Goal: Task Accomplishment & Management: Manage account settings

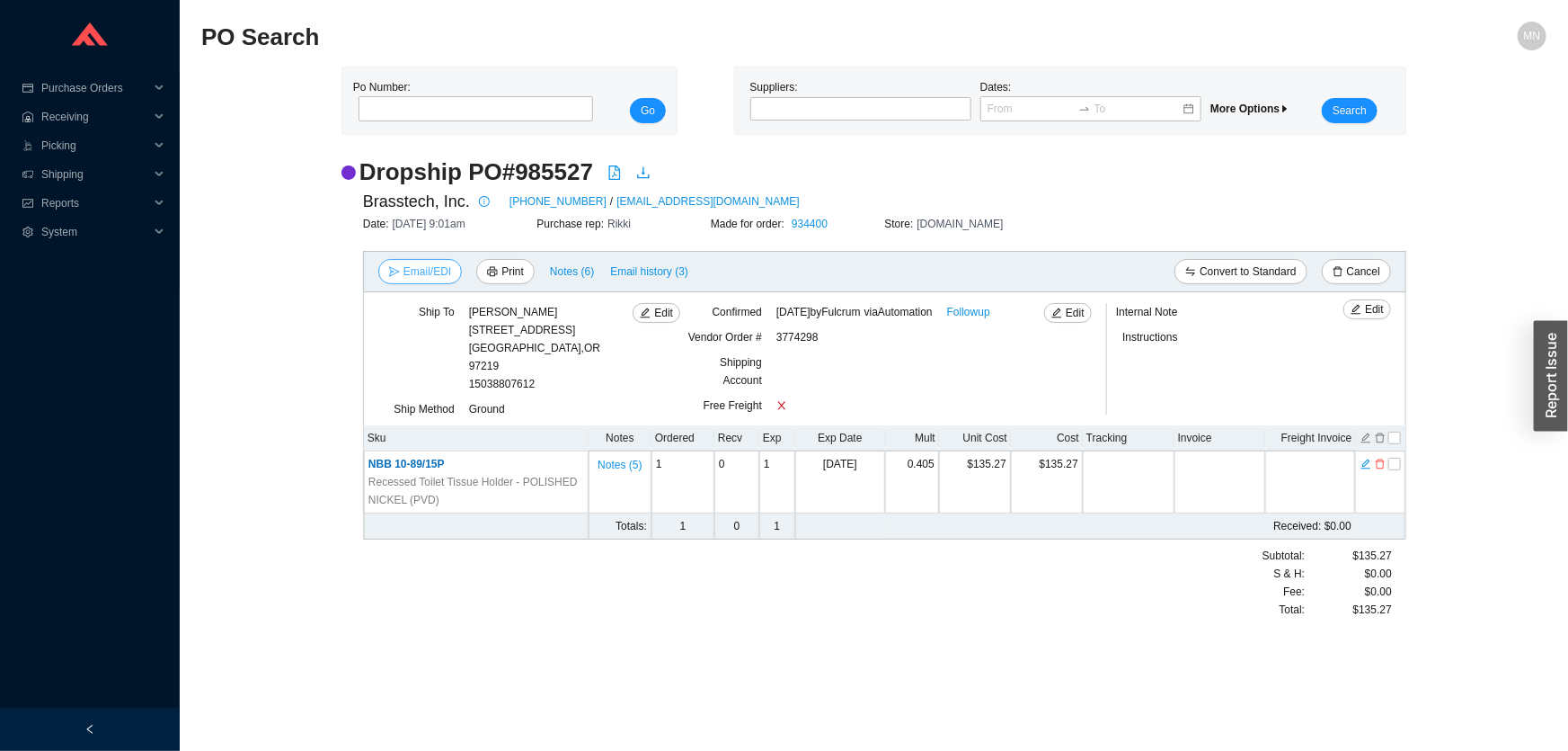
drag, startPoint x: 433, startPoint y: 269, endPoint x: 438, endPoint y: 278, distance: 10.3
click at [433, 269] on span "Email/EDI" at bounding box center [428, 271] width 48 height 18
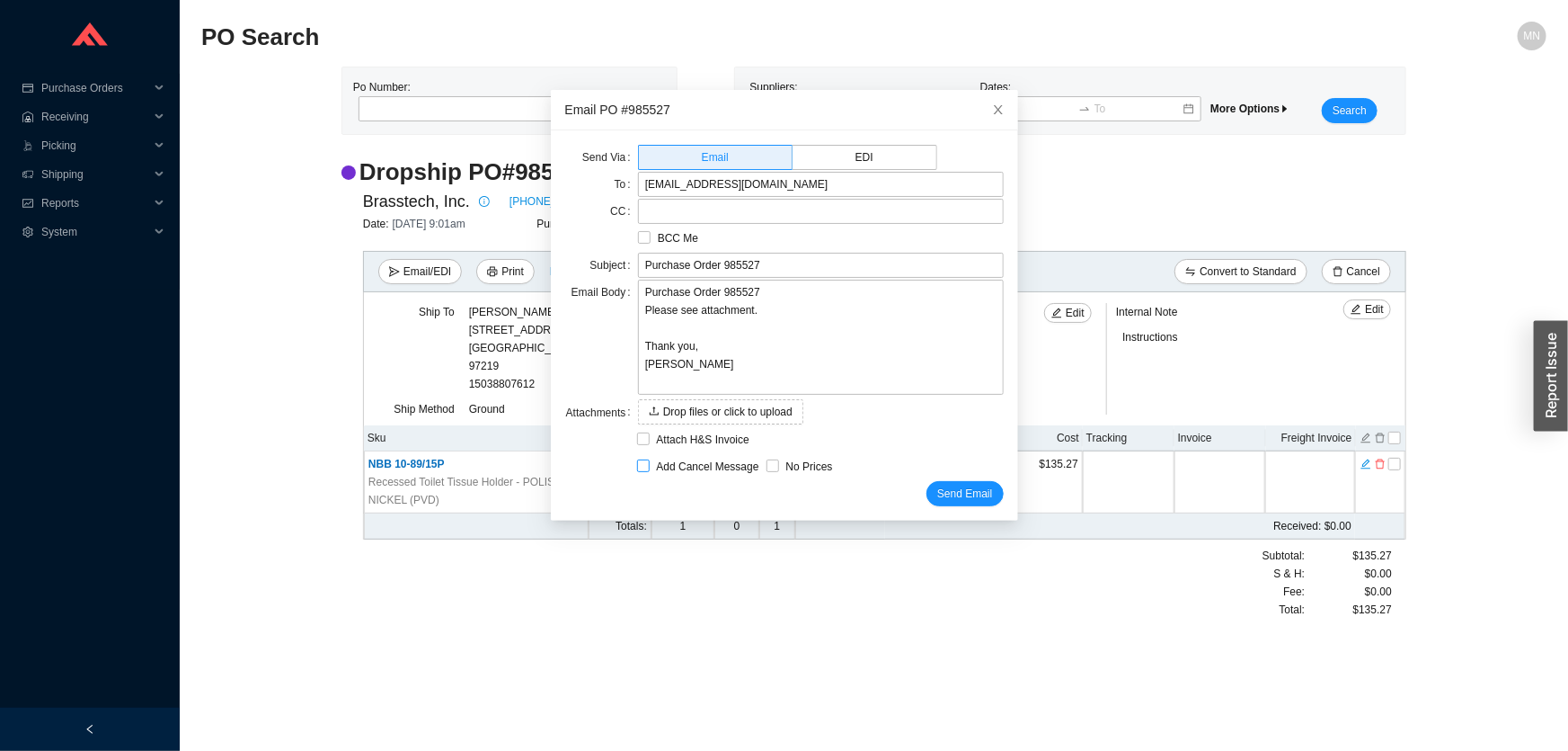
click at [710, 464] on span "Add Cancel Message" at bounding box center [708, 467] width 117 height 18
click at [650, 464] on input "Add Cancel Message" at bounding box center [643, 466] width 13 height 13
checkbox input "true"
type input "Purchase Order 985527 - PLEASE CANCEL"
type textarea "Please cancel and confirm via email. Thank you, [PERSON_NAME]"
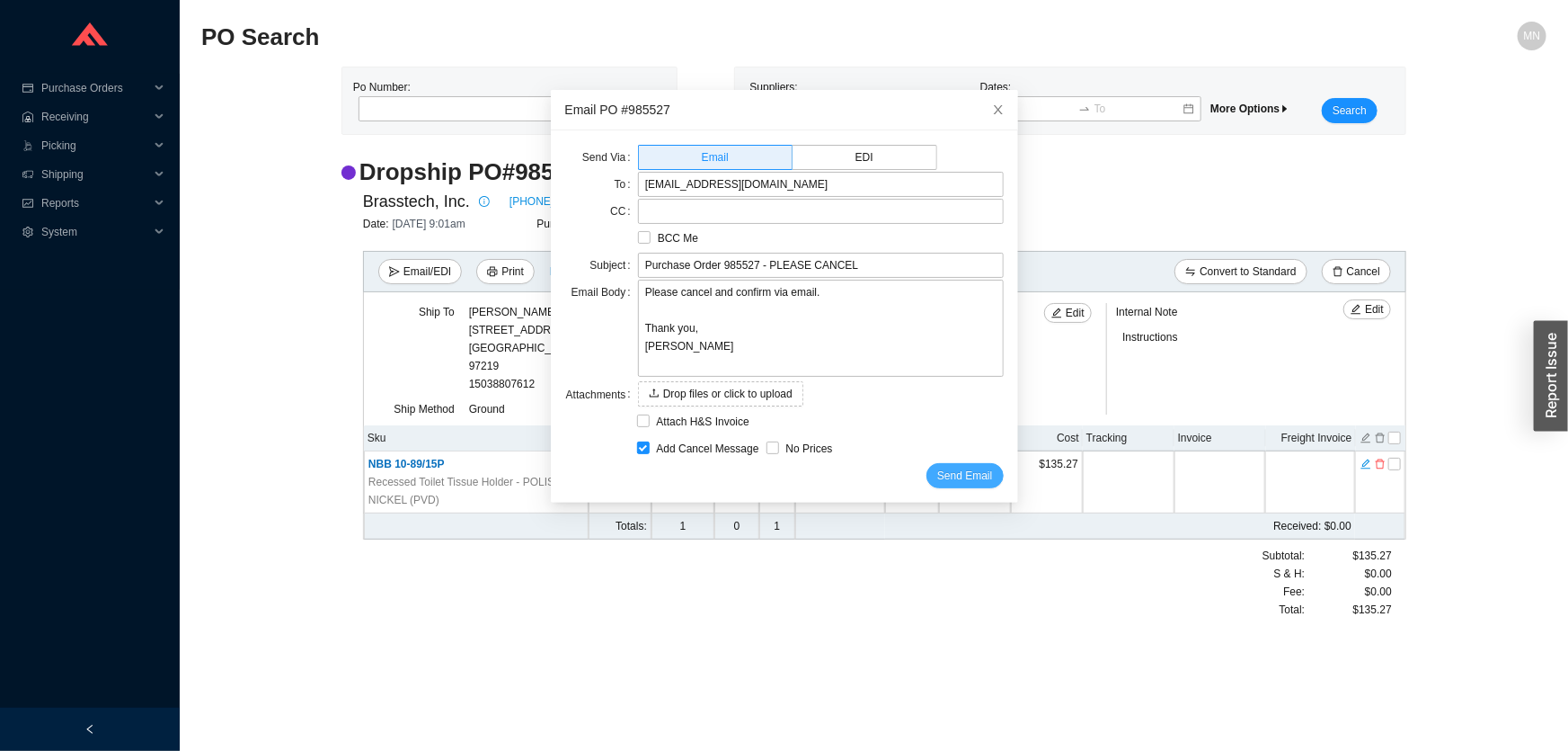
click at [937, 479] on span "Send Email" at bounding box center [964, 476] width 55 height 18
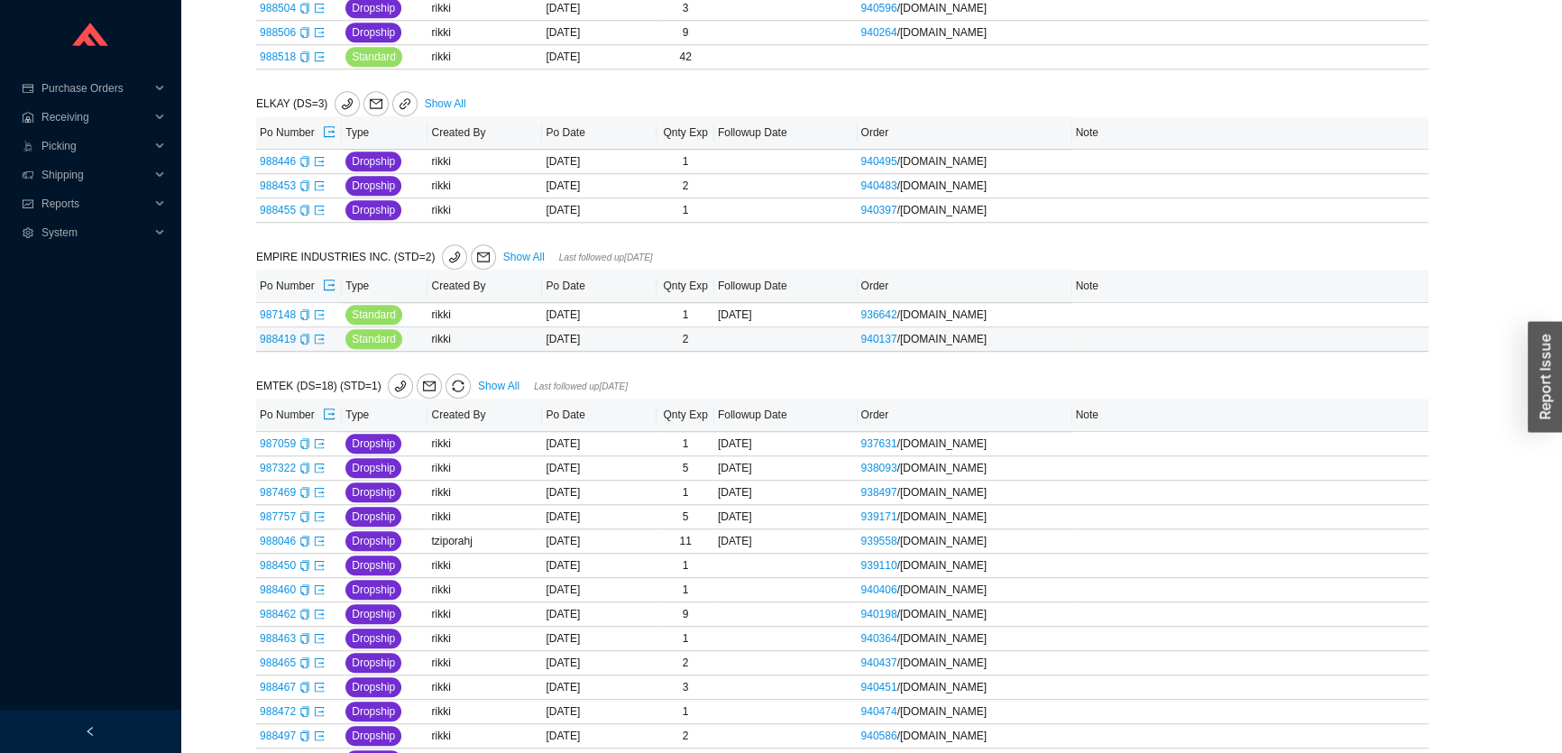
scroll to position [1169, 0]
click at [494, 380] on link "Show All" at bounding box center [498, 386] width 41 height 13
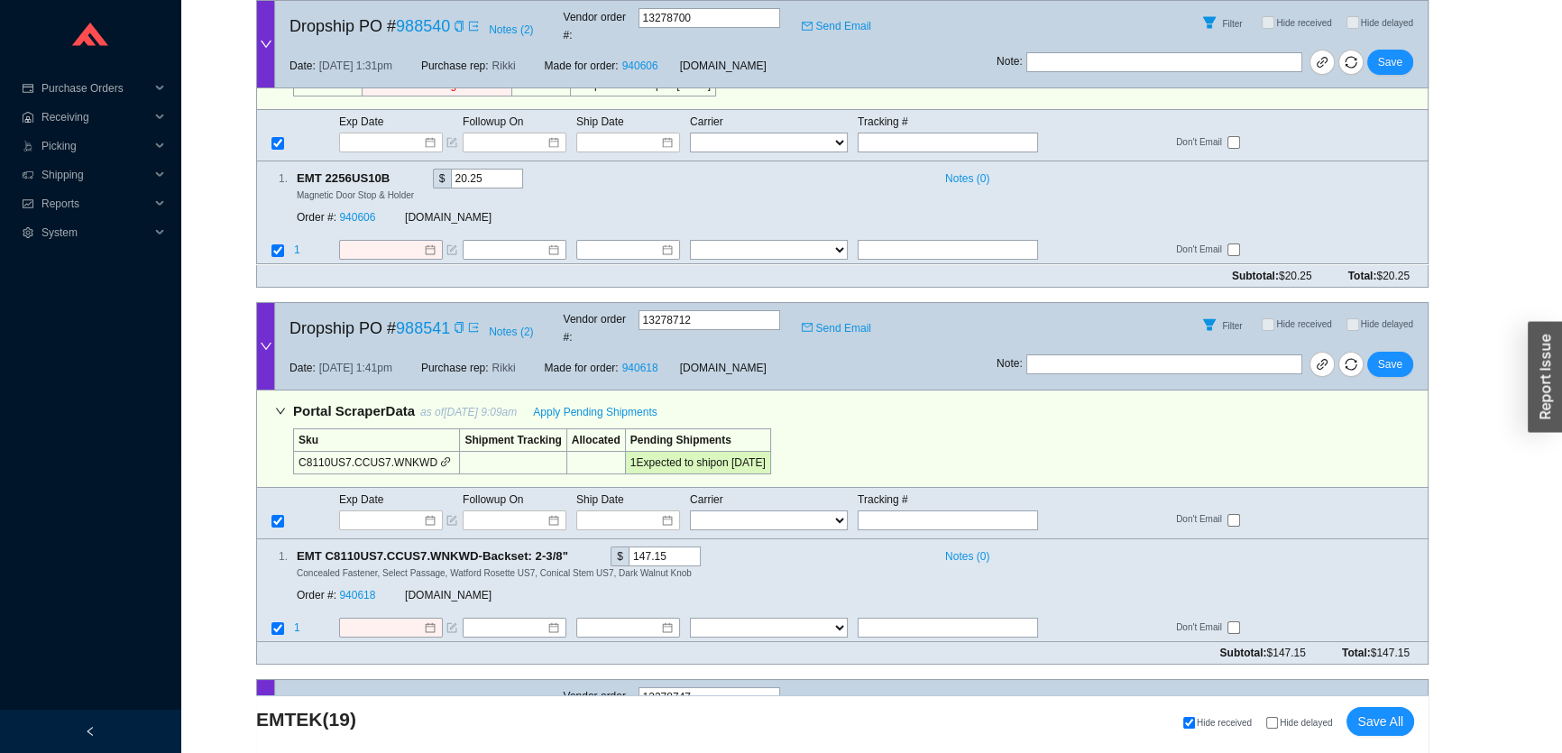
scroll to position [8707, 0]
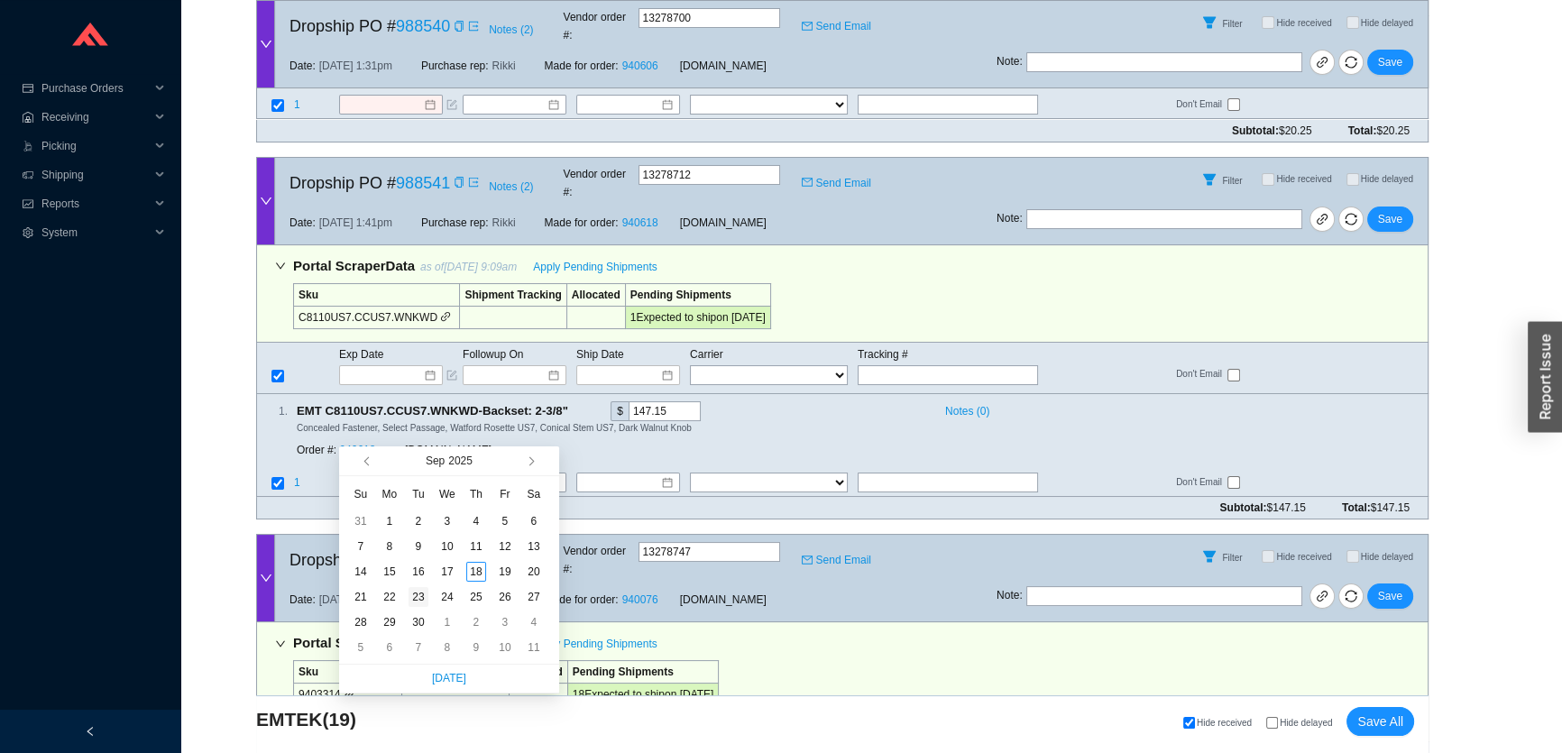
type input "9/23/2025"
click at [414, 595] on div "23" at bounding box center [418, 597] width 20 height 20
type input "9/23/2025"
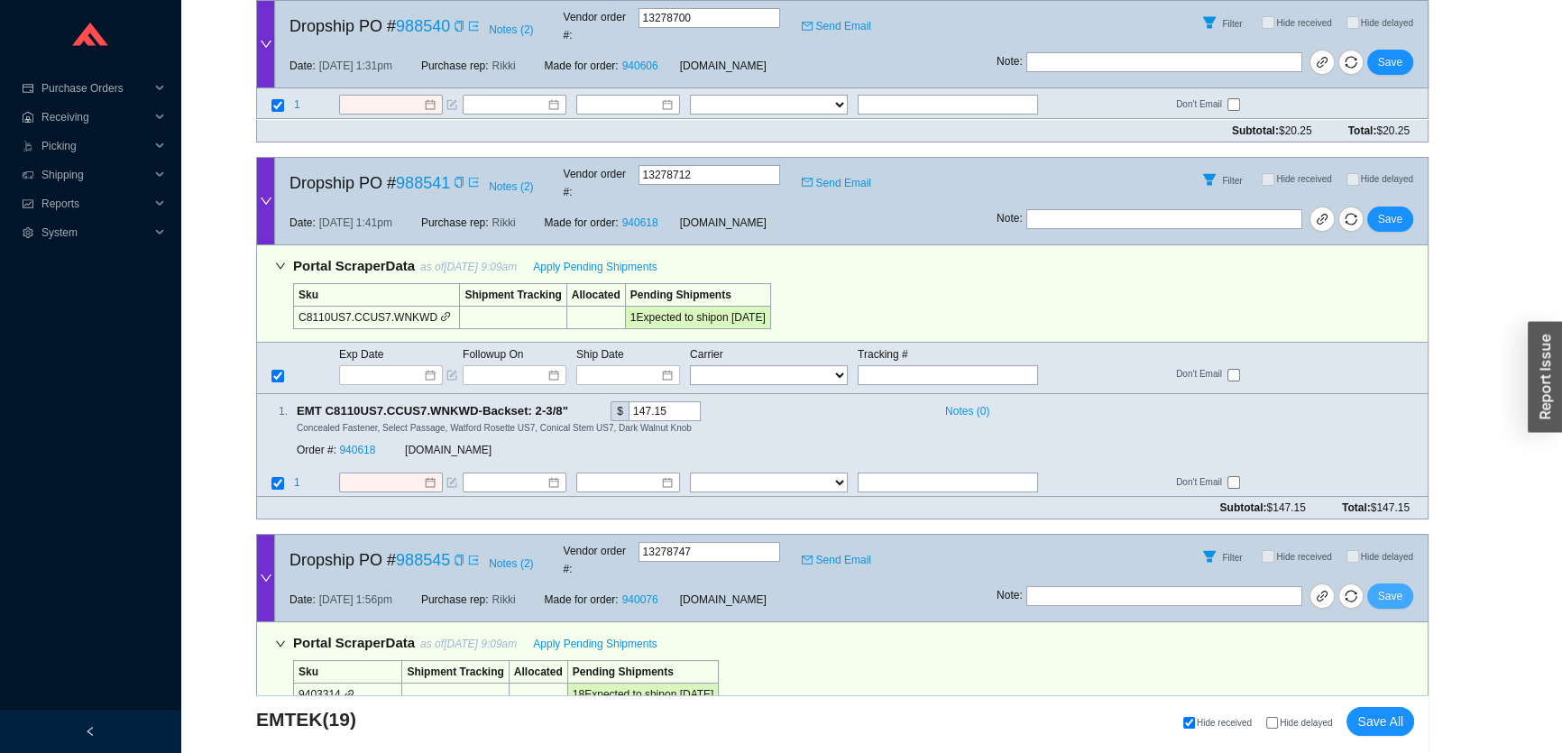
click at [1389, 587] on span "Save" at bounding box center [1390, 596] width 24 height 18
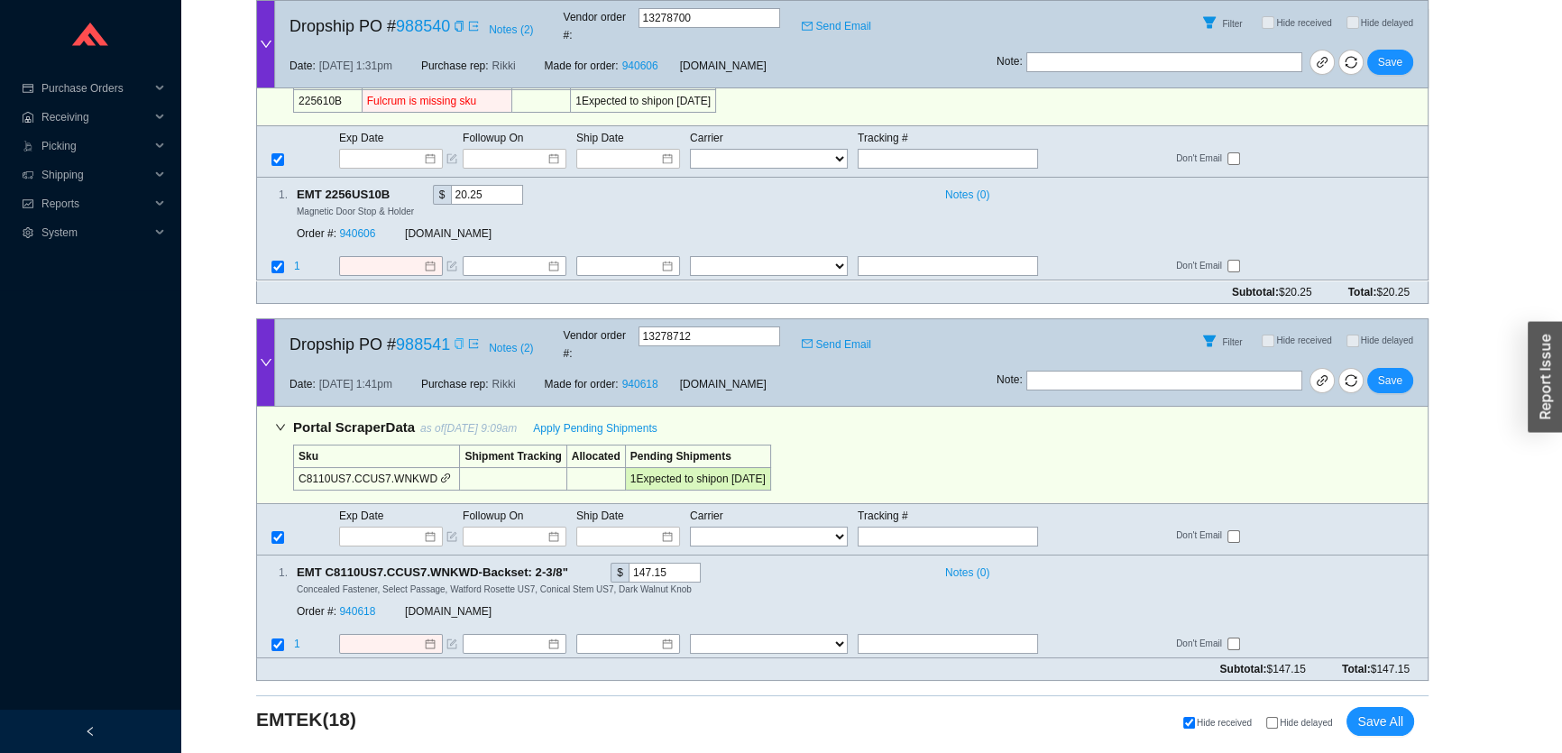
scroll to position [8222, 0]
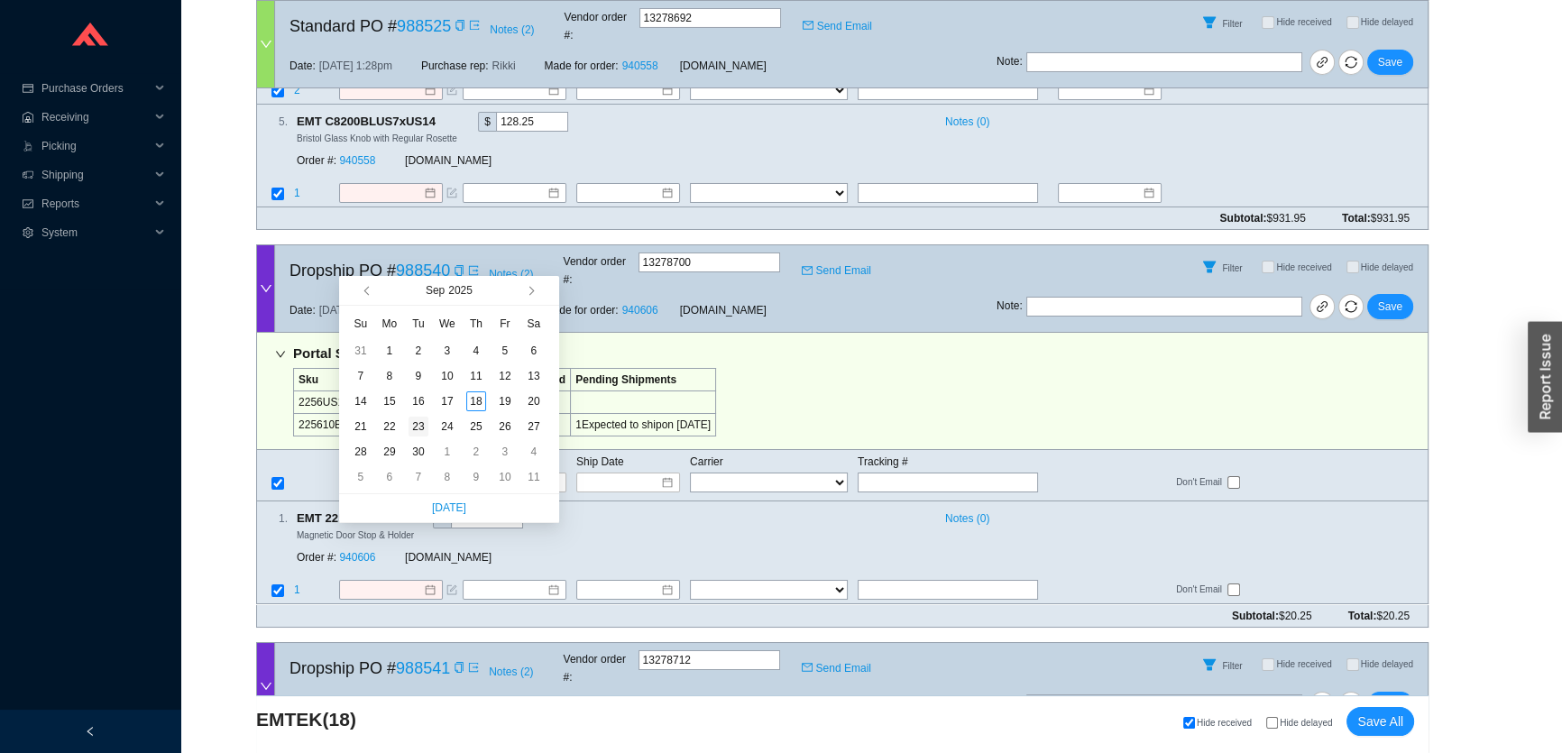
type input "9/23/2025"
click at [414, 426] on div "23" at bounding box center [418, 427] width 20 height 20
type input "9/23/2025"
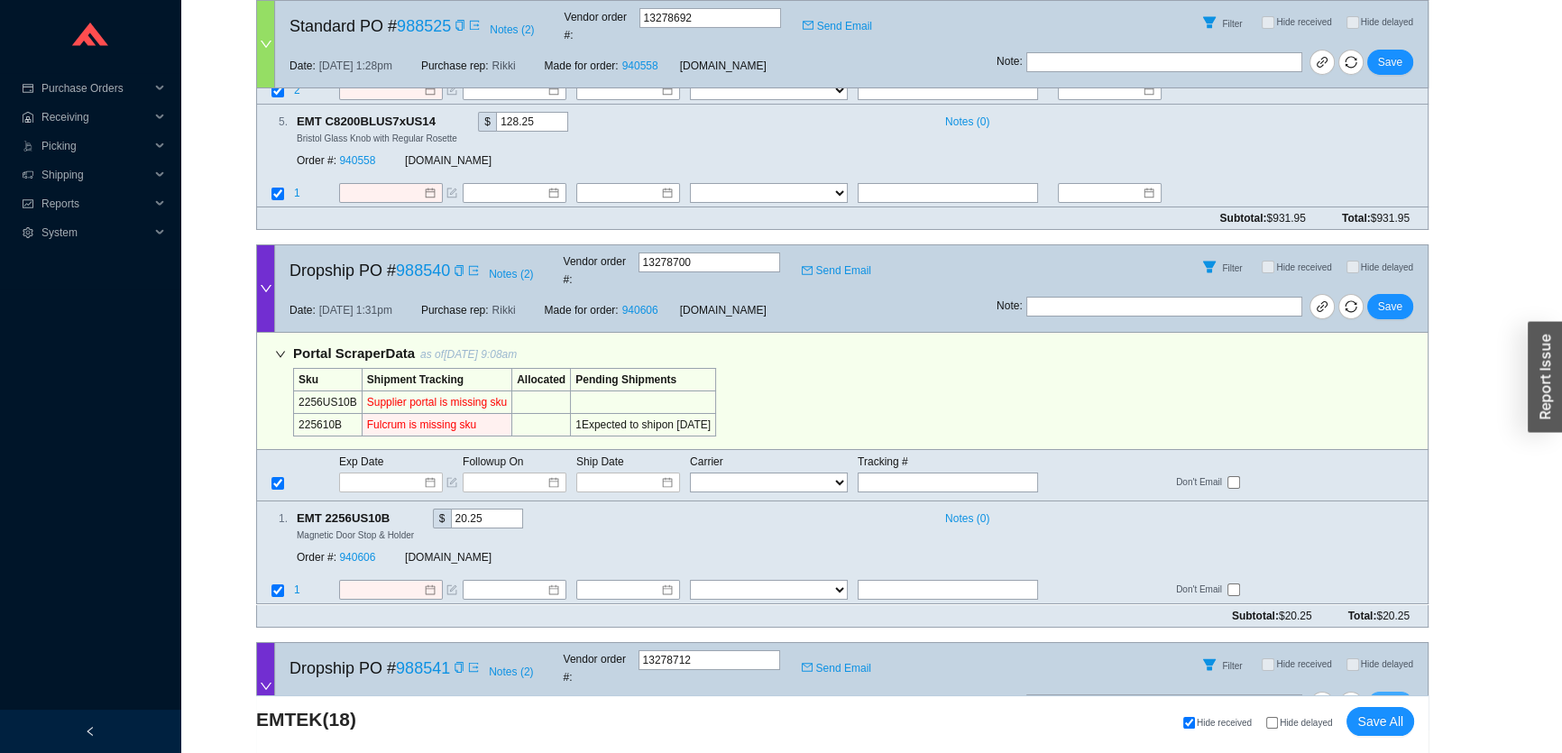
click at [1407, 692] on button "Save" at bounding box center [1390, 704] width 46 height 25
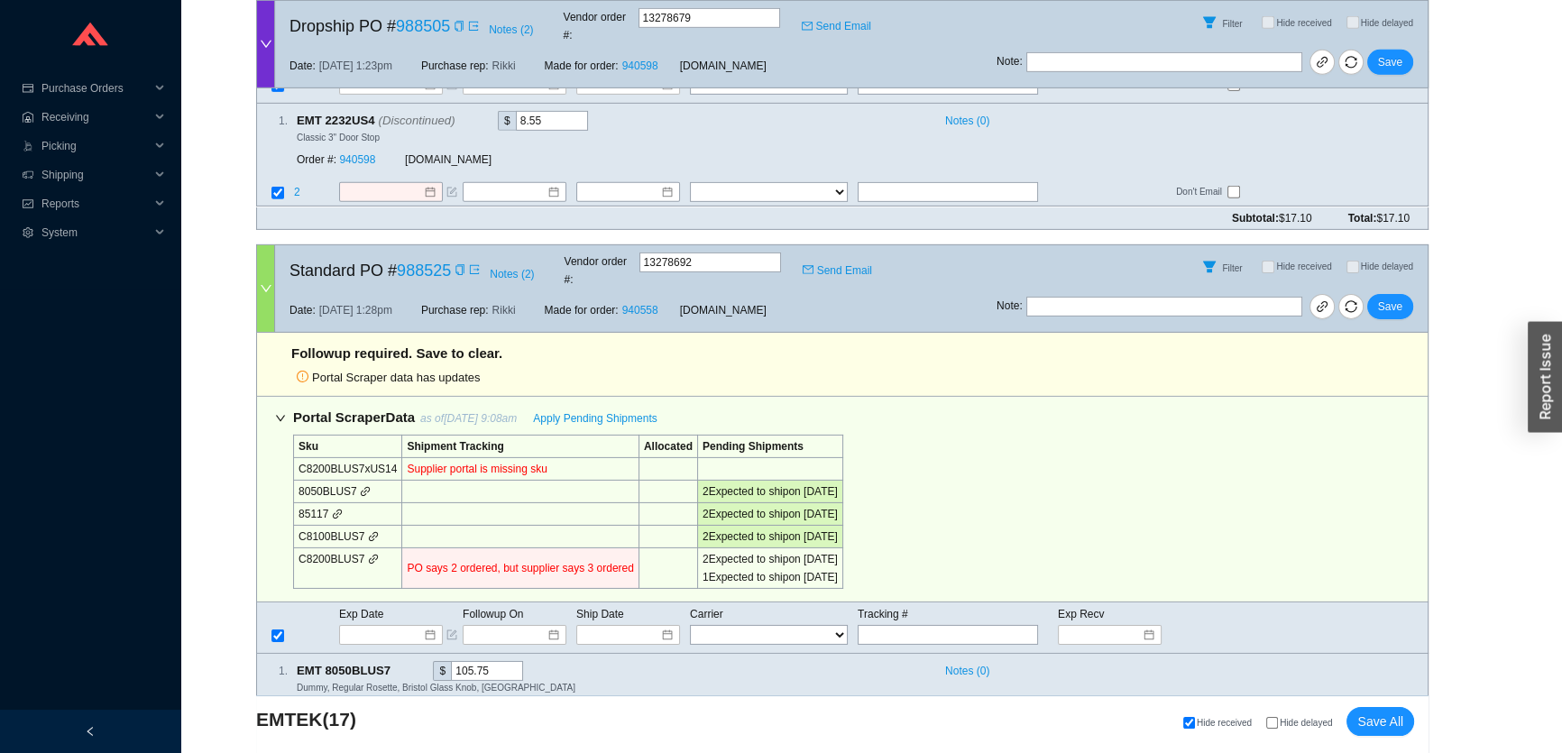
scroll to position [7289, 0]
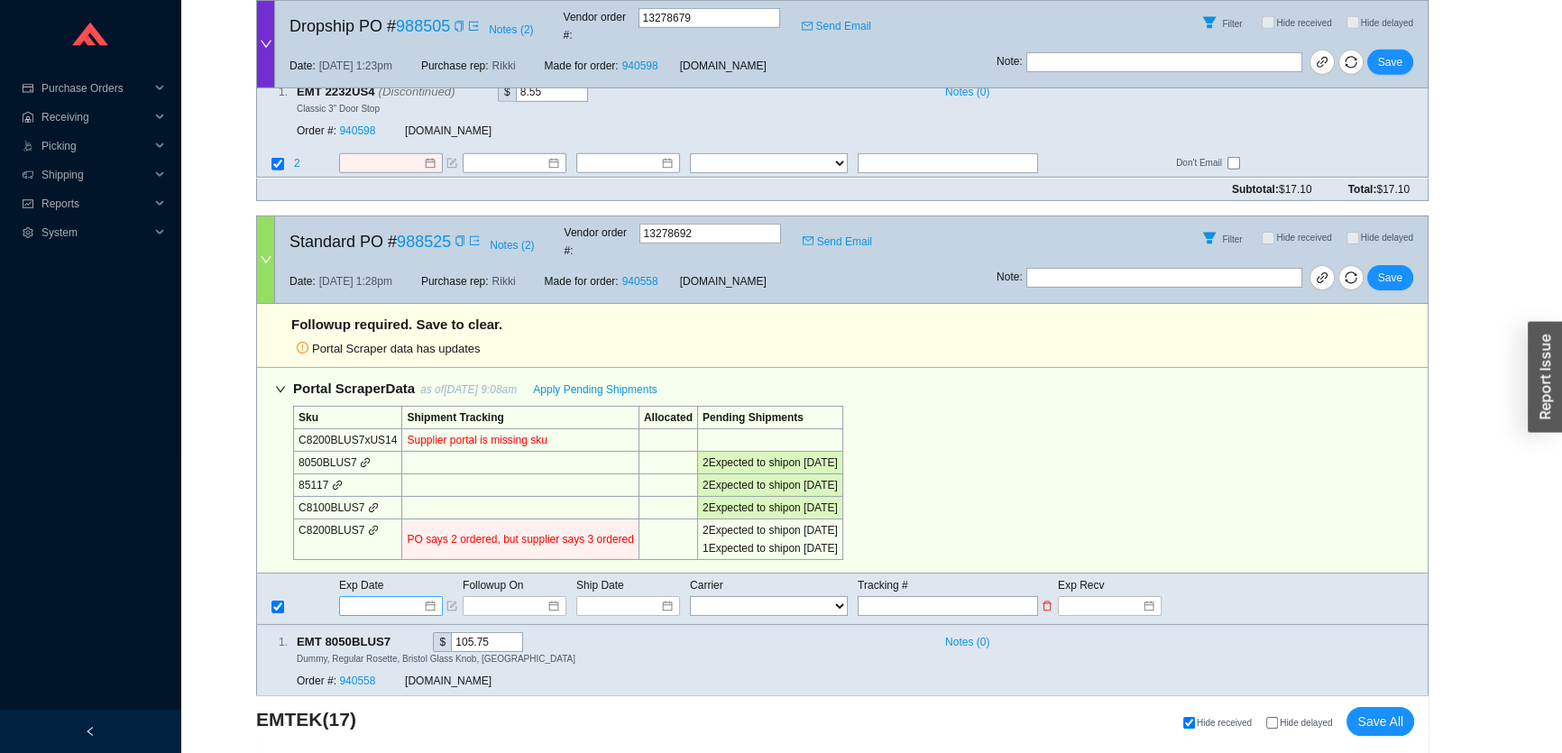
click at [375, 597] on input at bounding box center [384, 606] width 77 height 18
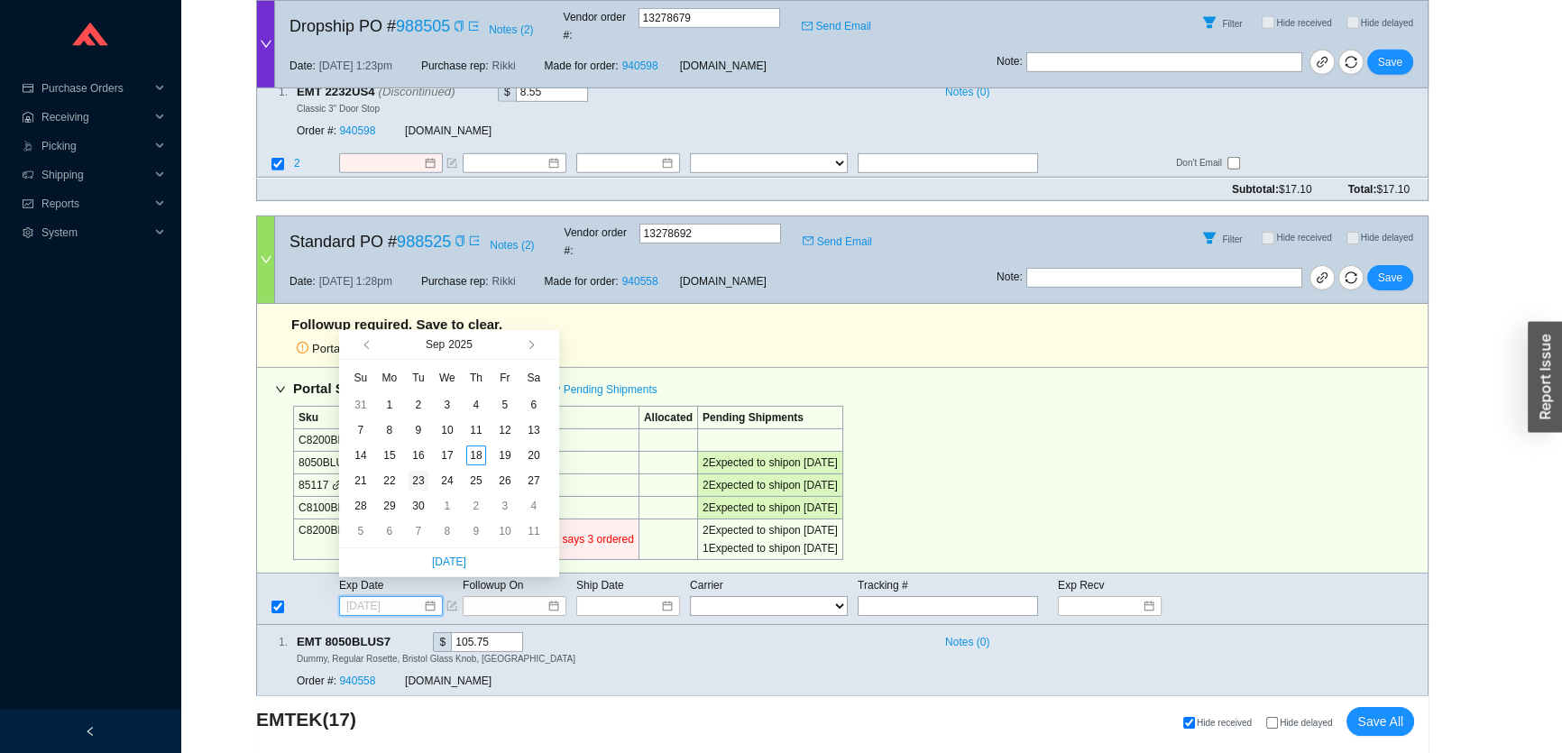
type input "9/23/2025"
click at [417, 484] on div "23" at bounding box center [418, 481] width 20 height 20
type input "9/23/2025"
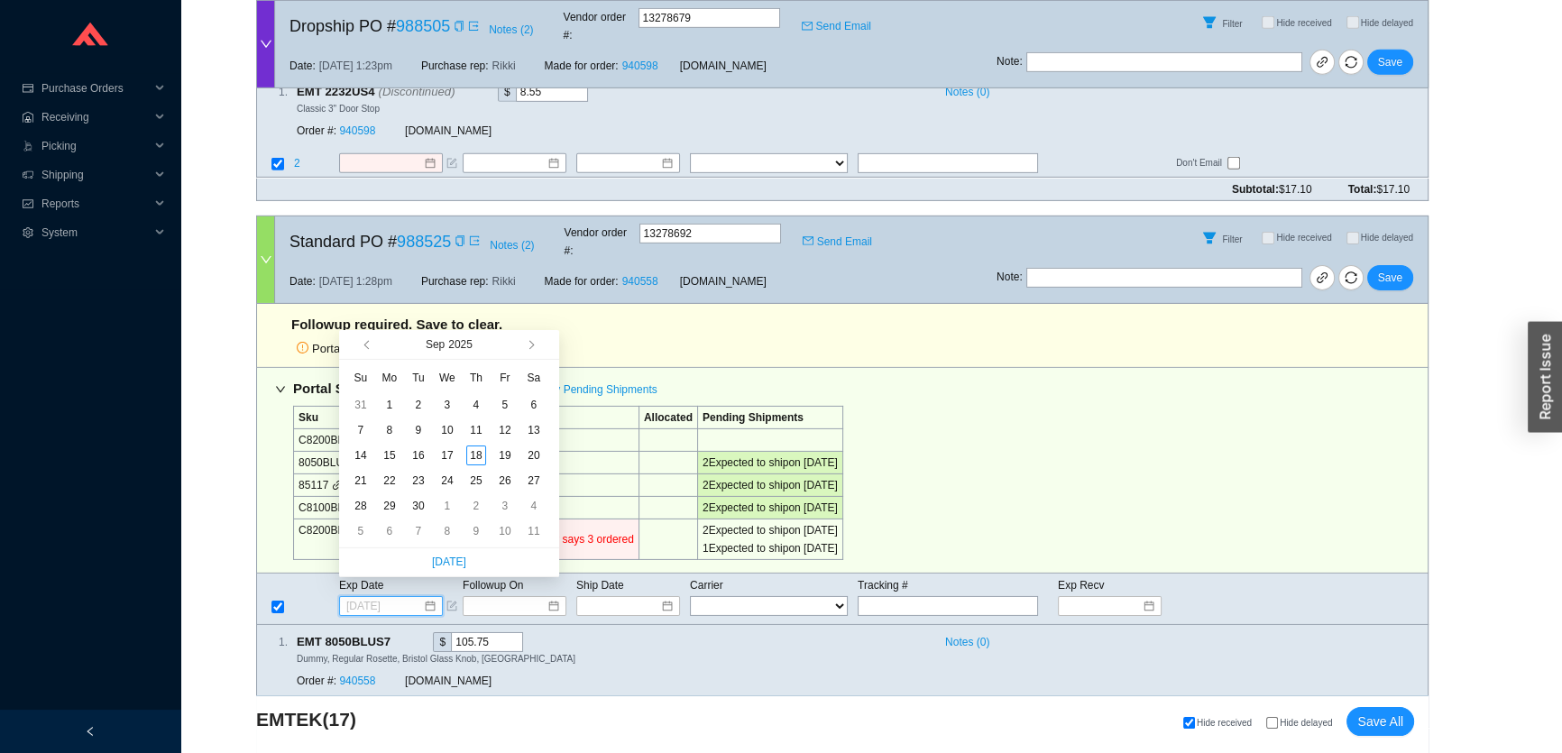
type input "9/23/2025"
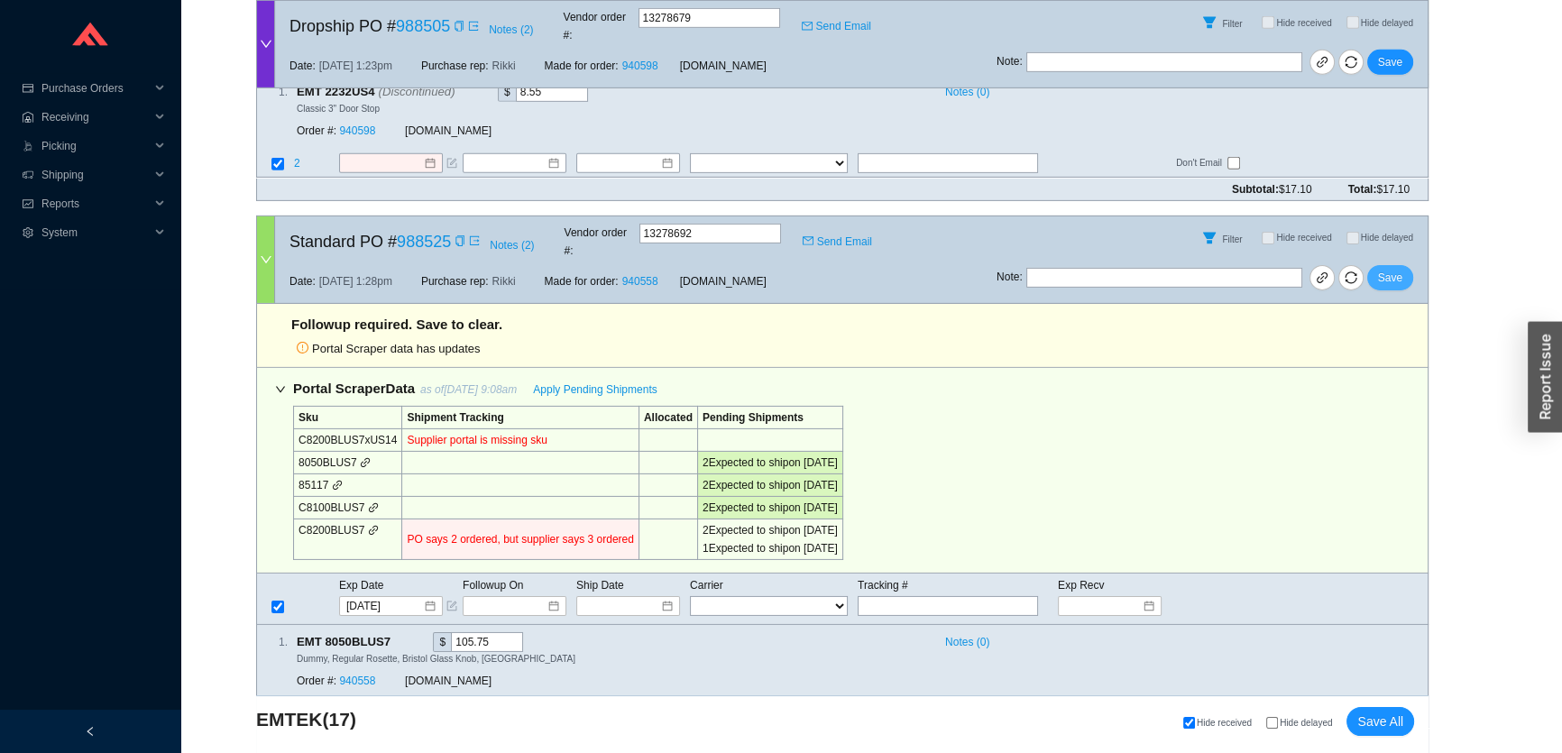
click at [1396, 269] on span "Save" at bounding box center [1390, 278] width 24 height 18
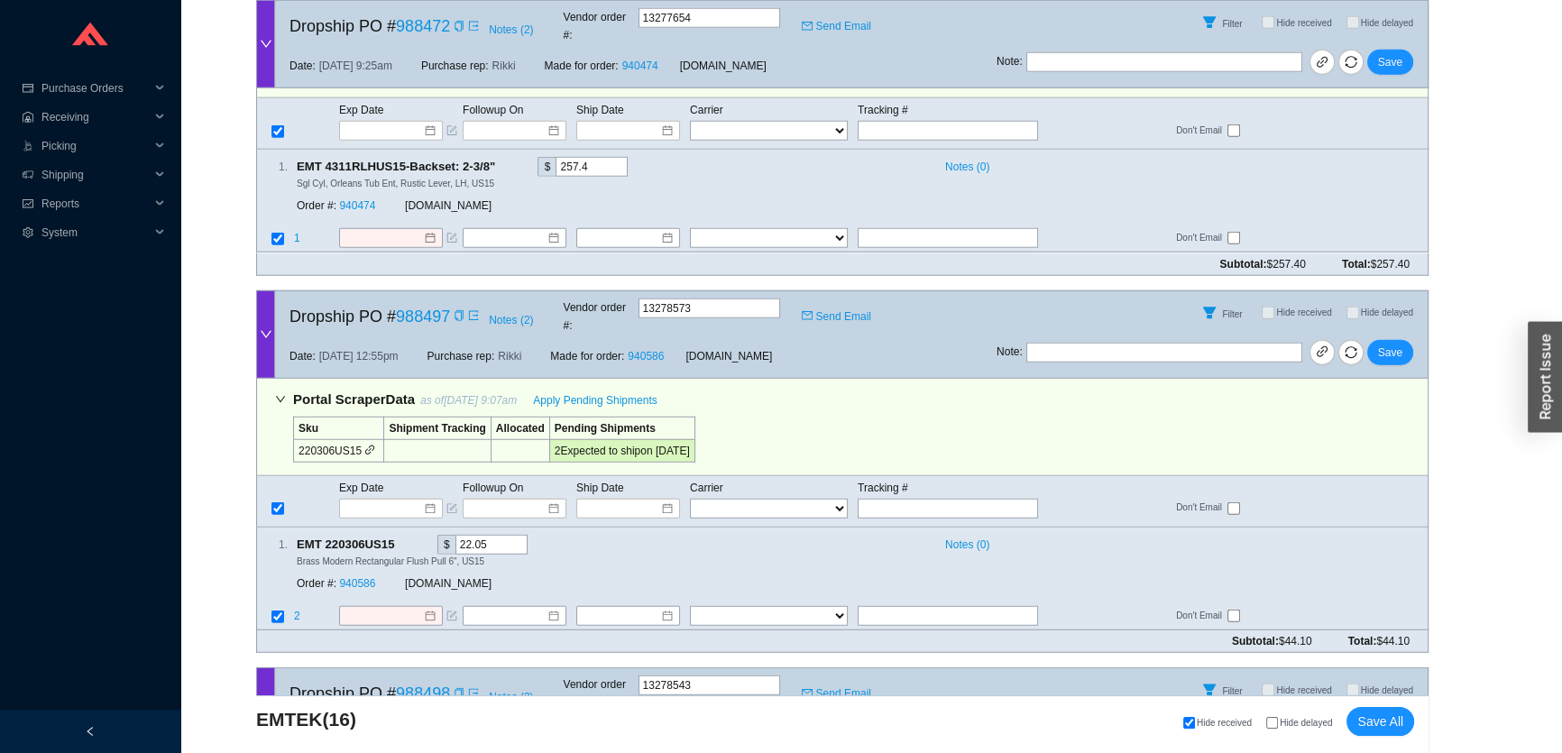
scroll to position [6014, 0]
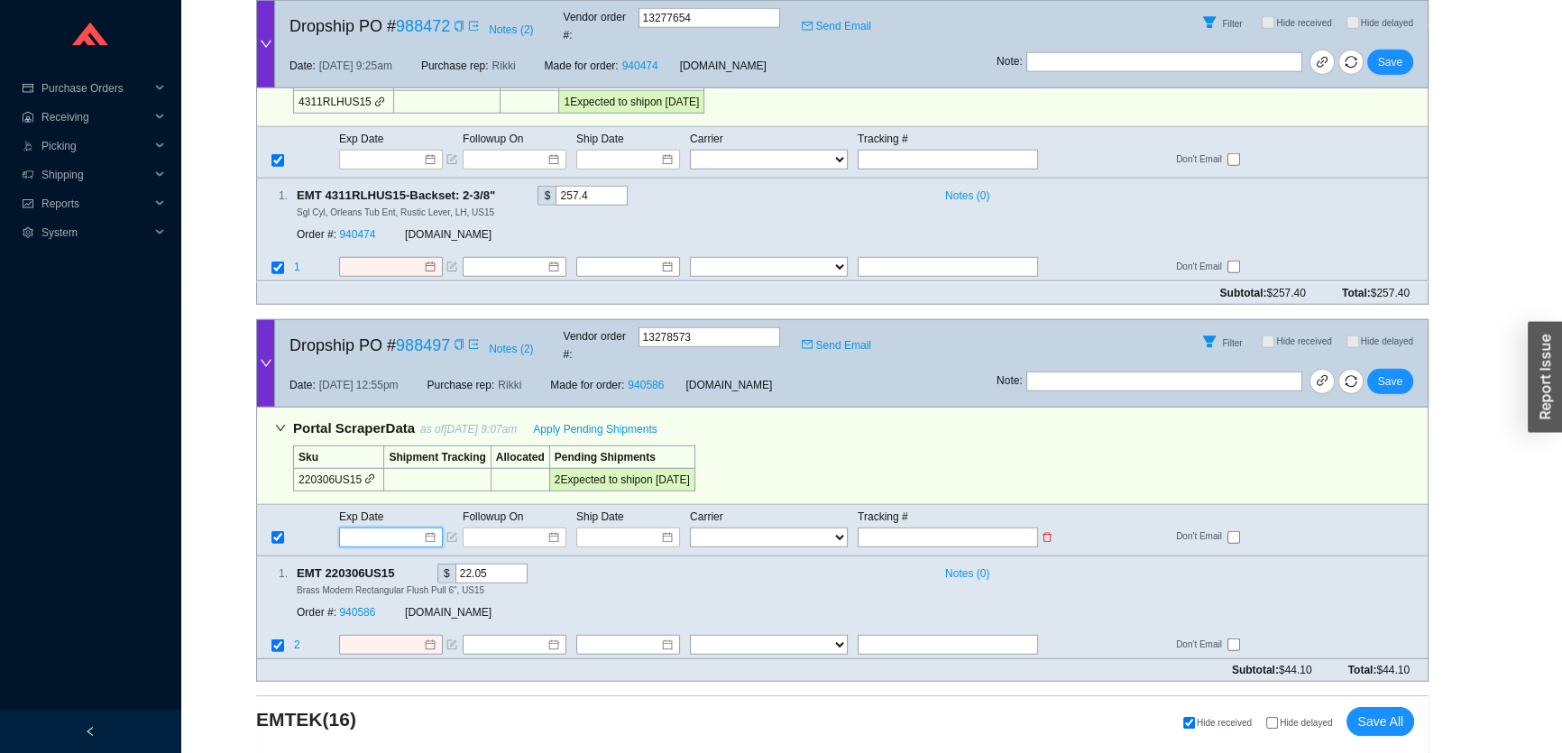
click at [396, 528] on input at bounding box center [384, 537] width 77 height 18
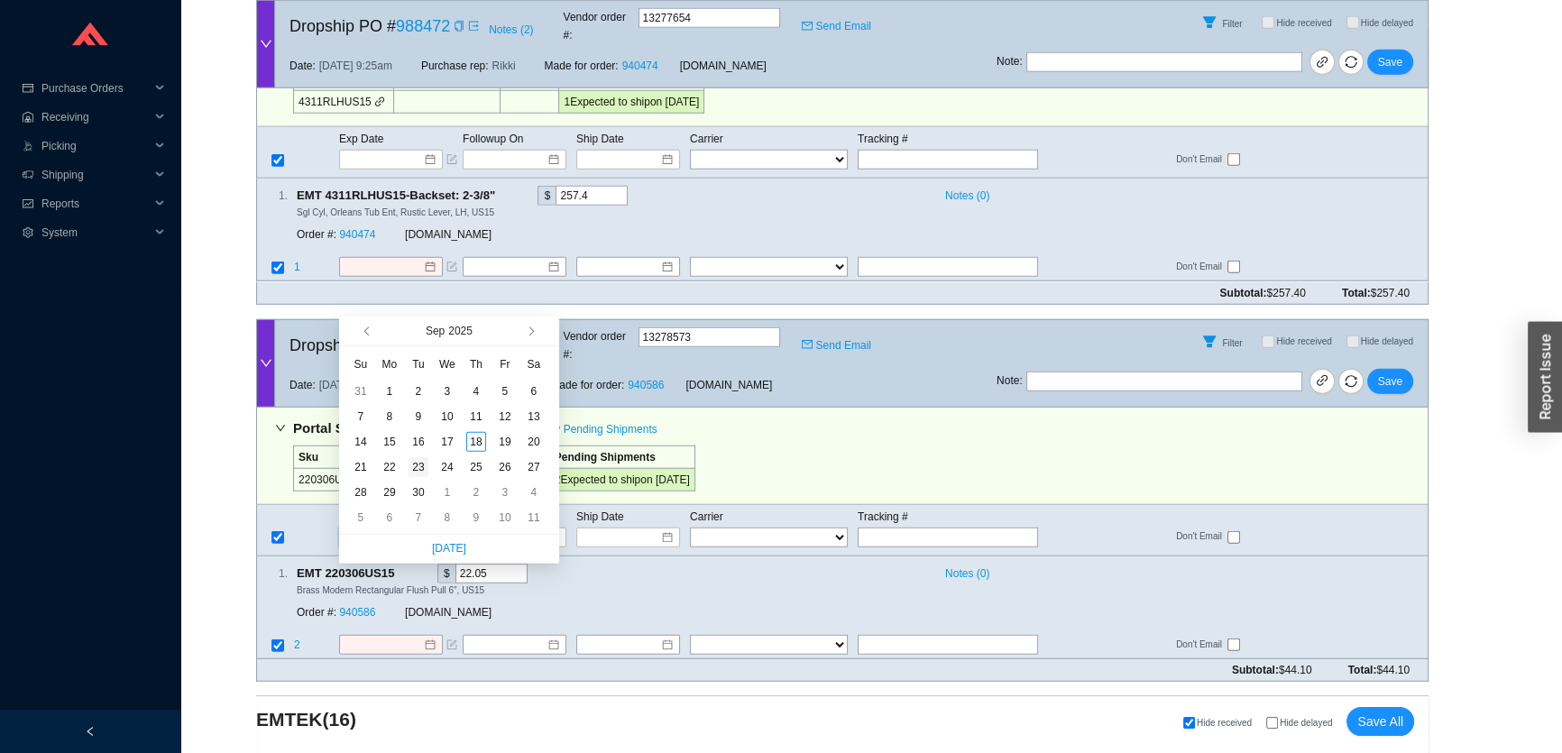
type input "9/23/2025"
click at [415, 468] on div "23" at bounding box center [418, 467] width 20 height 20
type input "9/23/2025"
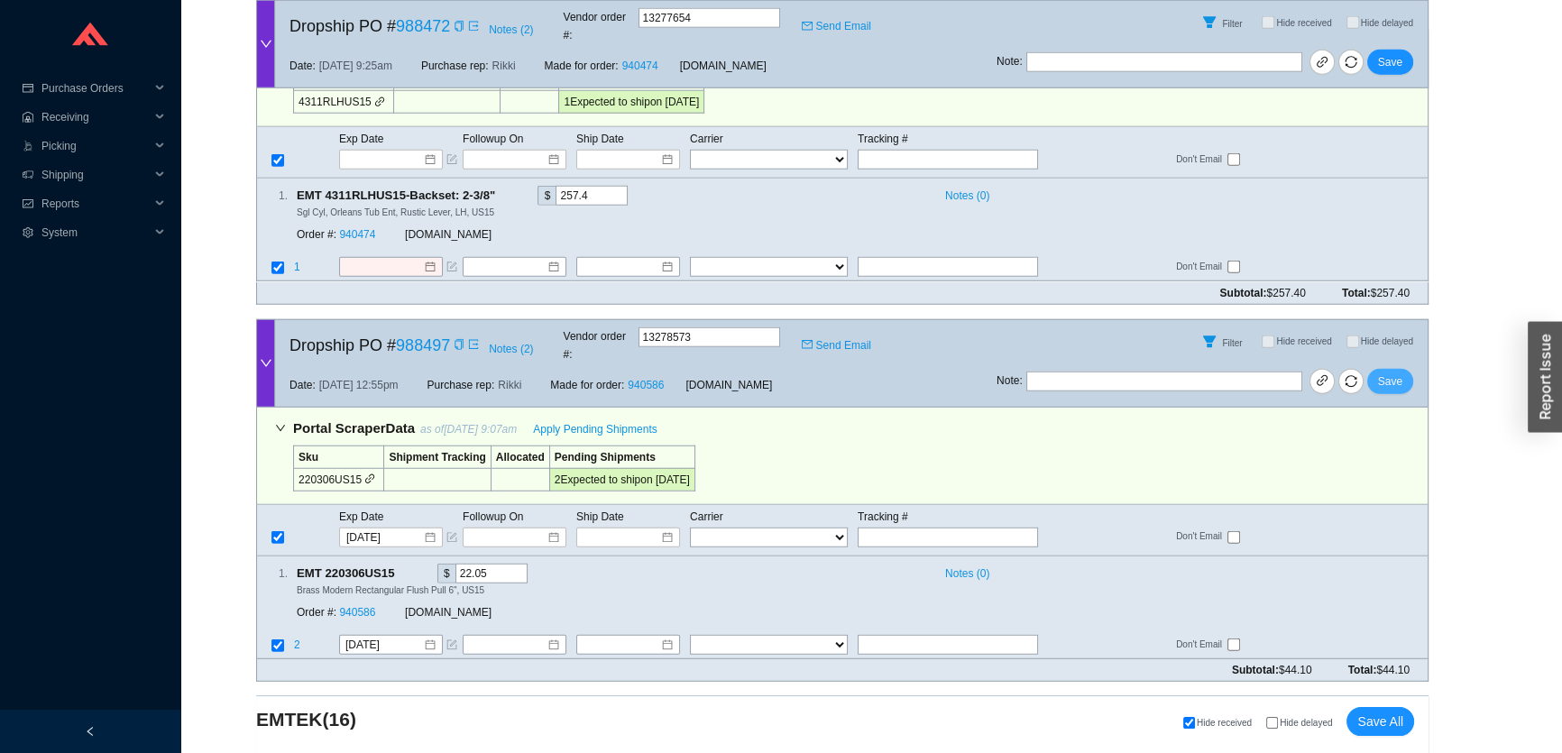
drag, startPoint x: 1400, startPoint y: 140, endPoint x: 1351, endPoint y: 188, distance: 68.9
click at [1399, 369] on button "Save" at bounding box center [1390, 381] width 46 height 25
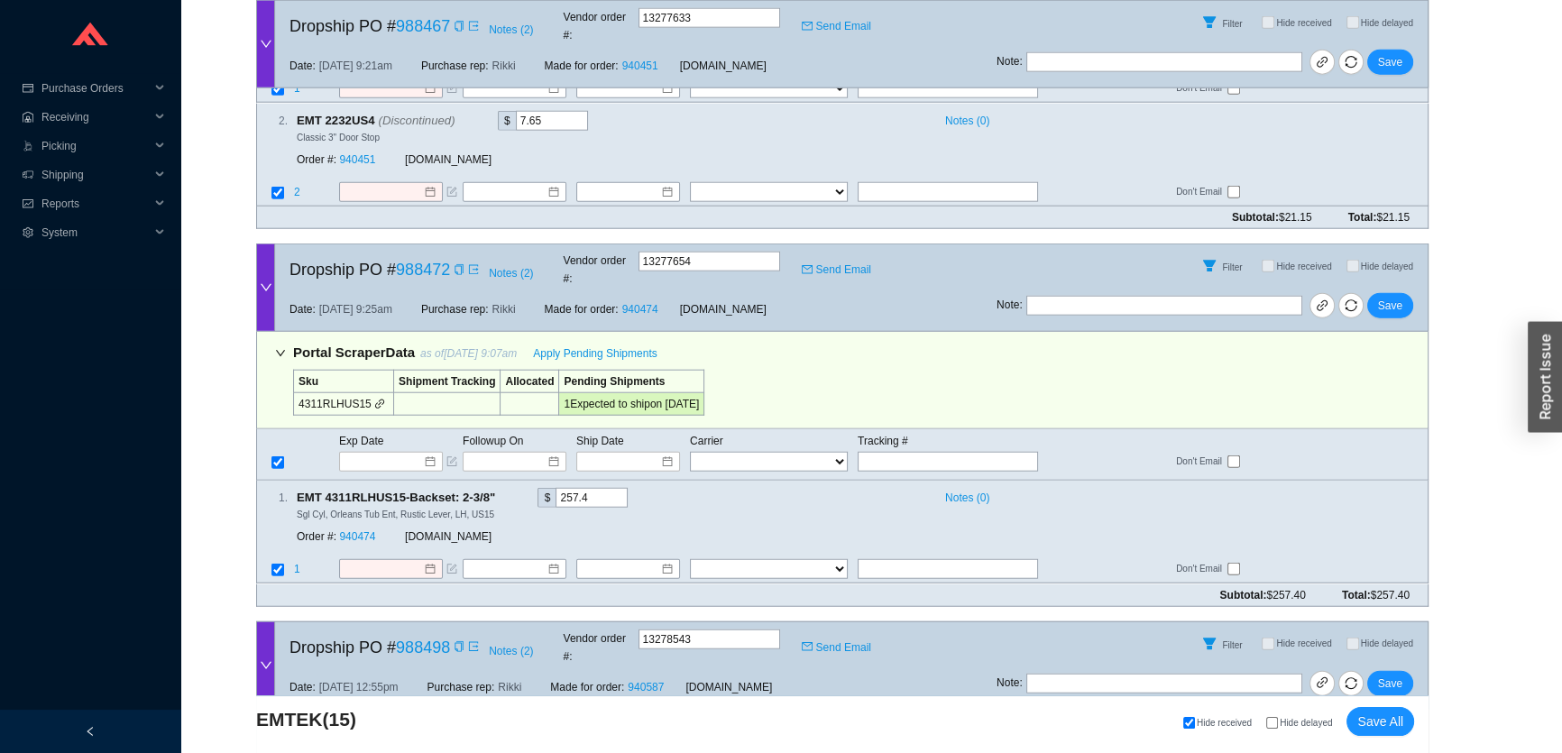
scroll to position [5687, 0]
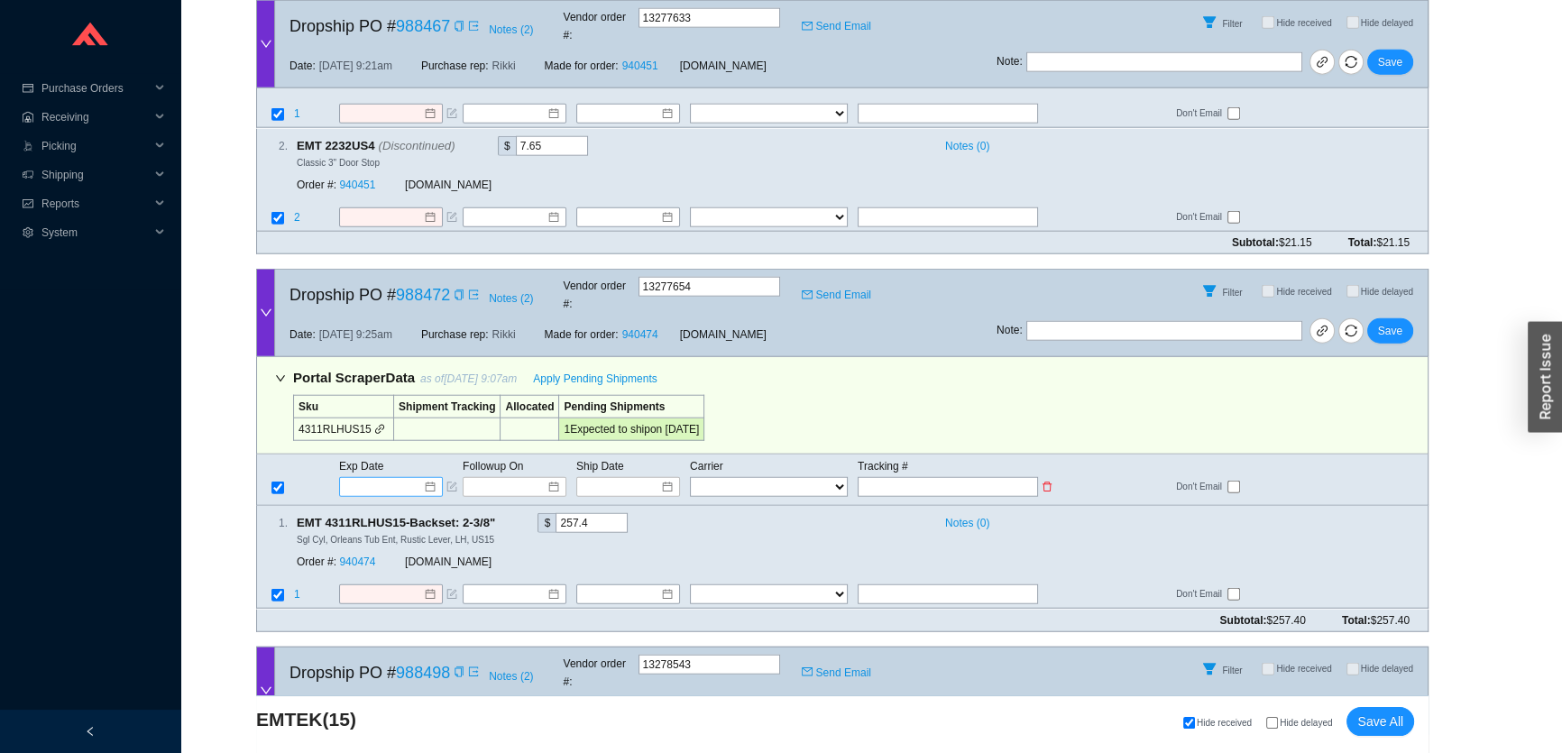
click at [398, 478] on input at bounding box center [384, 487] width 77 height 18
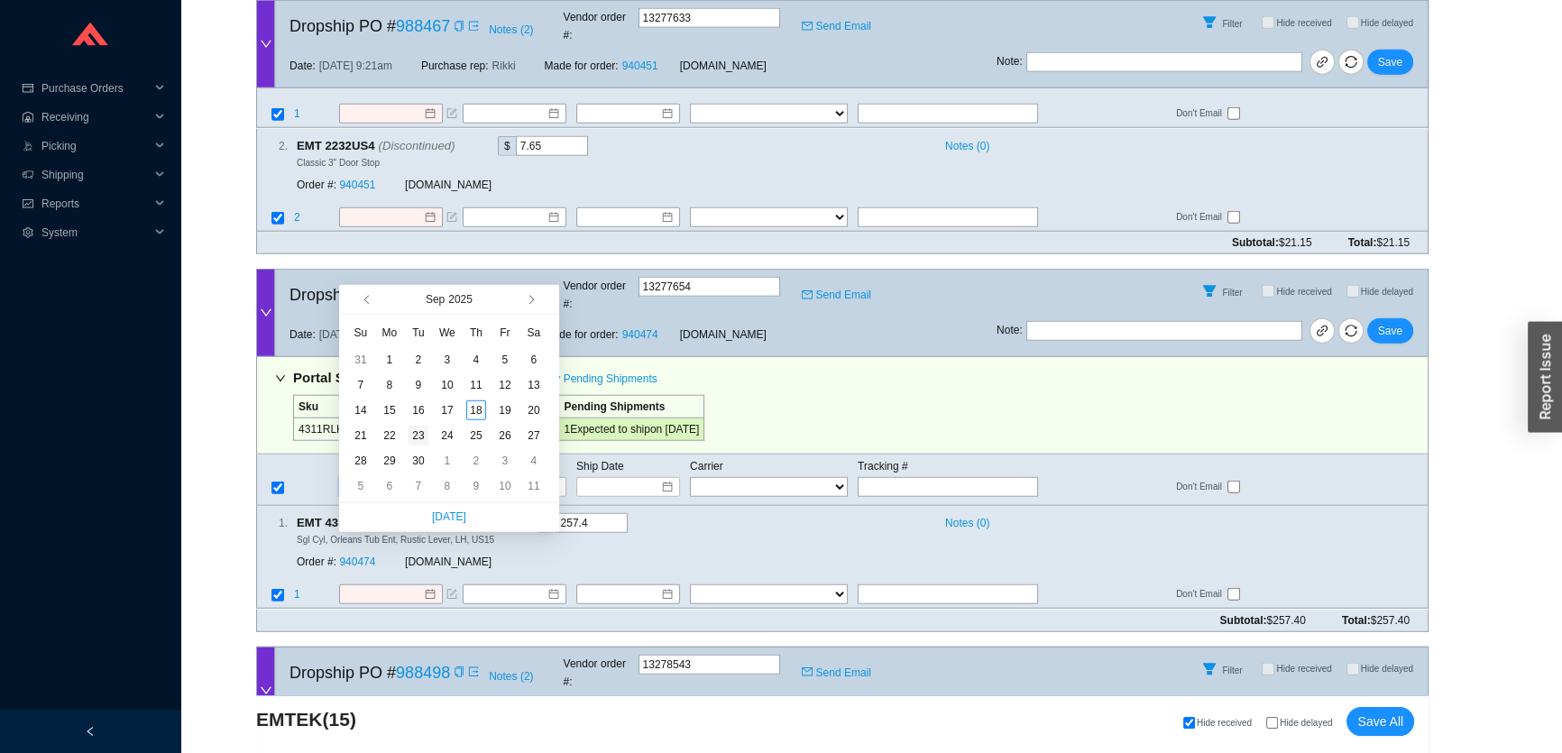
type input "9/23/2025"
click at [414, 436] on div "23" at bounding box center [418, 436] width 20 height 20
type input "9/23/2025"
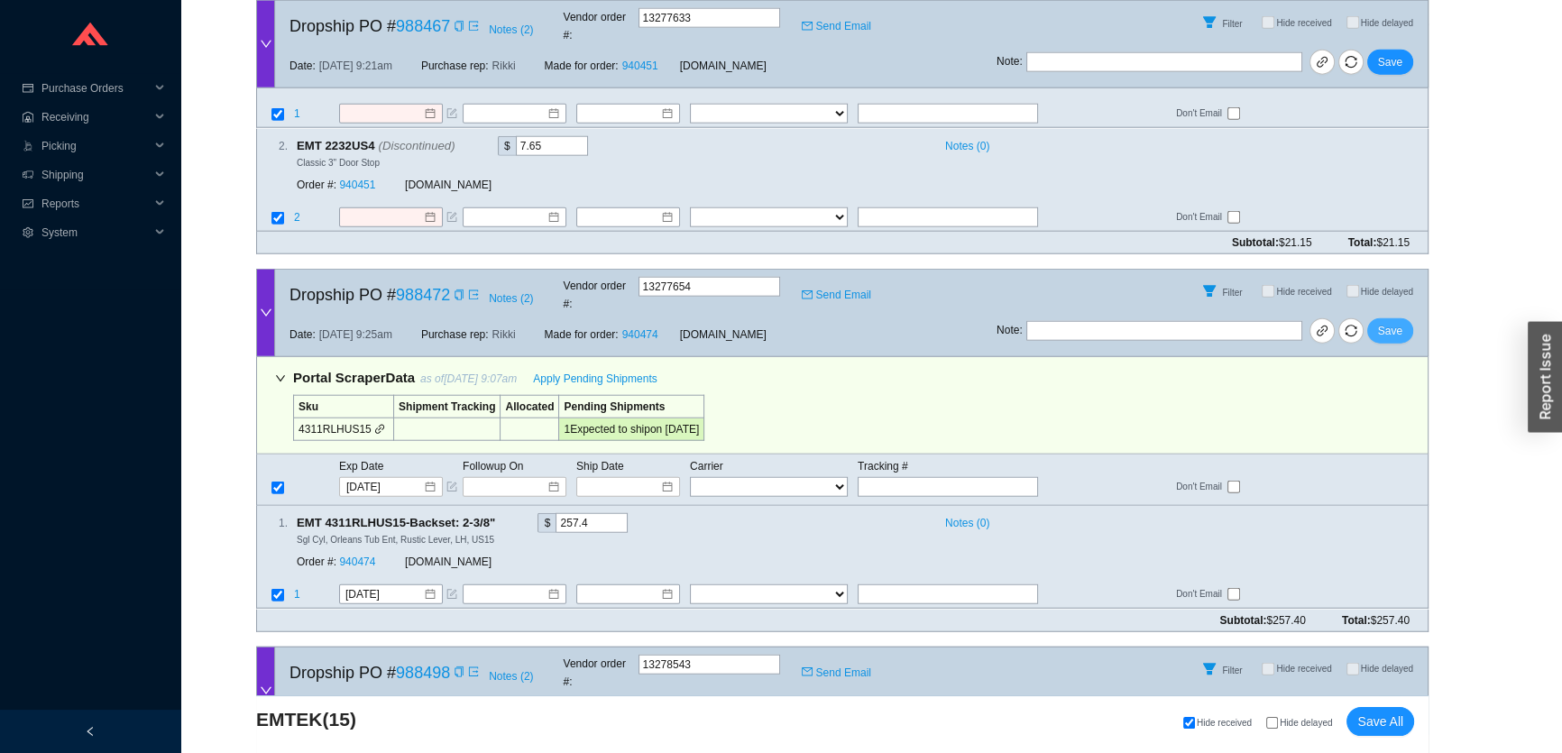
click at [1380, 322] on span "Save" at bounding box center [1390, 331] width 24 height 18
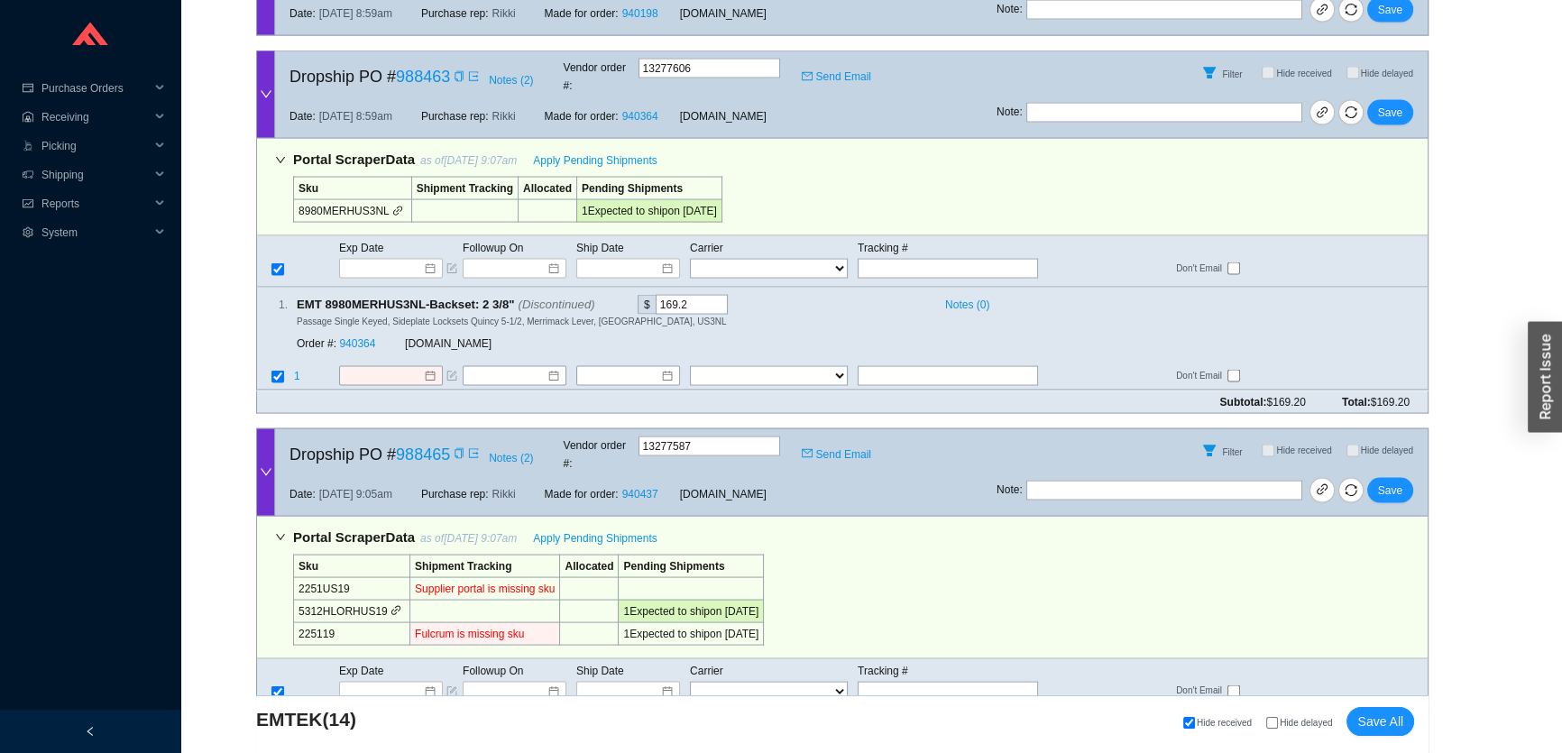
scroll to position [4621, 0]
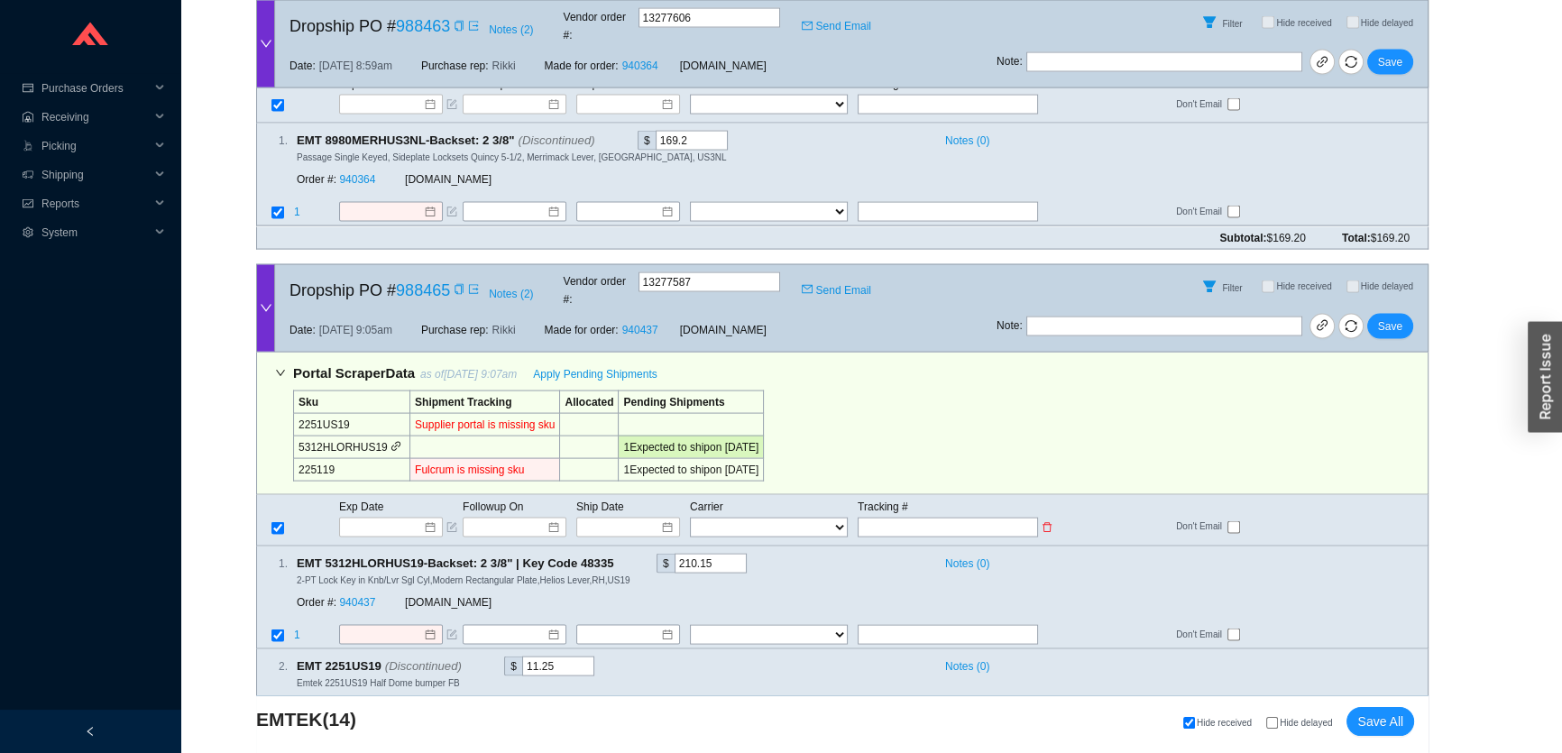
click at [380, 500] on span "Exp Date" at bounding box center [361, 506] width 44 height 13
click at [380, 518] on input at bounding box center [384, 527] width 77 height 18
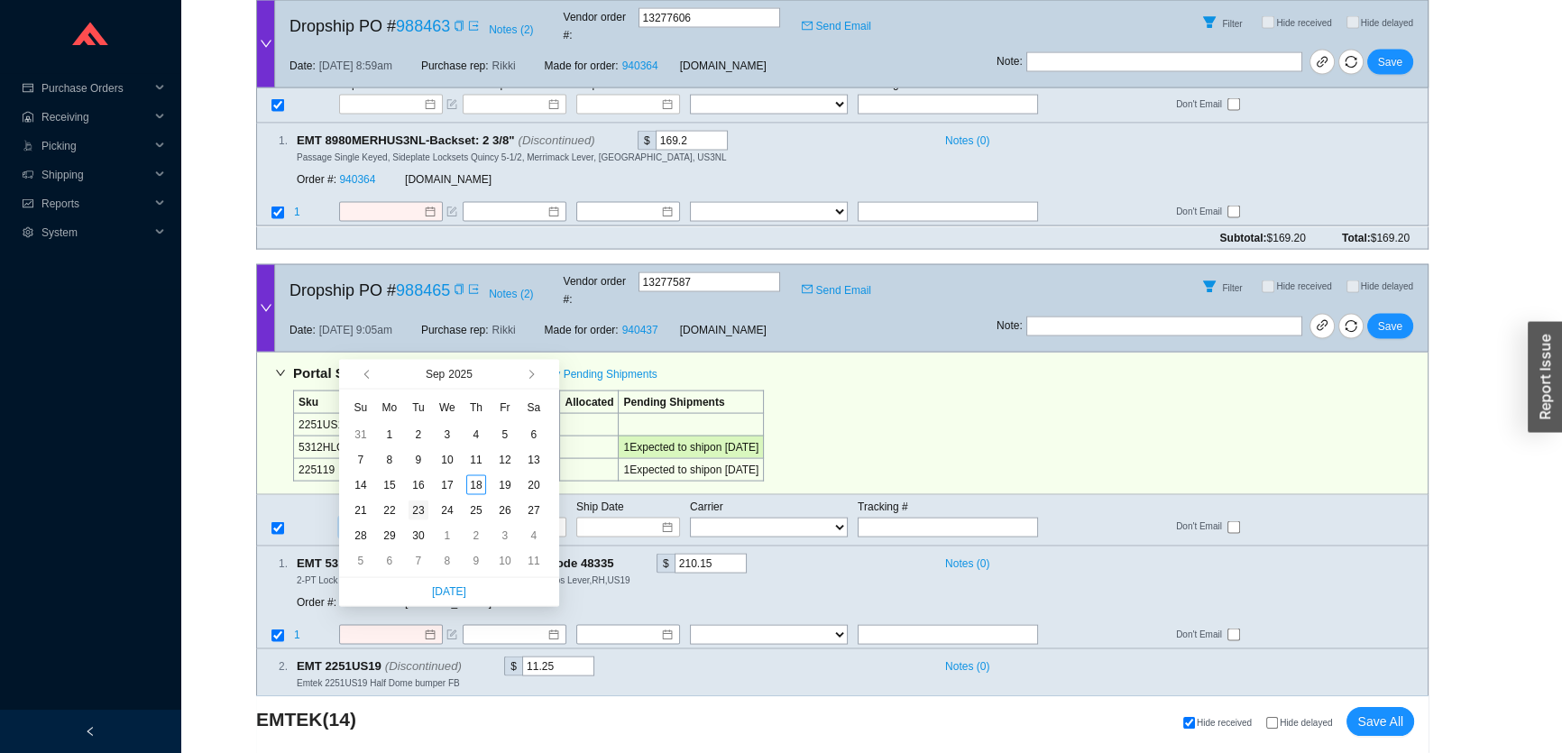
type input "9/23/2025"
click at [417, 511] on div "23" at bounding box center [418, 510] width 20 height 20
type input "9/23/2025"
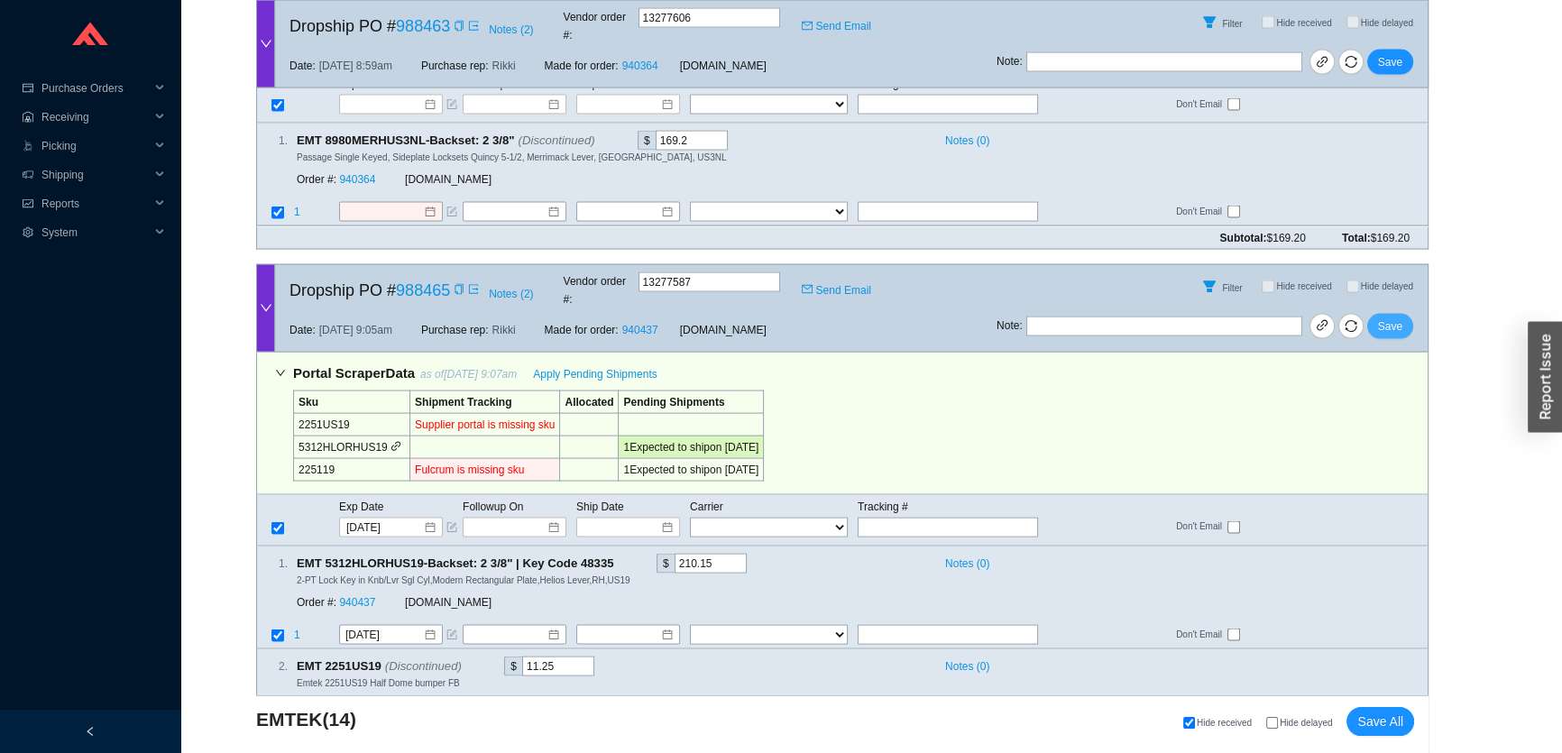
click at [1393, 314] on button "Save" at bounding box center [1390, 326] width 46 height 25
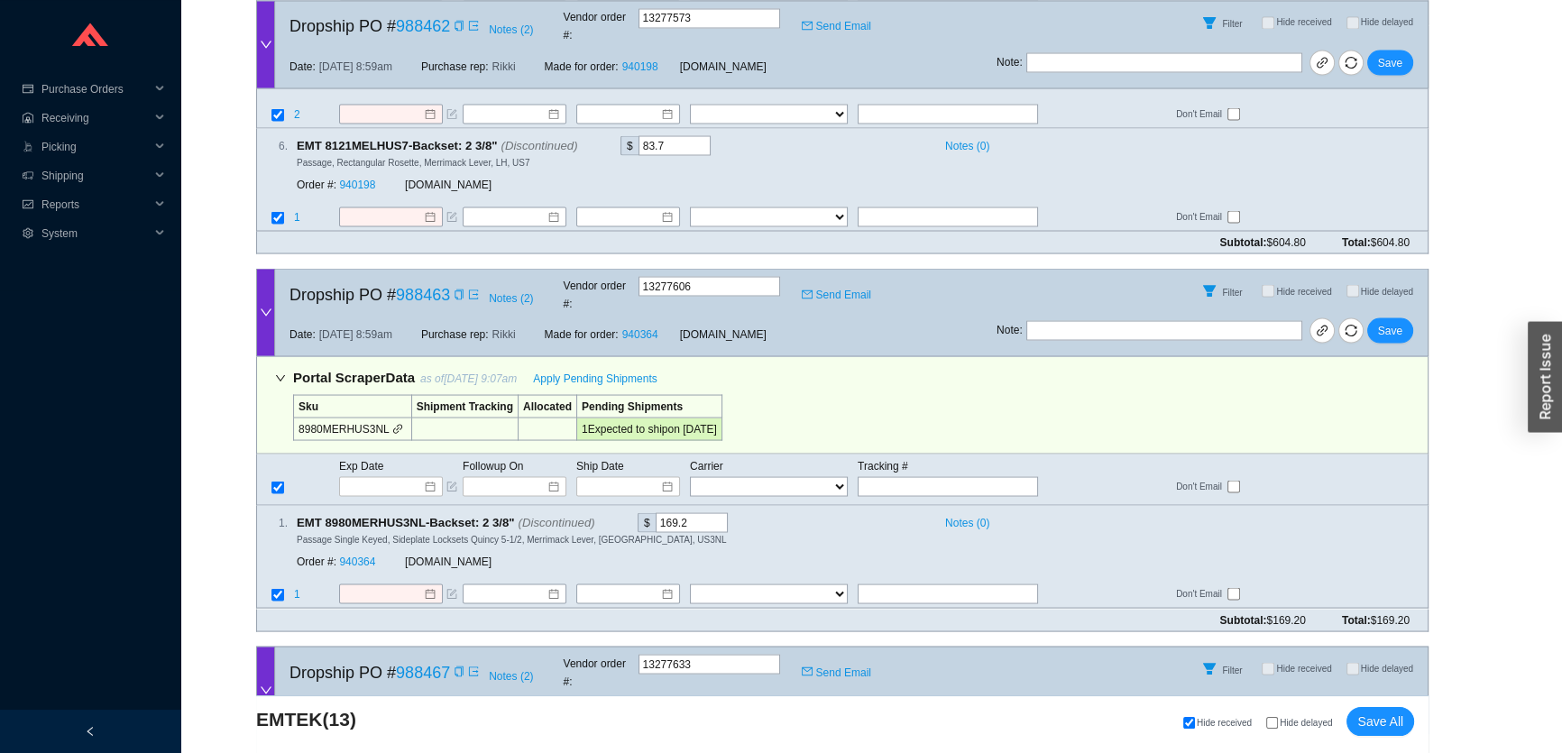
scroll to position [4211, 0]
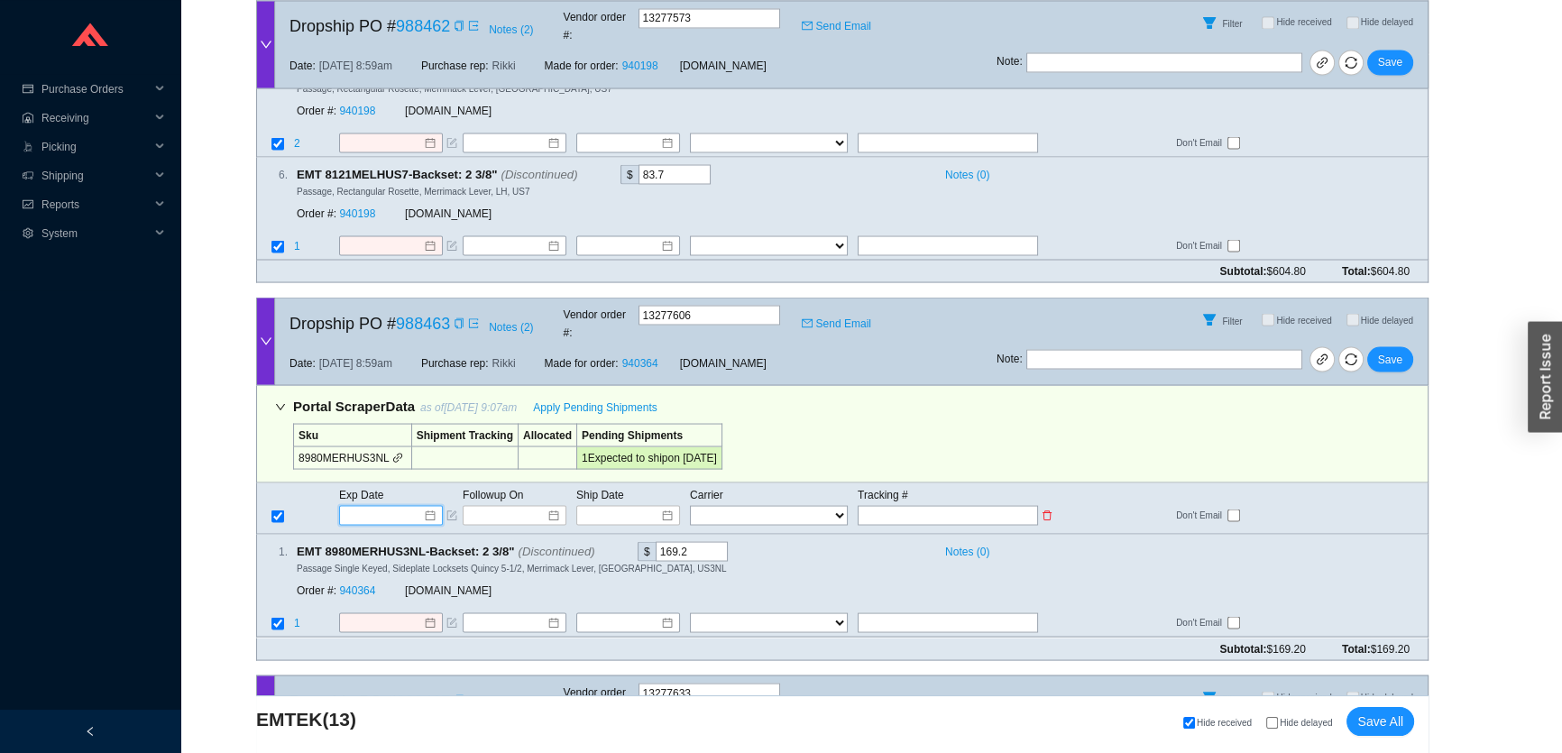
click at [363, 506] on input at bounding box center [384, 515] width 77 height 18
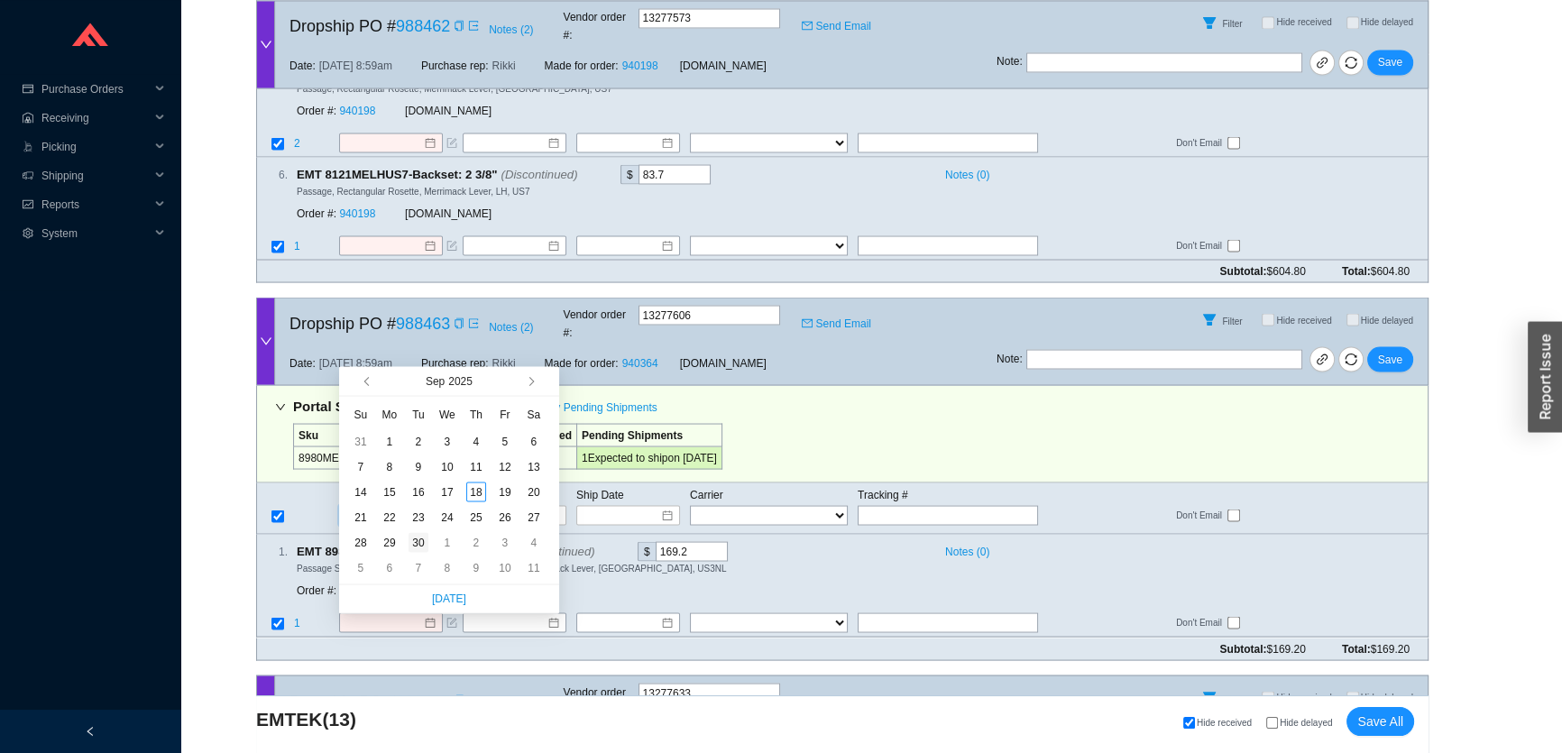
type input "9/30/2025"
click at [421, 537] on div "30" at bounding box center [418, 542] width 20 height 20
type input "9/30/2025"
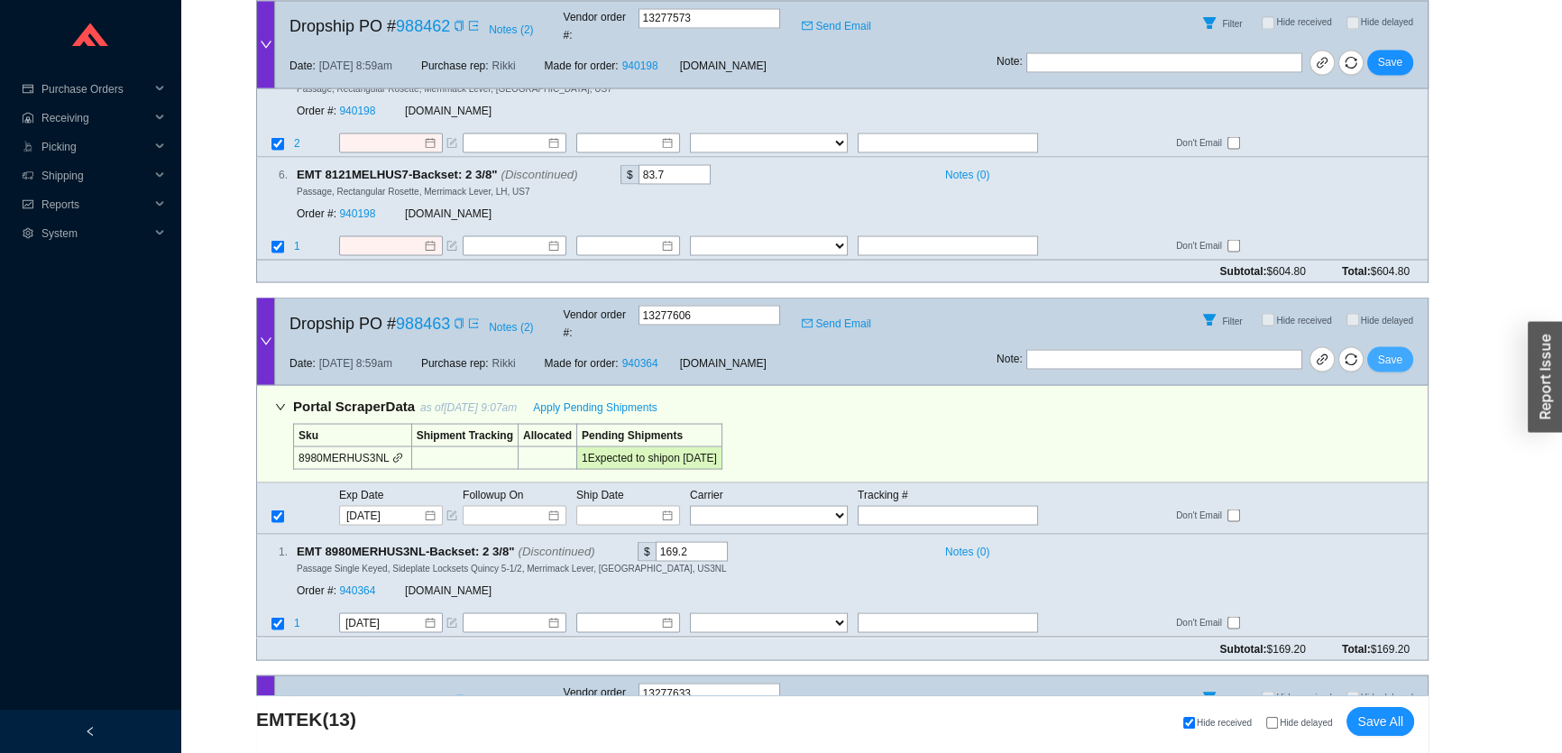
click at [1380, 350] on span "Save" at bounding box center [1390, 359] width 24 height 18
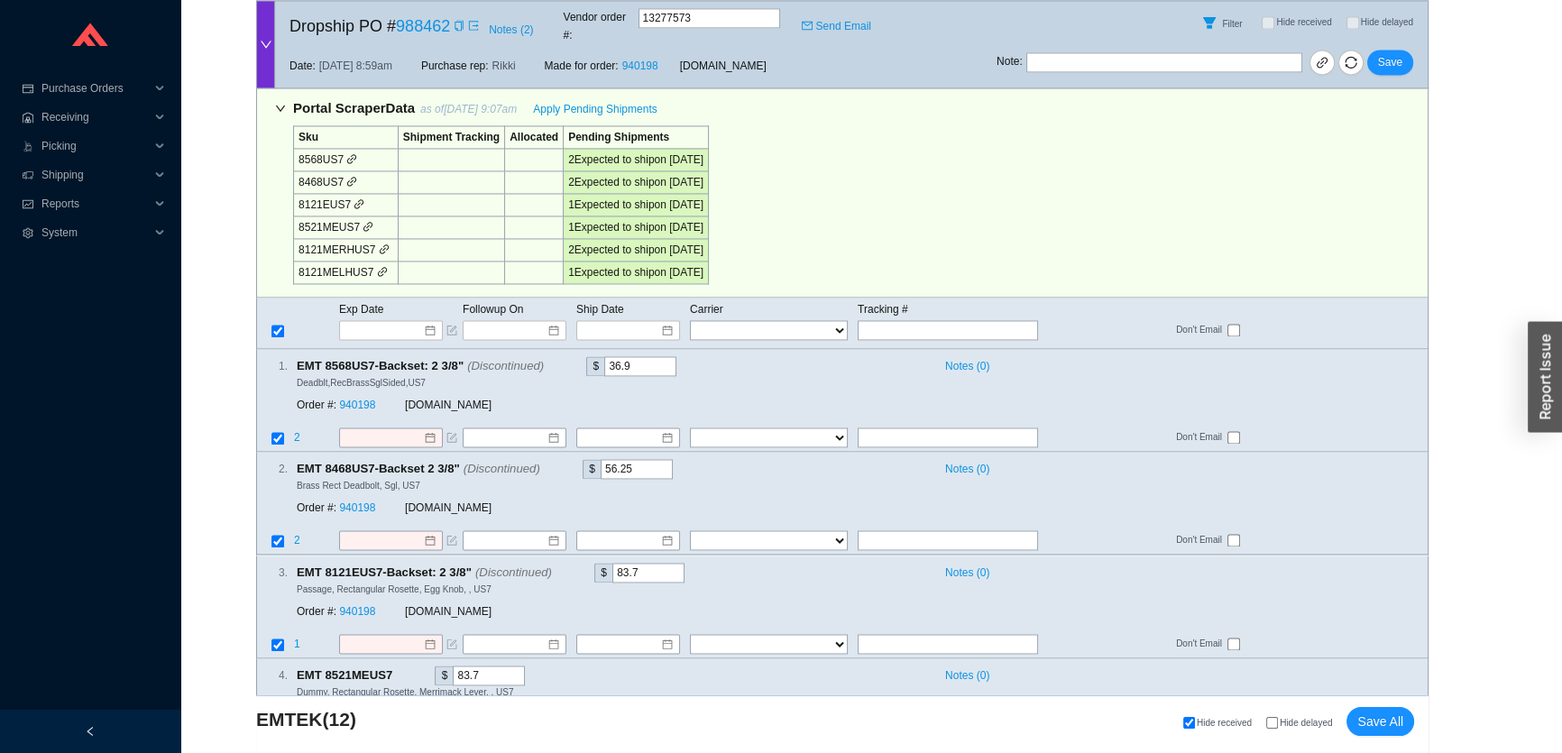
scroll to position [3473, 0]
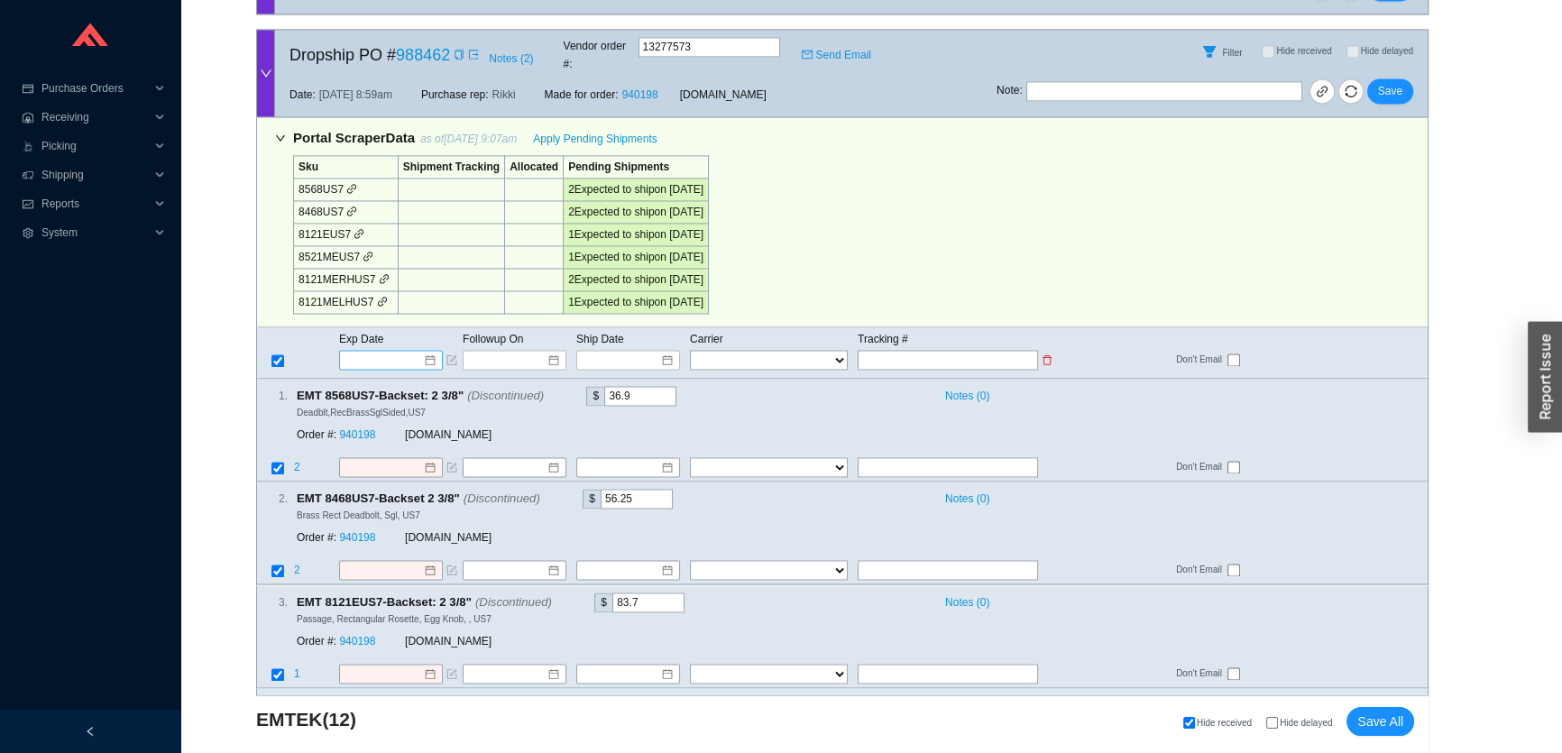
click at [385, 351] on input at bounding box center [384, 360] width 77 height 18
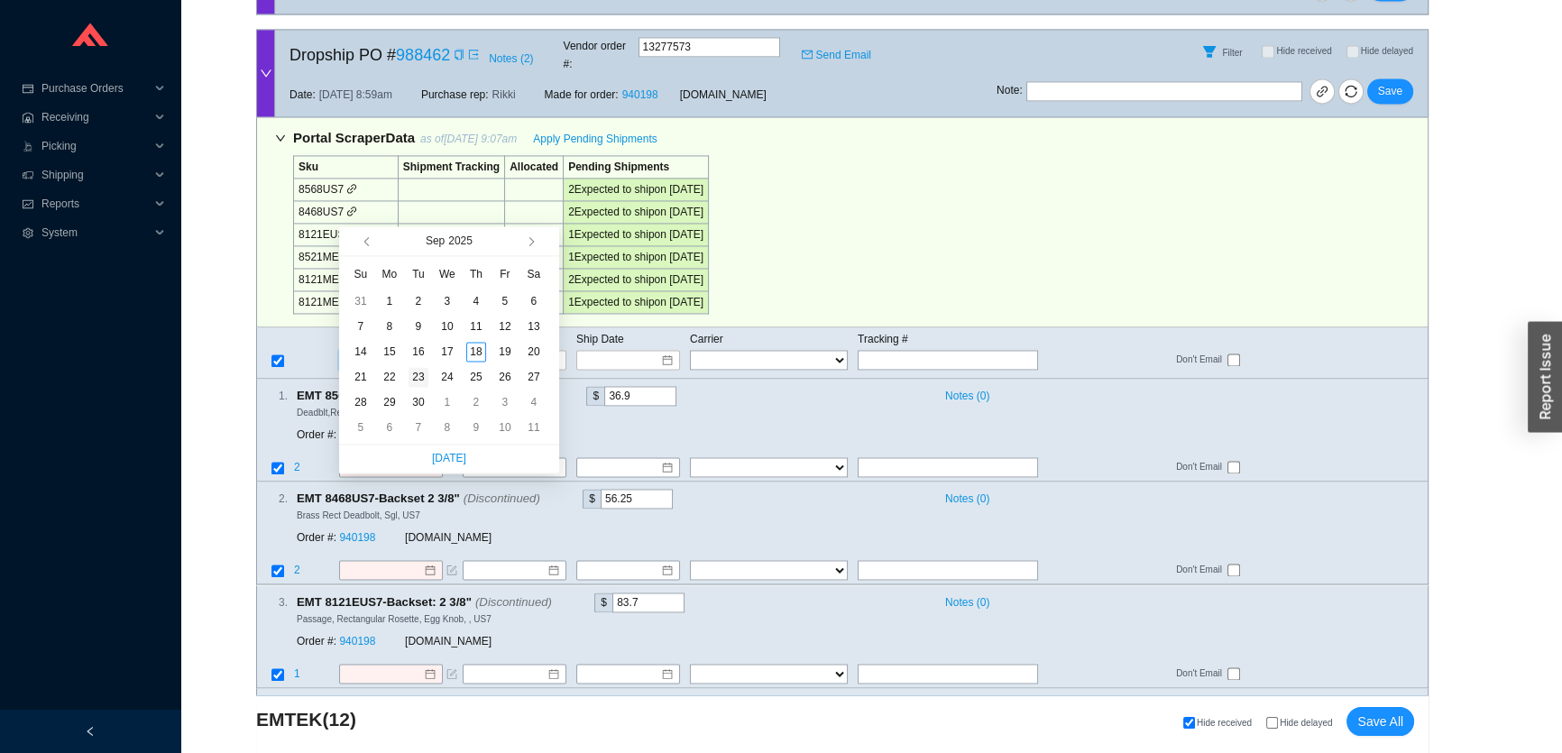
type input "9/23/2025"
click at [419, 379] on div "23" at bounding box center [418, 377] width 20 height 20
type input "9/23/2025"
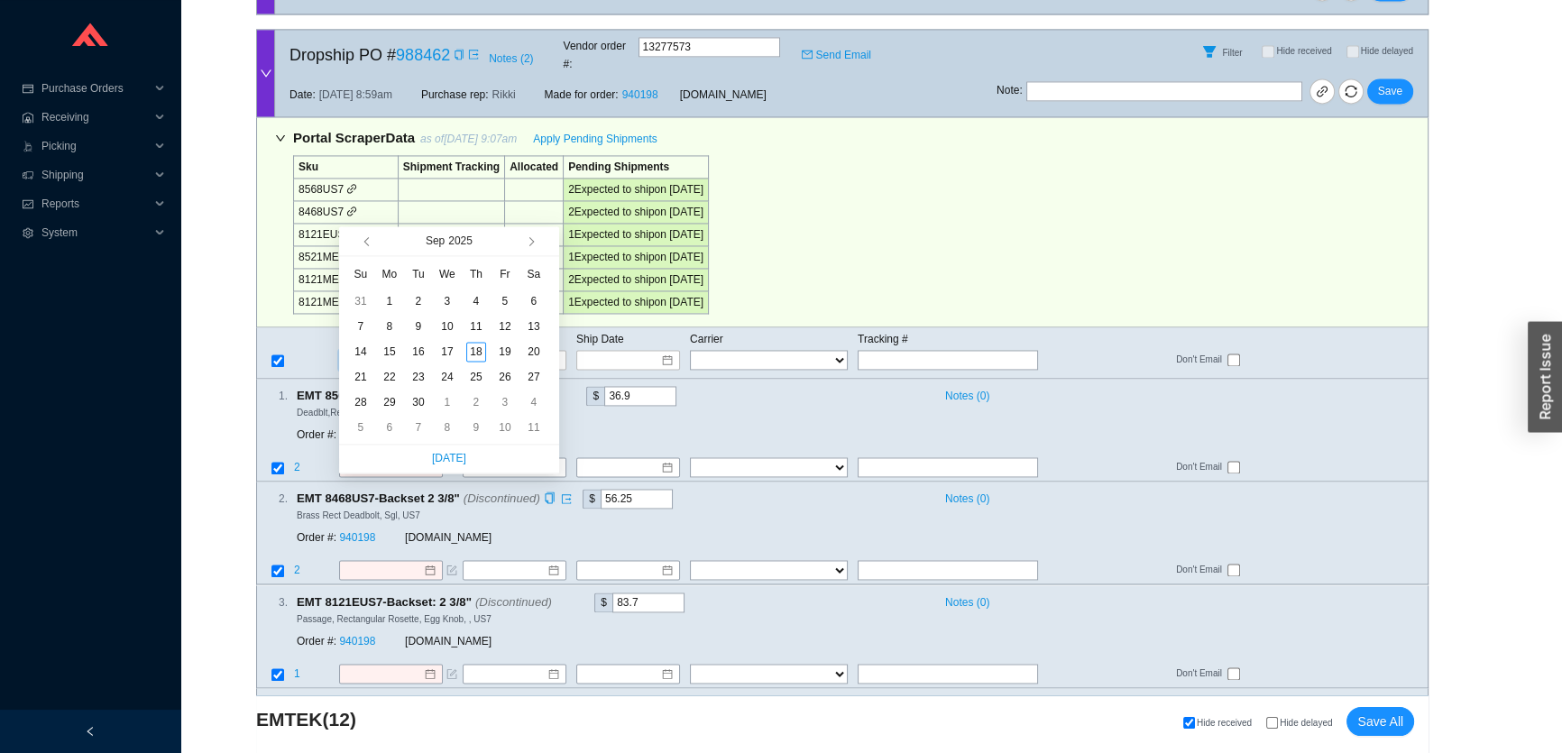
type input "9/23/2025"
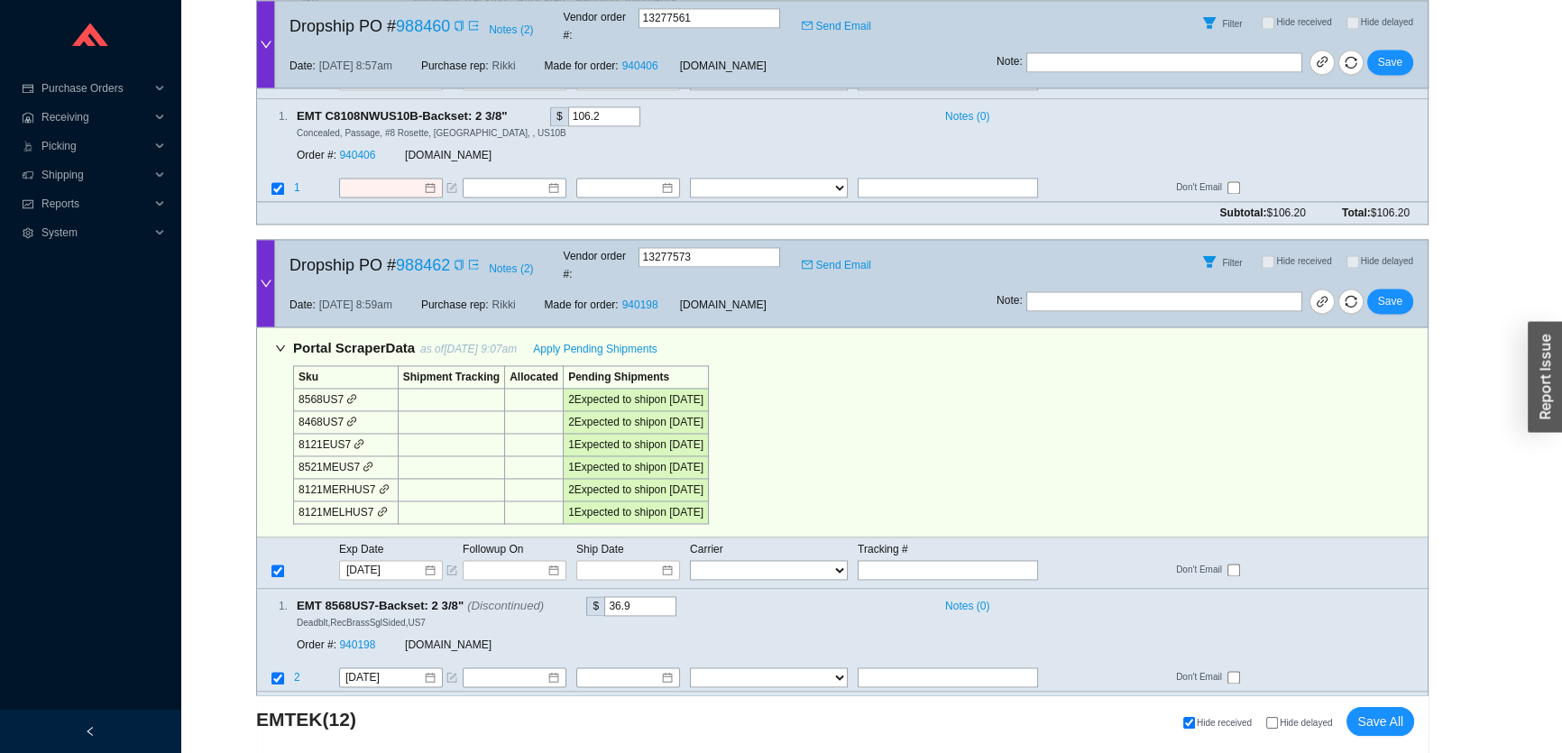
scroll to position [3228, 0]
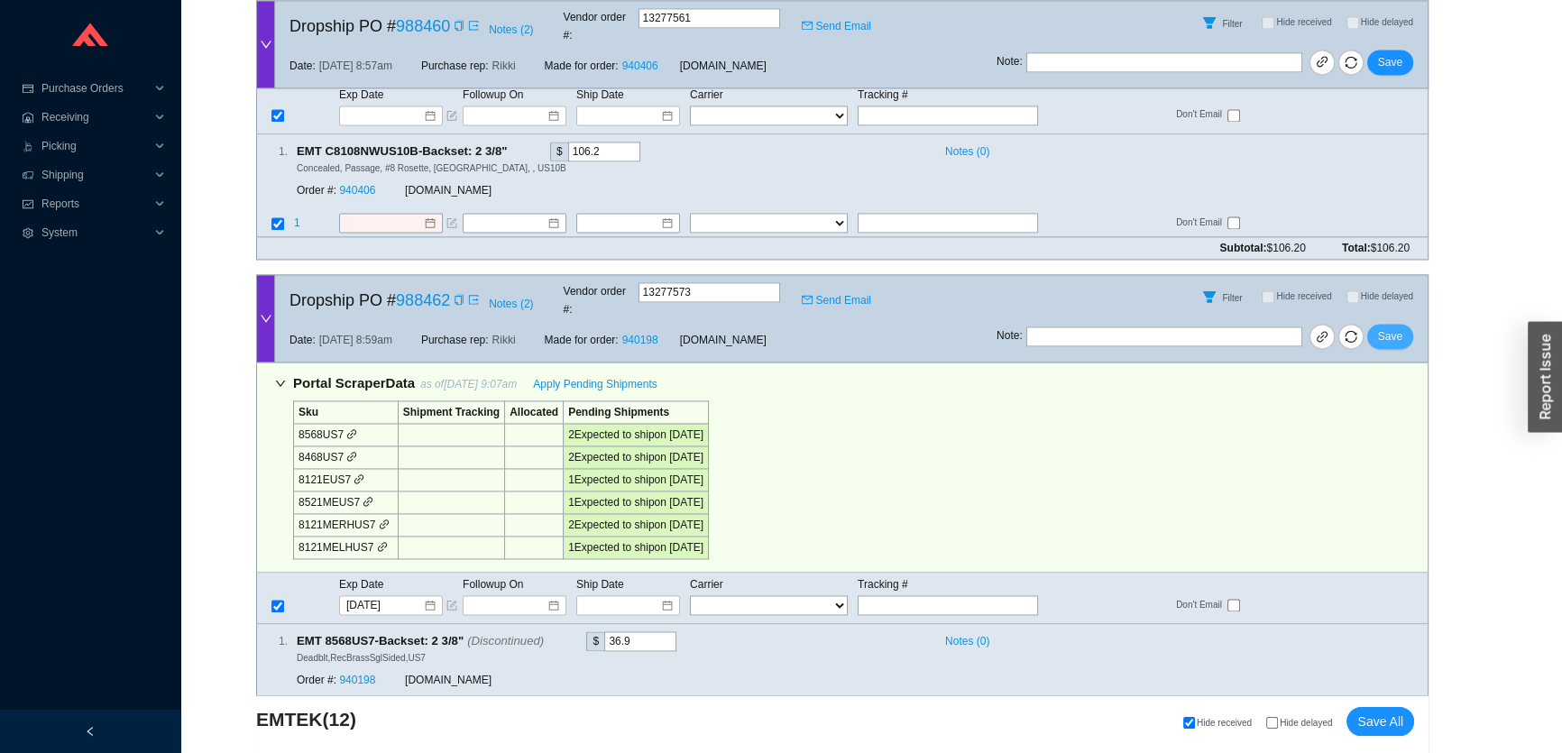
click at [1395, 327] on span "Save" at bounding box center [1390, 336] width 24 height 18
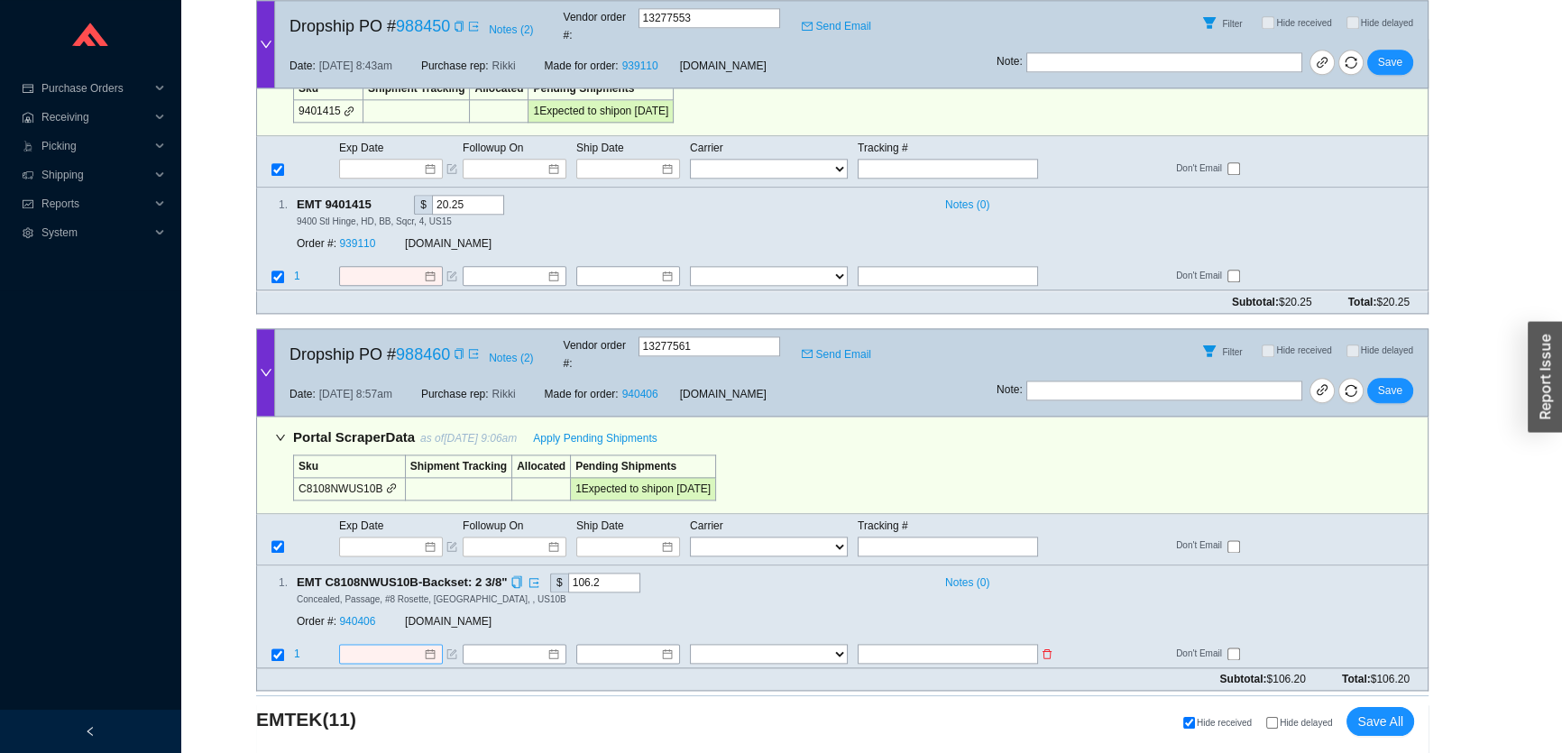
scroll to position [2900, 0]
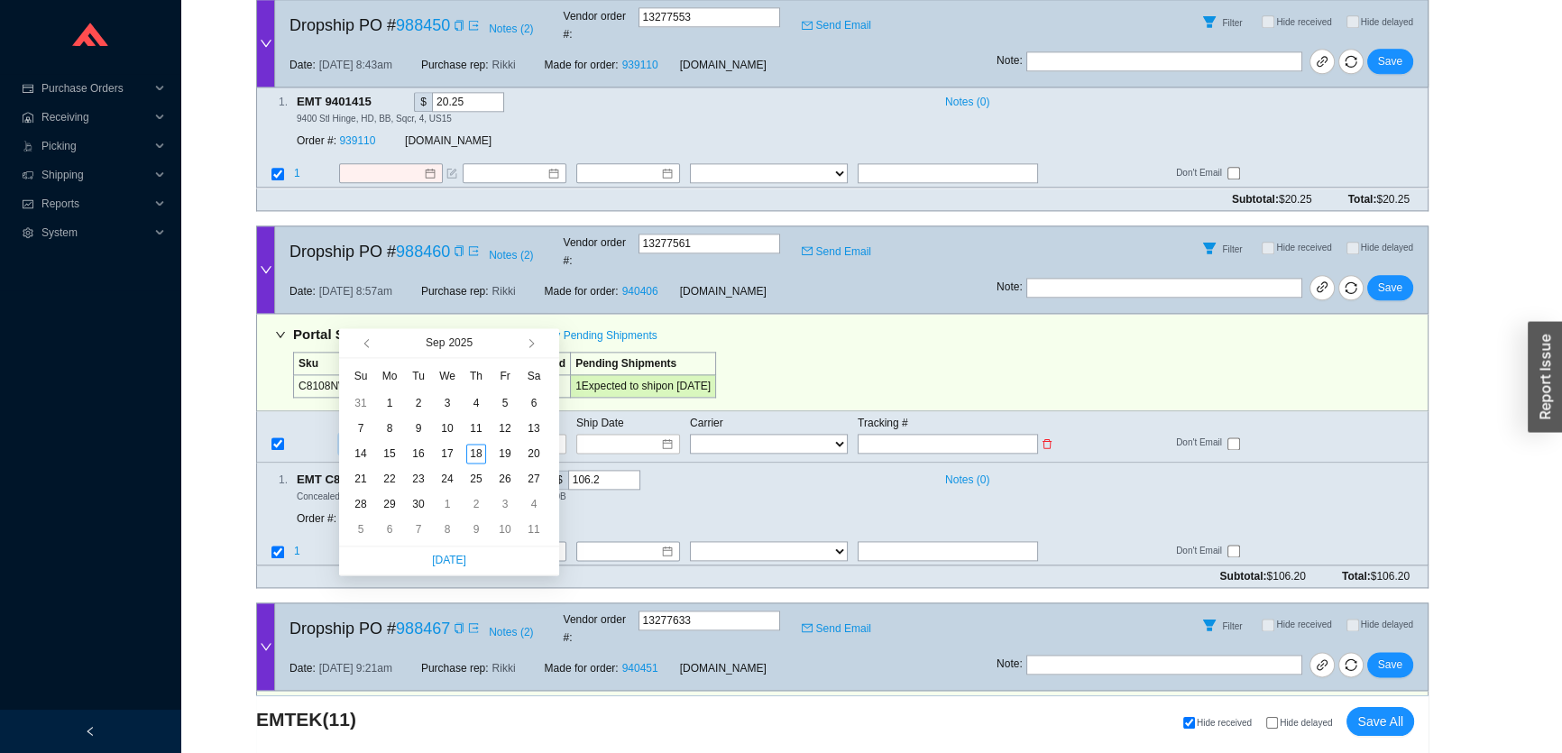
click at [375, 435] on input at bounding box center [384, 444] width 77 height 18
type input "9/23/2025"
drag, startPoint x: 415, startPoint y: 479, endPoint x: 423, endPoint y: 434, distance: 45.8
click at [416, 479] on div "23" at bounding box center [418, 479] width 20 height 20
type input "9/23/2025"
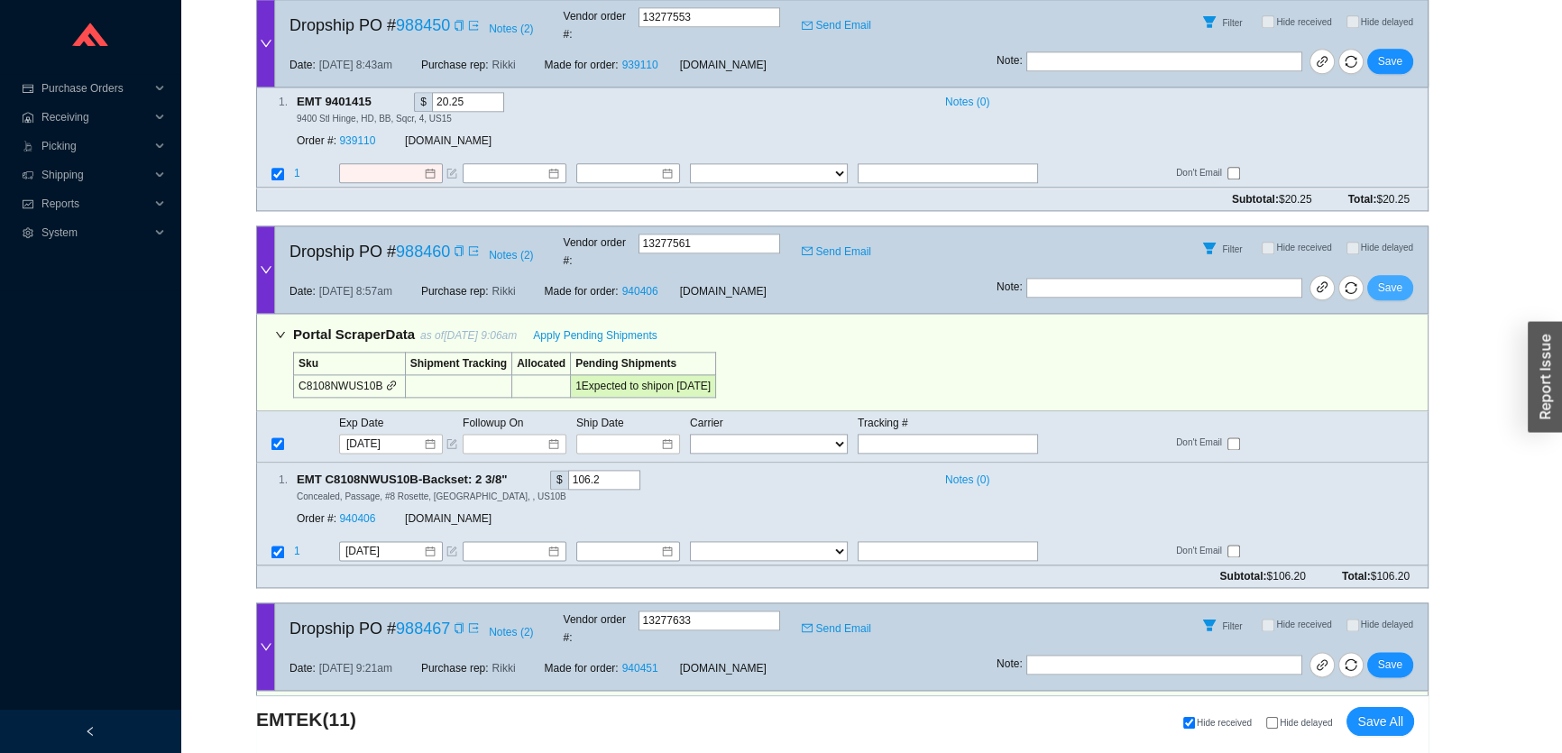
click at [1387, 279] on span "Save" at bounding box center [1390, 288] width 24 height 18
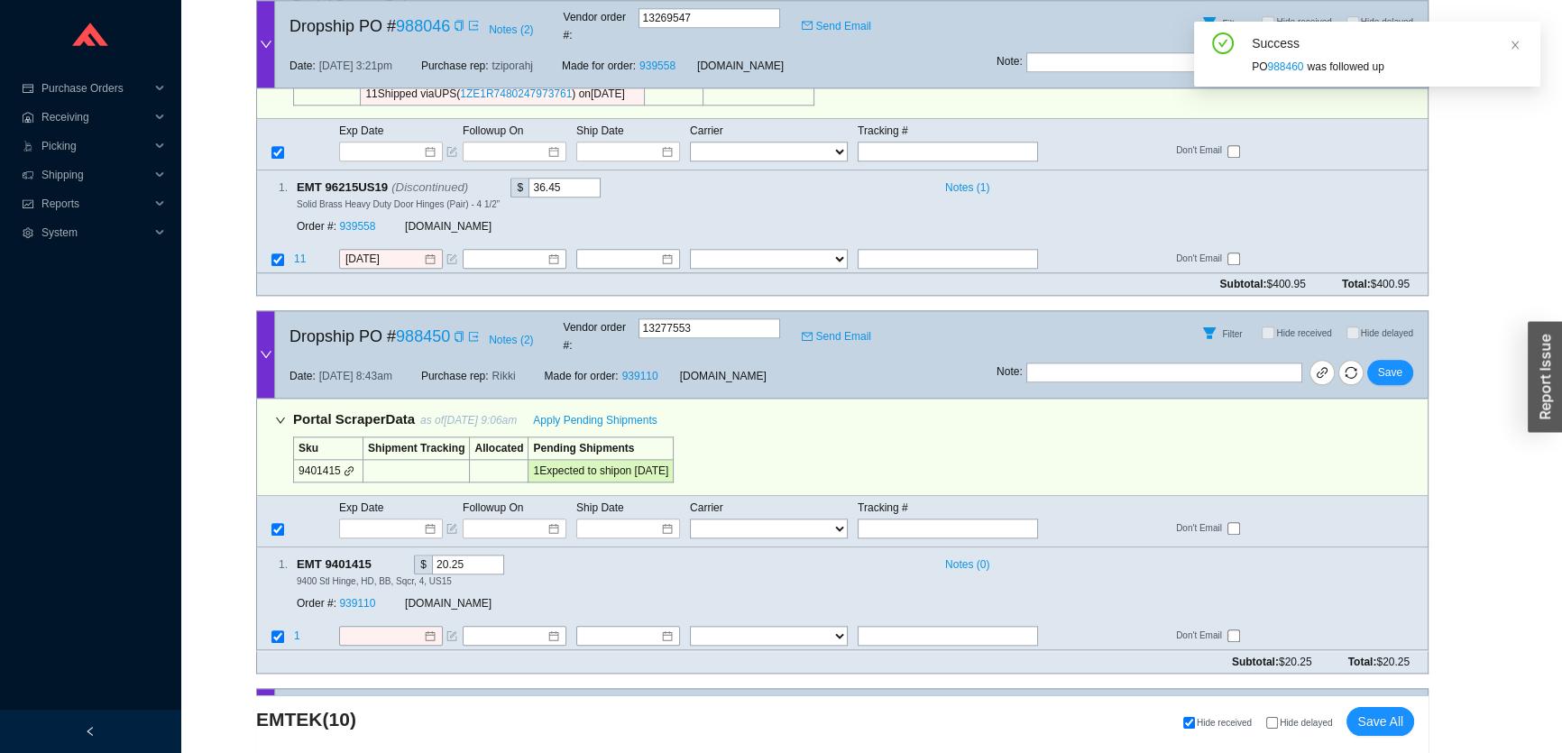
scroll to position [2407, 0]
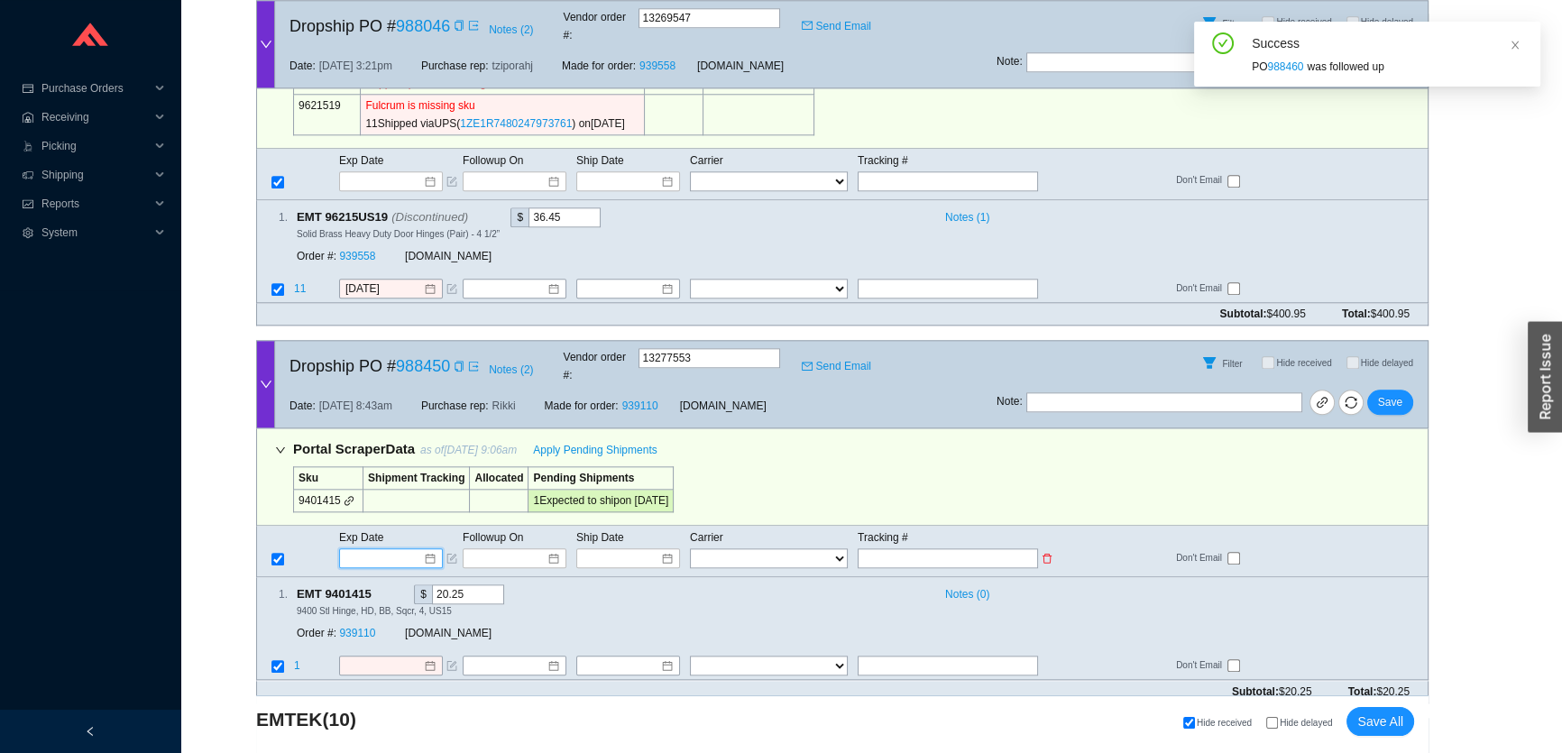
click at [396, 549] on input at bounding box center [384, 558] width 77 height 18
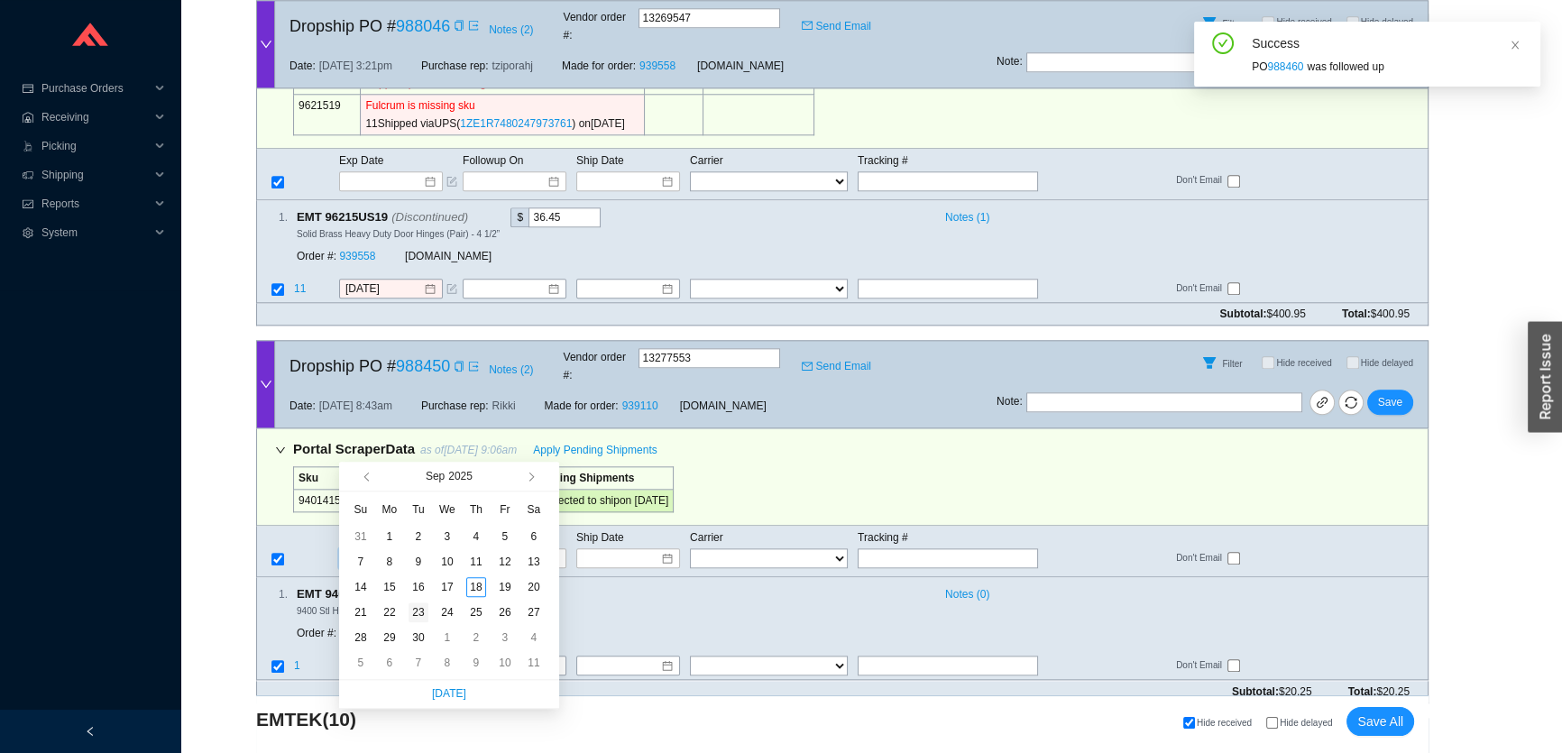
type input "9/23/2025"
click at [423, 612] on div "23" at bounding box center [418, 612] width 20 height 20
type input "9/23/2025"
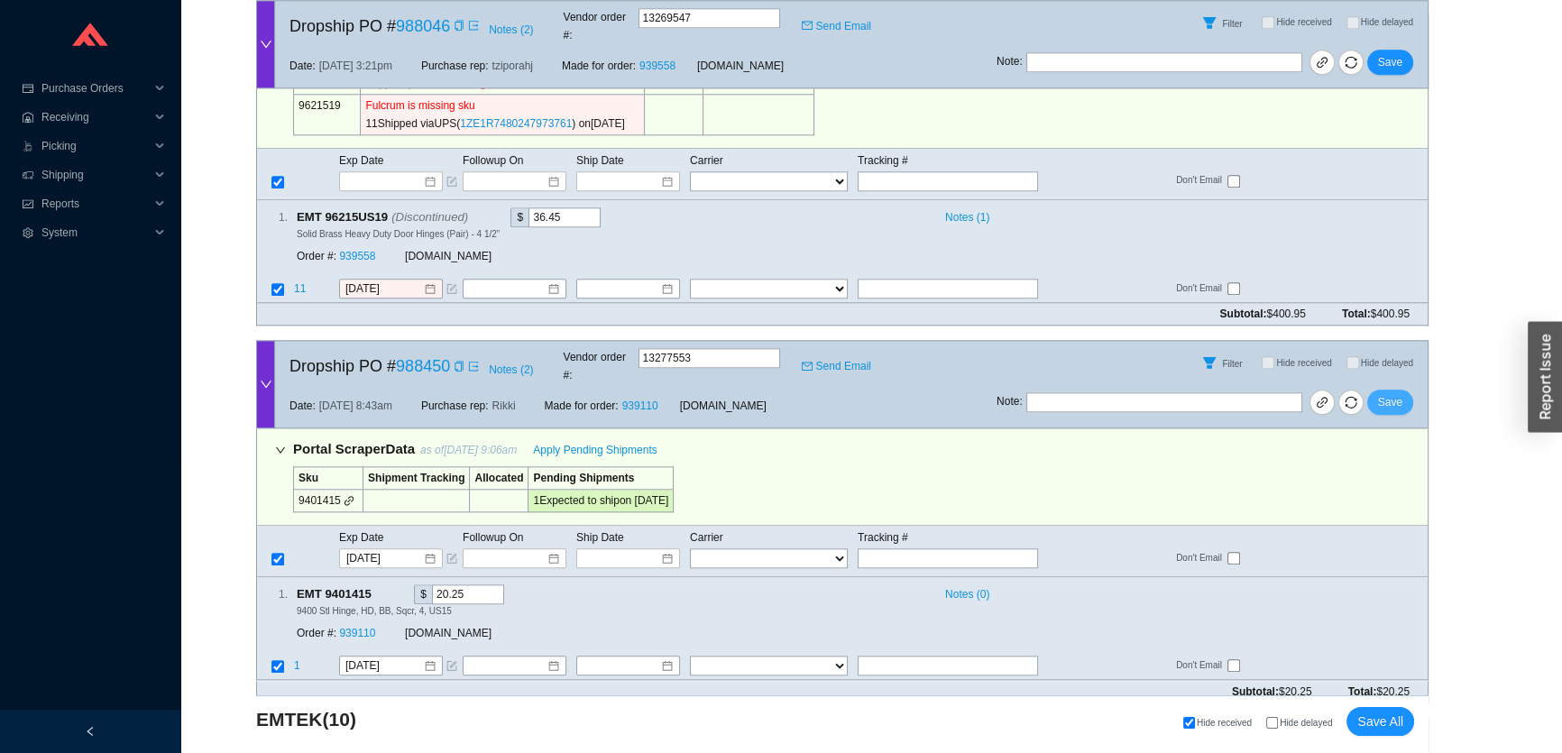
click at [1389, 393] on span "Save" at bounding box center [1390, 402] width 24 height 18
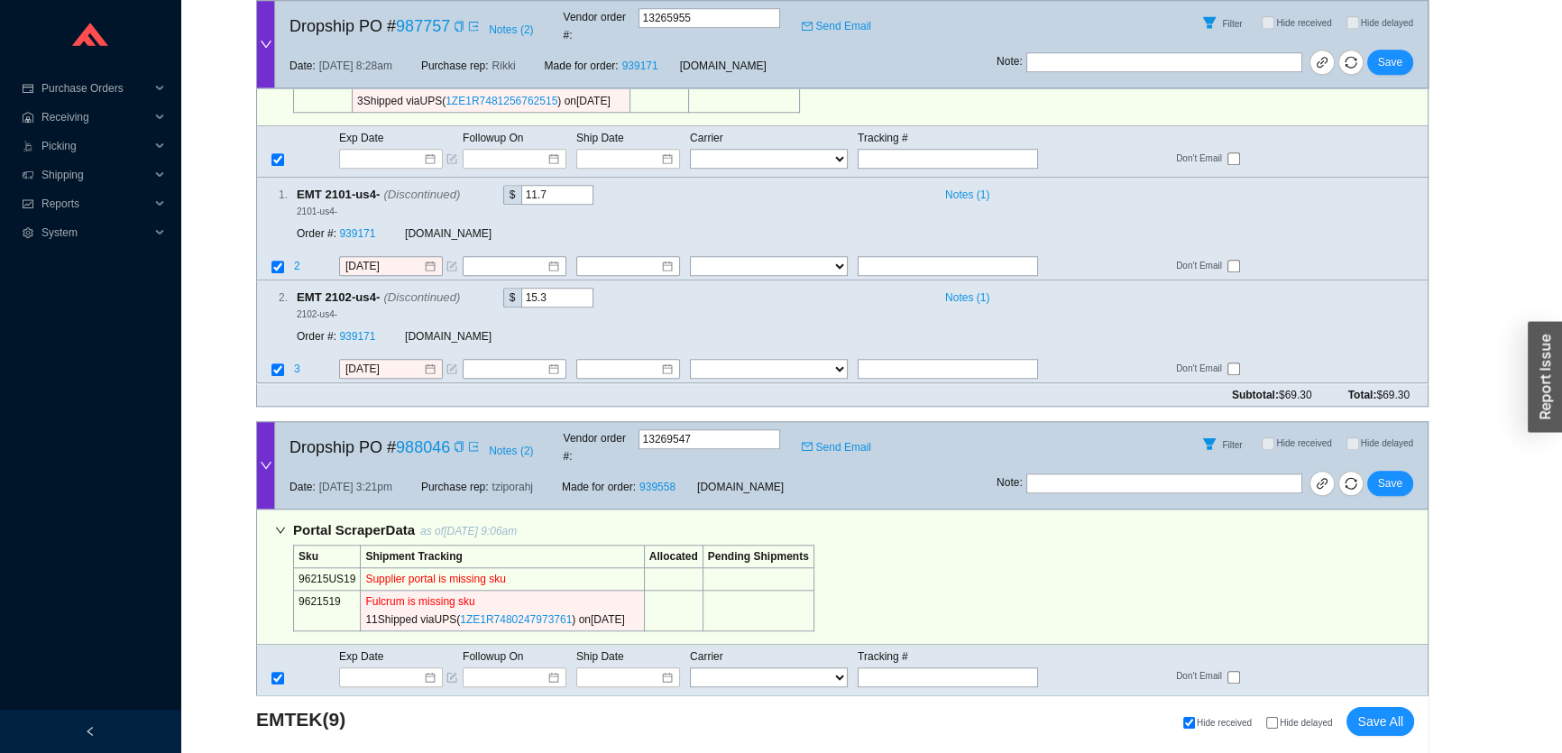
scroll to position [1998, 0]
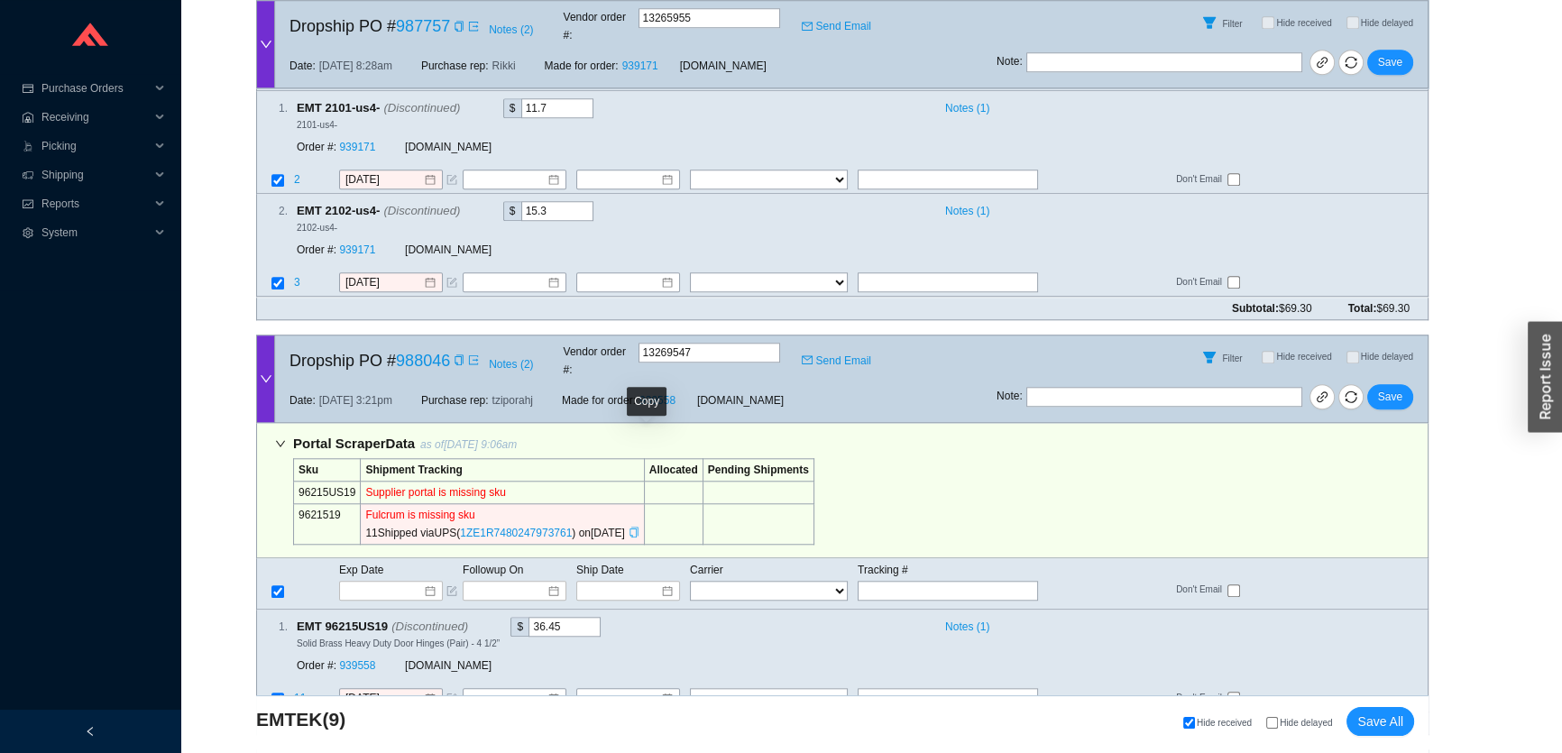
click at [639, 527] on icon "copy" at bounding box center [633, 532] width 11 height 11
click at [945, 581] on input "text" at bounding box center [947, 591] width 180 height 20
paste input "1ZE1R7480247973761"
type input "1ZE1R7480247973761"
type input "9/15/2025"
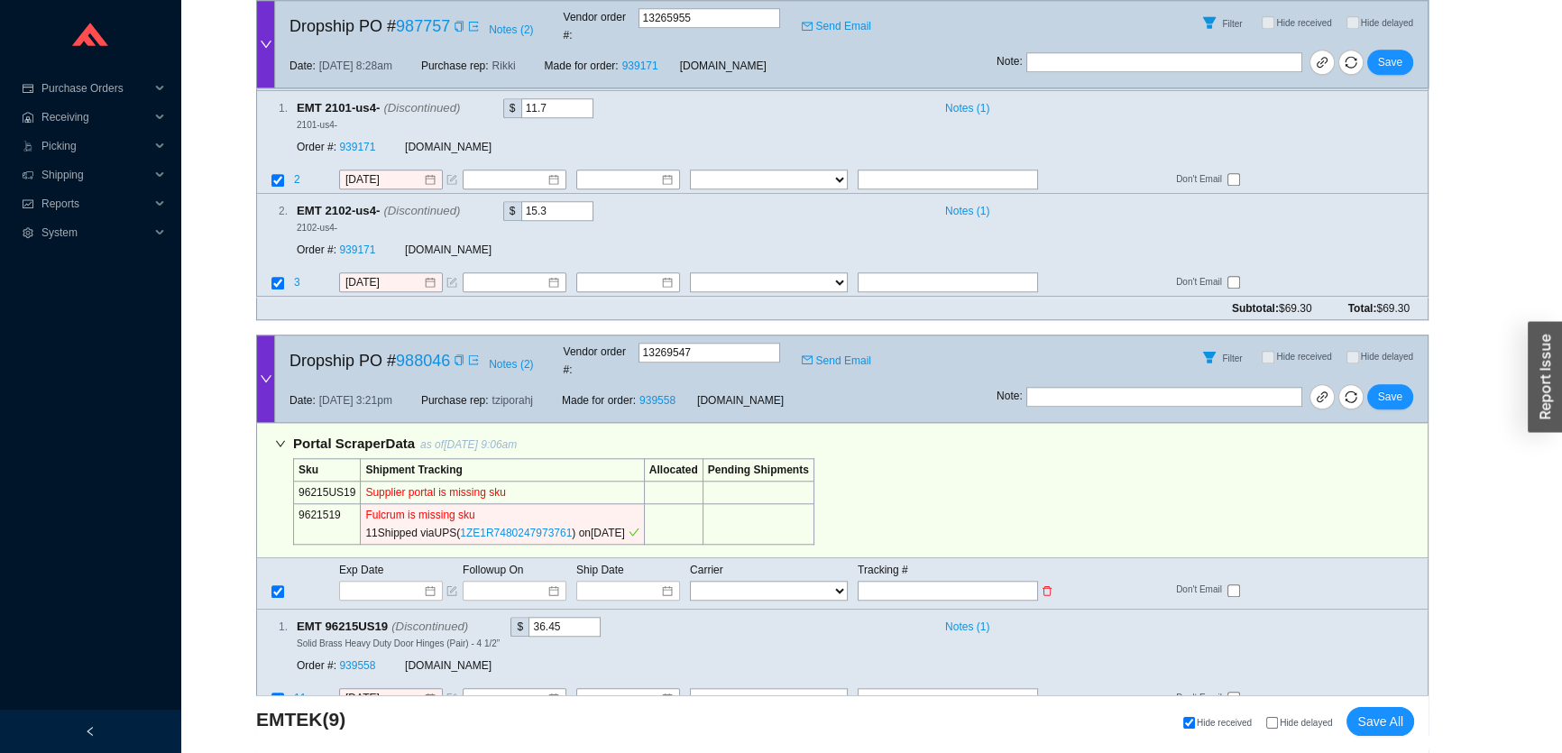
type input "1ZE1R7480247973761"
select select "2"
type input "1ZE1R7480247973761"
click at [1389, 388] on span "Save" at bounding box center [1390, 397] width 24 height 18
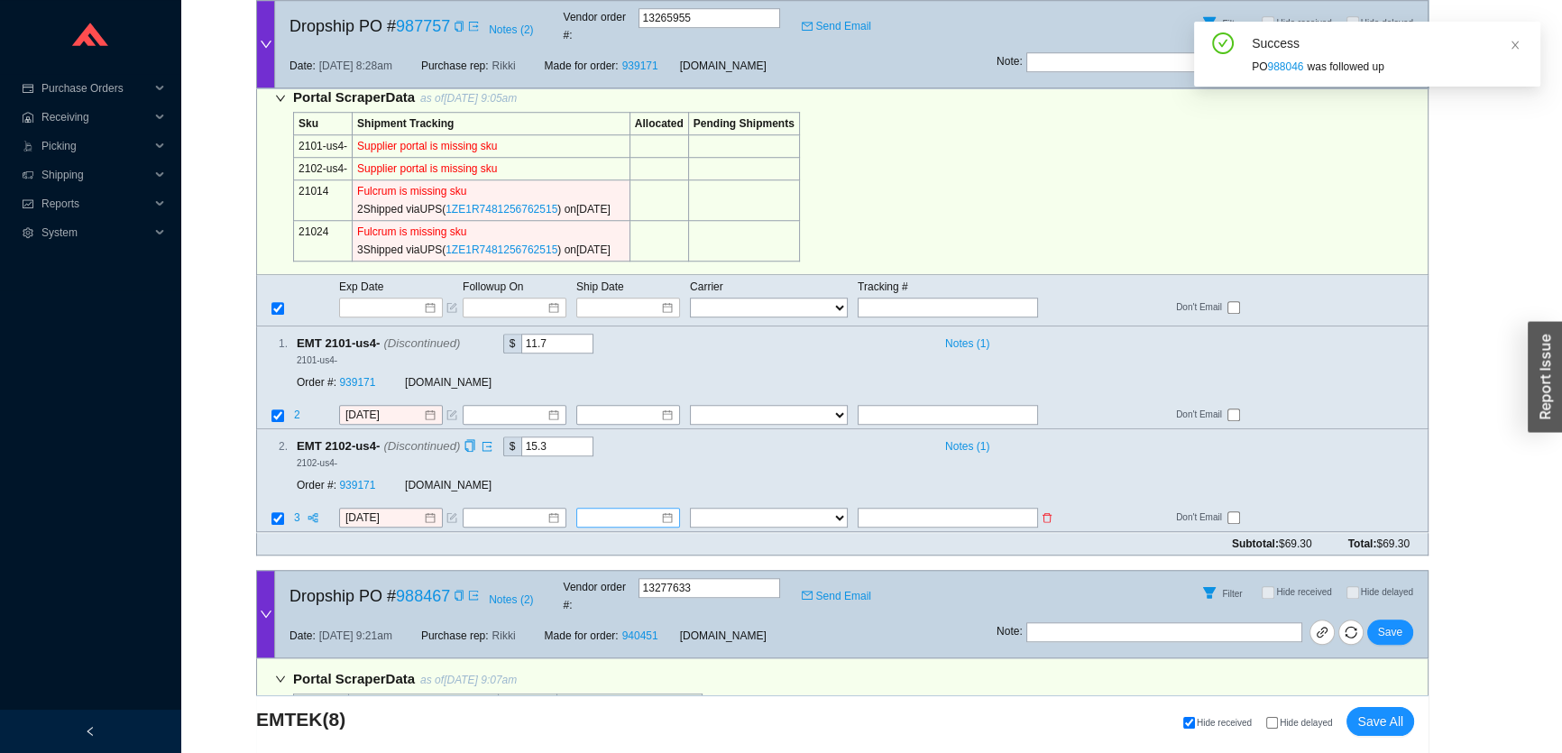
scroll to position [1670, 0]
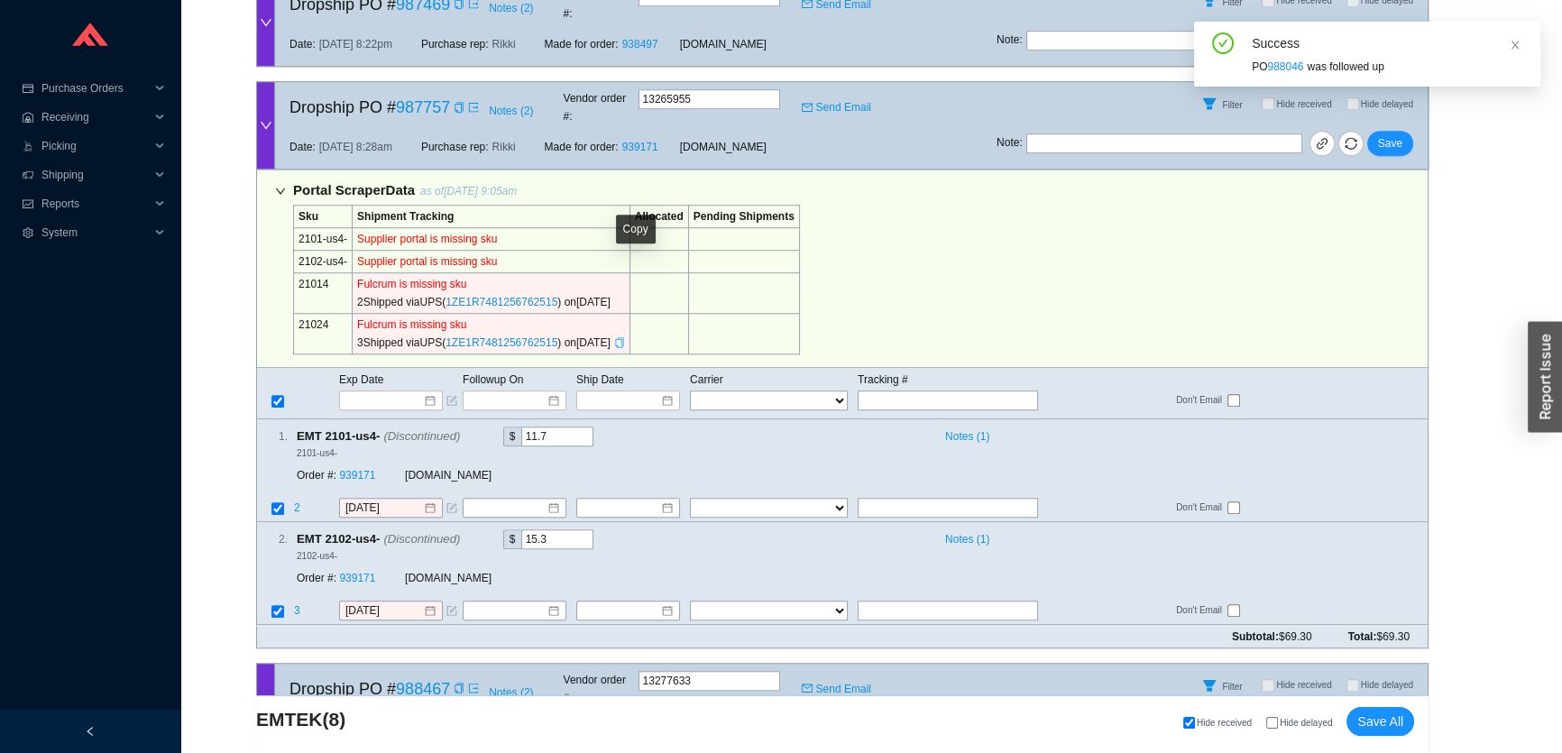
click at [625, 337] on icon "copy" at bounding box center [619, 342] width 11 height 11
click at [958, 390] on input "text" at bounding box center [947, 400] width 180 height 20
paste input "1ZE1R7481256762515"
type input "1ZE1R7481256762515"
type input "9/11/2025"
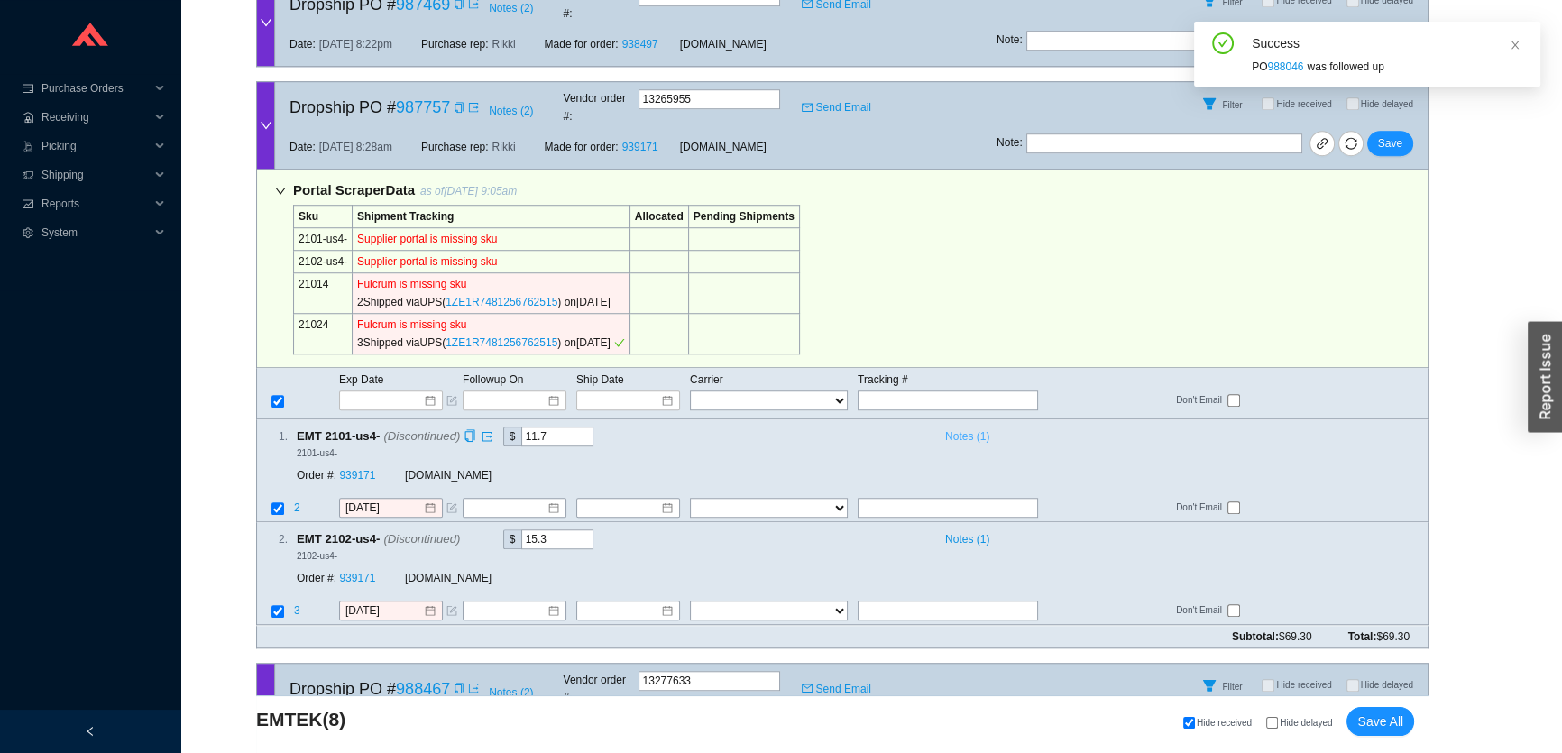
type input "1ZE1R7481256762515"
type input "9/11/2025"
type input "1ZE1R7481256762515"
select select "2"
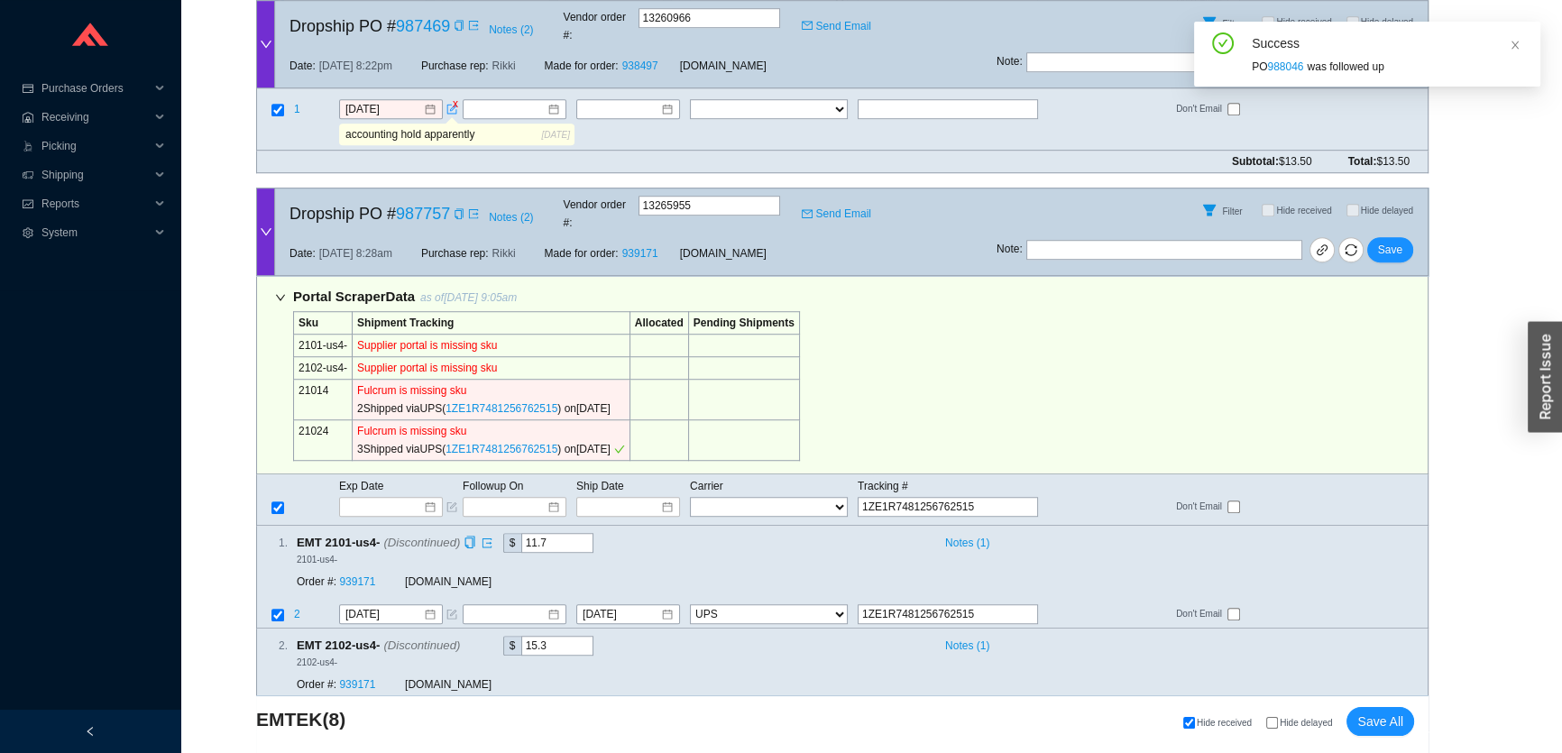
scroll to position [1506, 0]
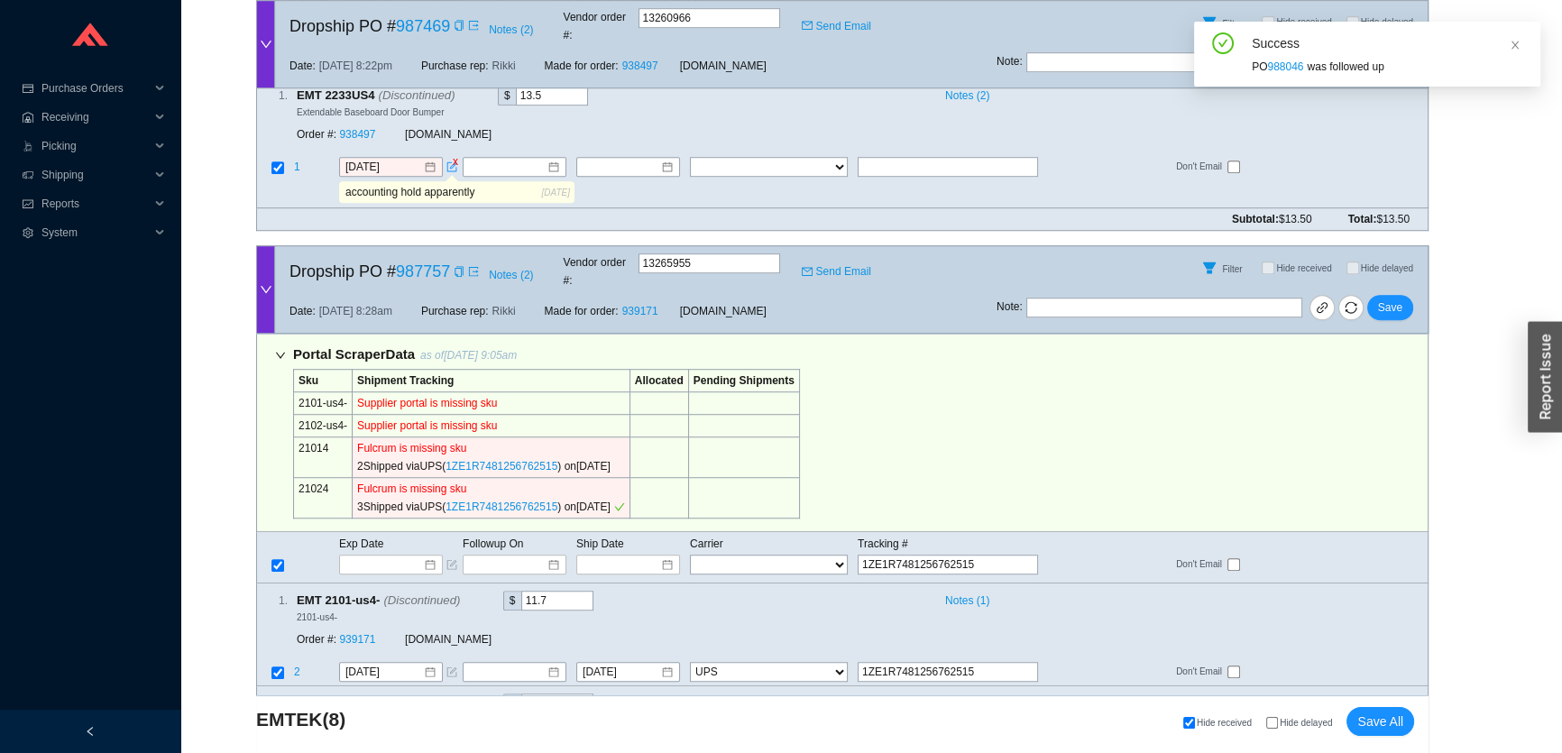
type input "1ZE1R7481256762515"
click at [1398, 298] on span "Save" at bounding box center [1390, 307] width 24 height 18
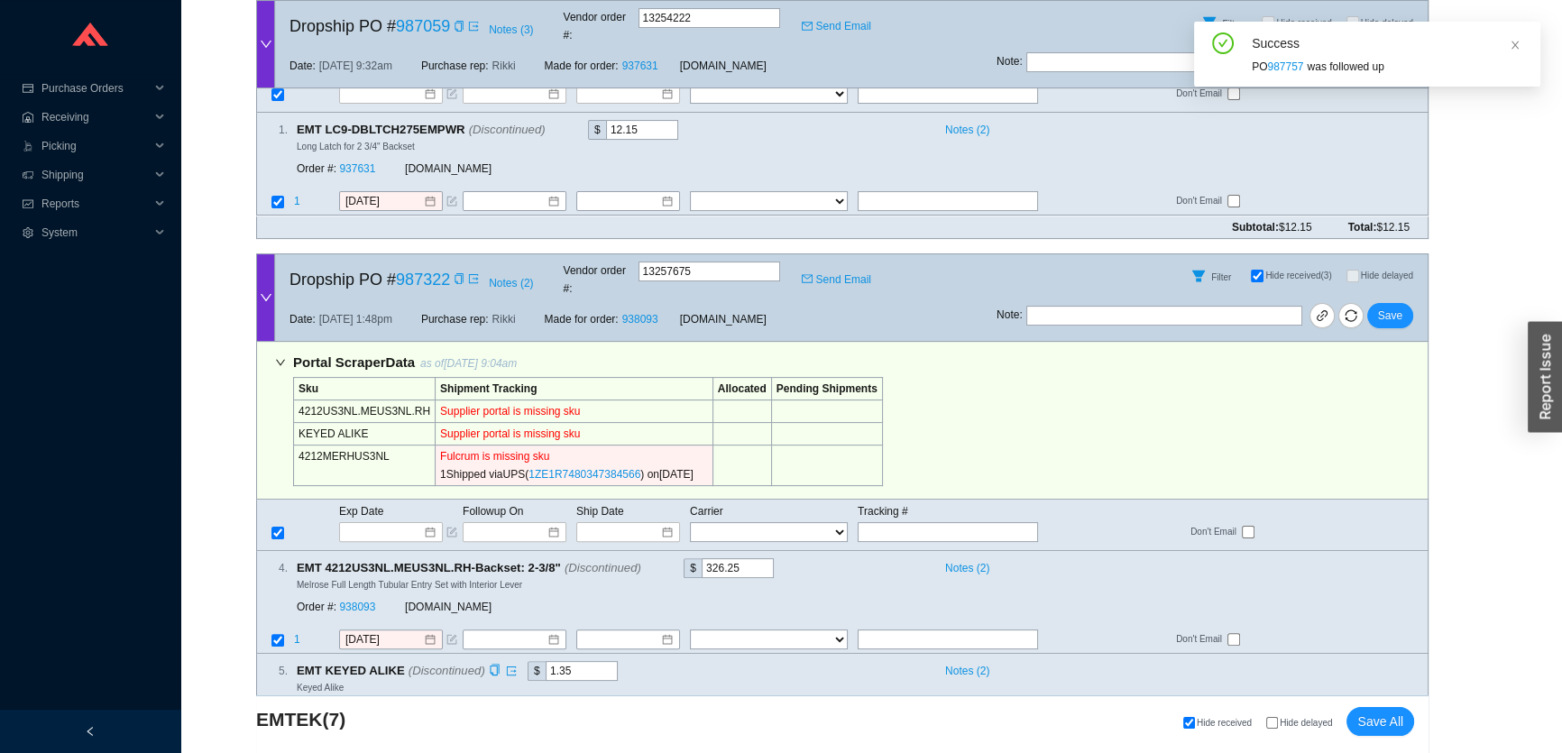
scroll to position [686, 0]
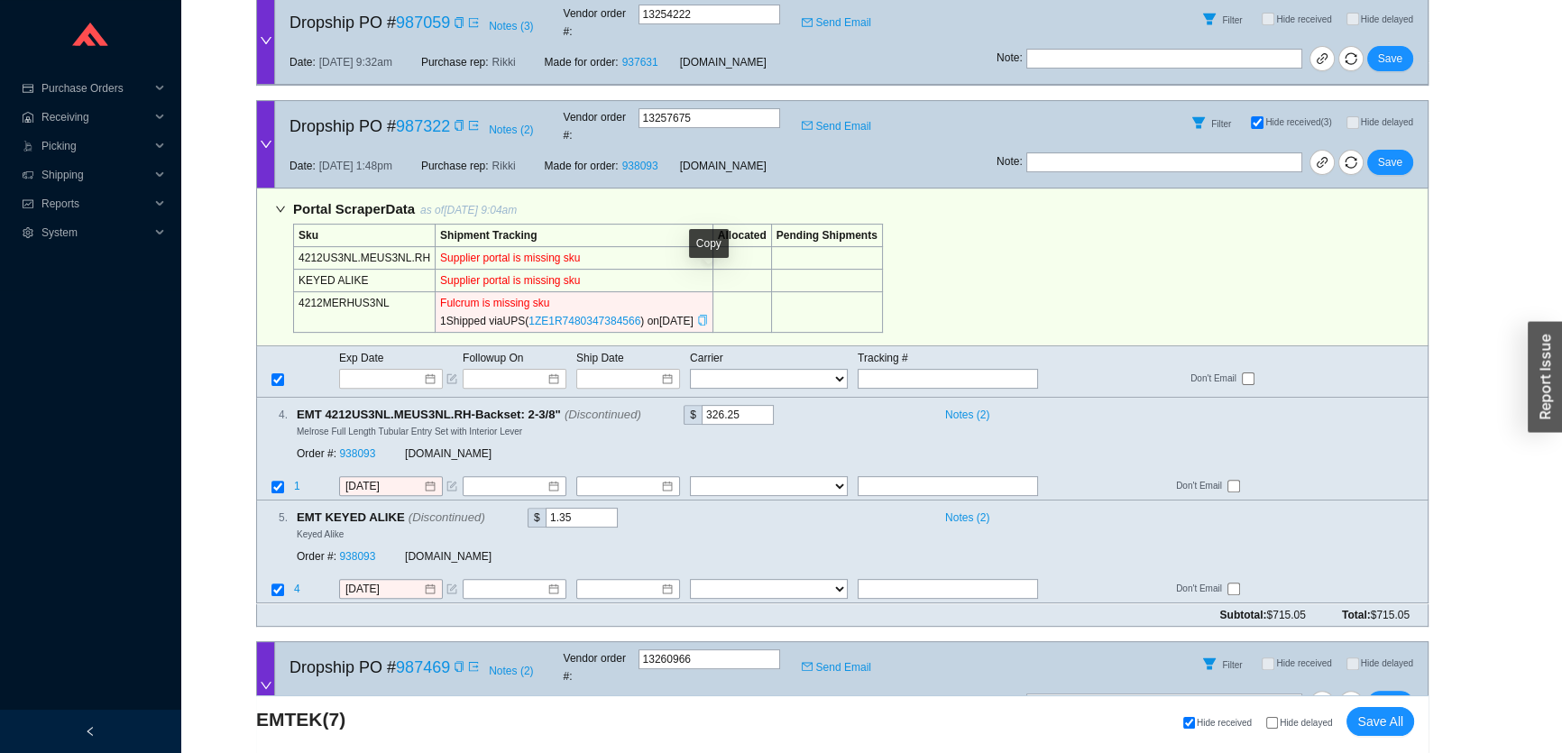
click at [707, 315] on icon "copy" at bounding box center [702, 320] width 11 height 11
click at [865, 369] on input "text" at bounding box center [947, 379] width 180 height 20
paste input "1ZE1R7480347384566"
type input "1ZE1R7480347384566"
type input "9/15/2025"
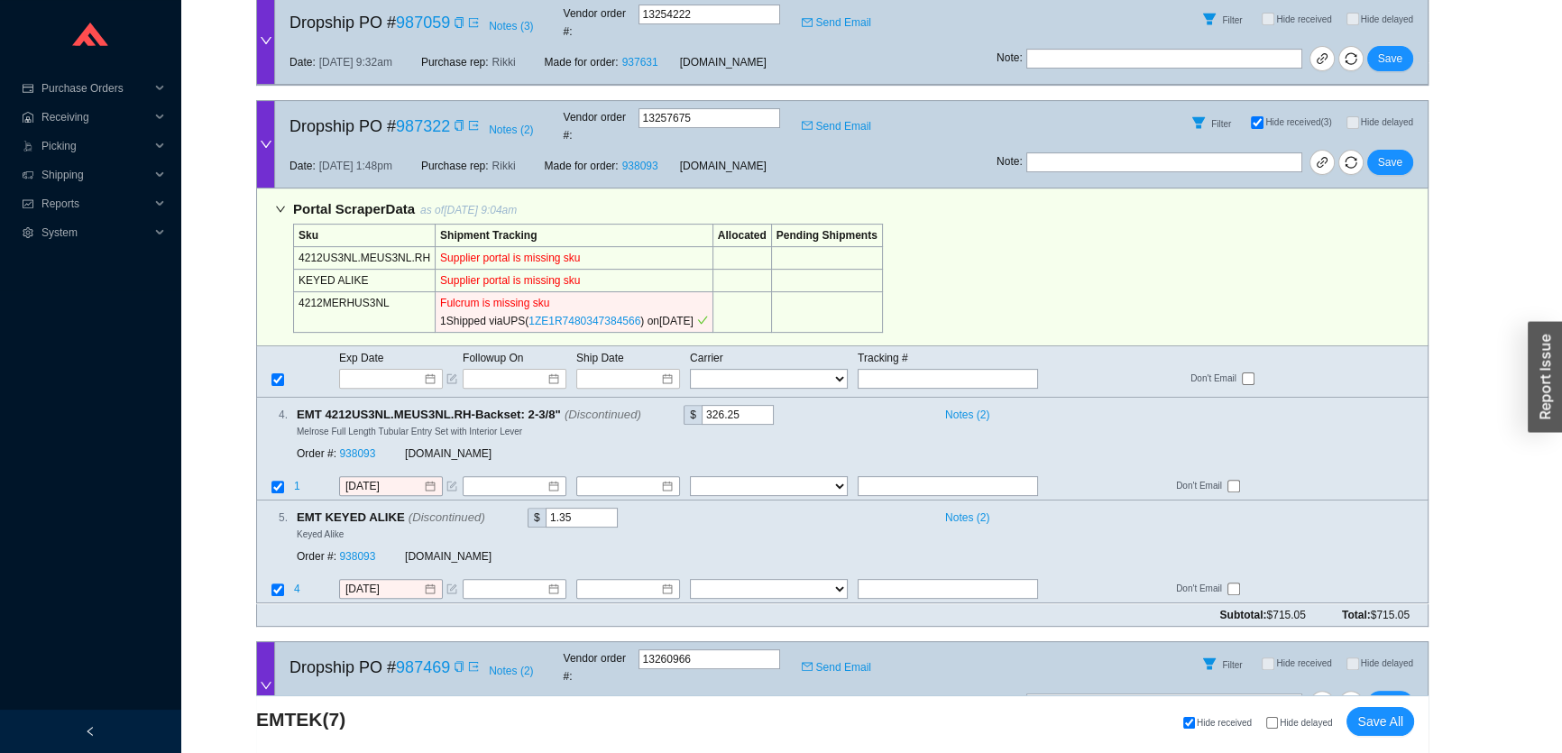
type input "1ZE1R7480347384566"
type input "9/15/2025"
type input "1ZE1R7480347384566"
select select "2"
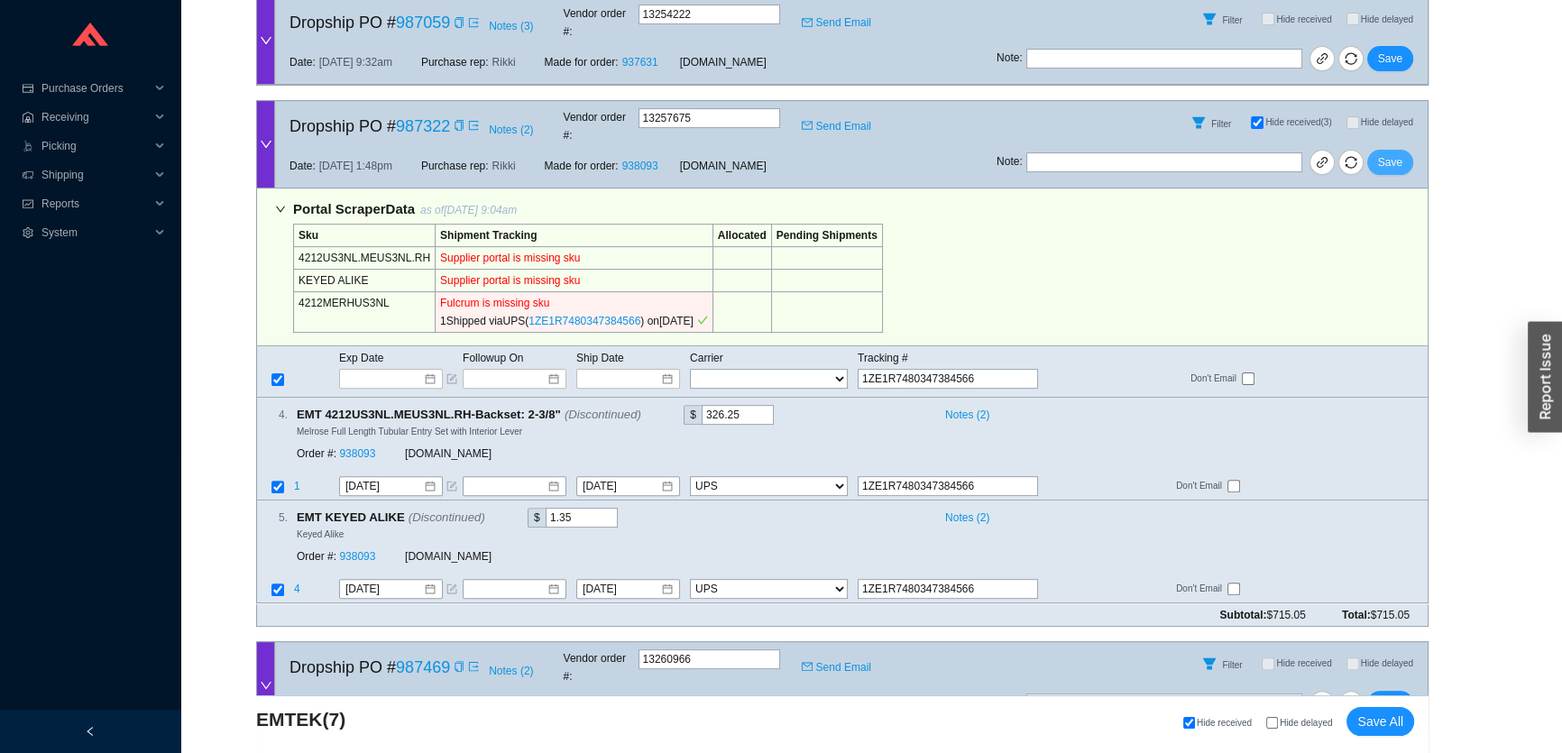
type input "1ZE1R7480347384566"
click at [1386, 153] on span "Save" at bounding box center [1390, 162] width 24 height 18
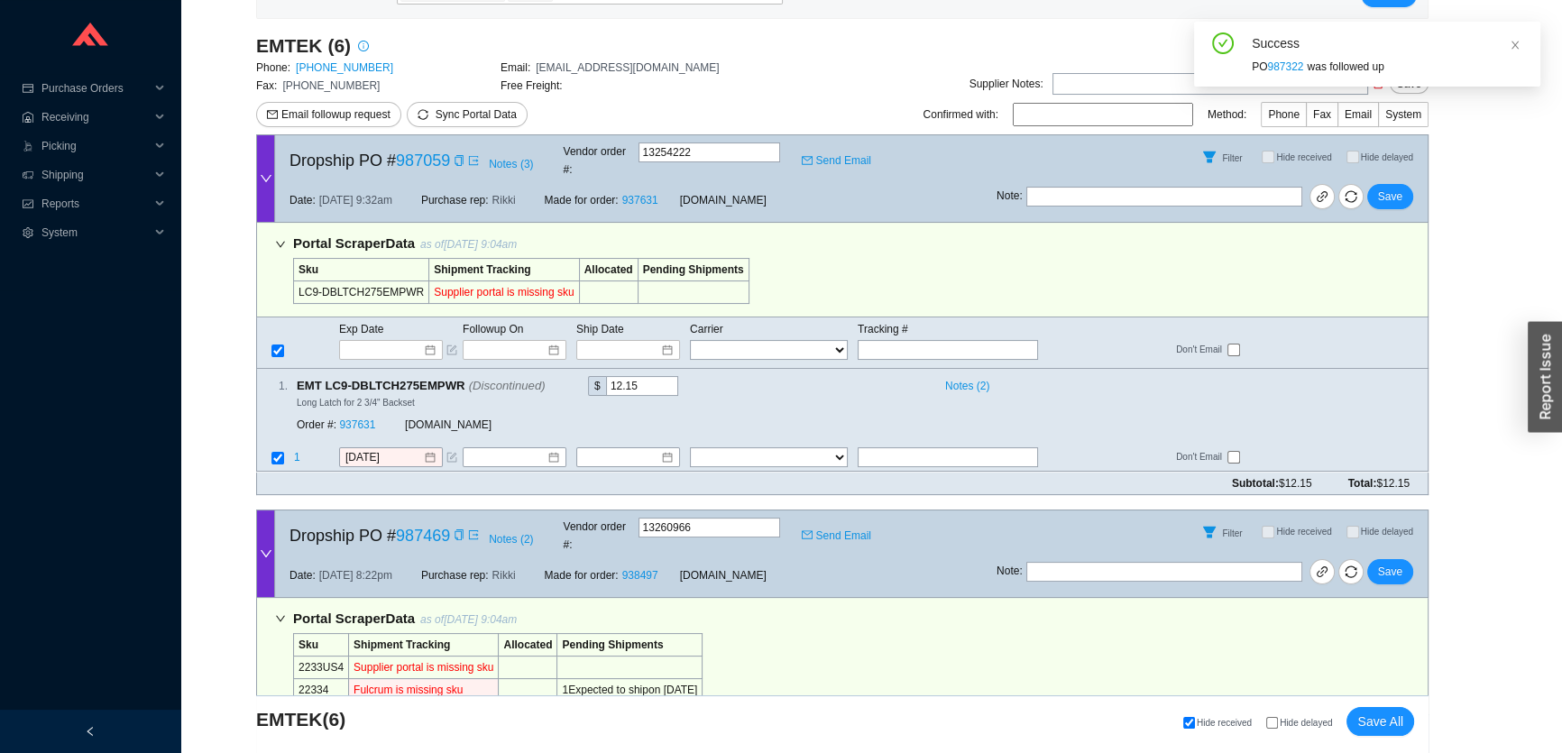
scroll to position [195, 0]
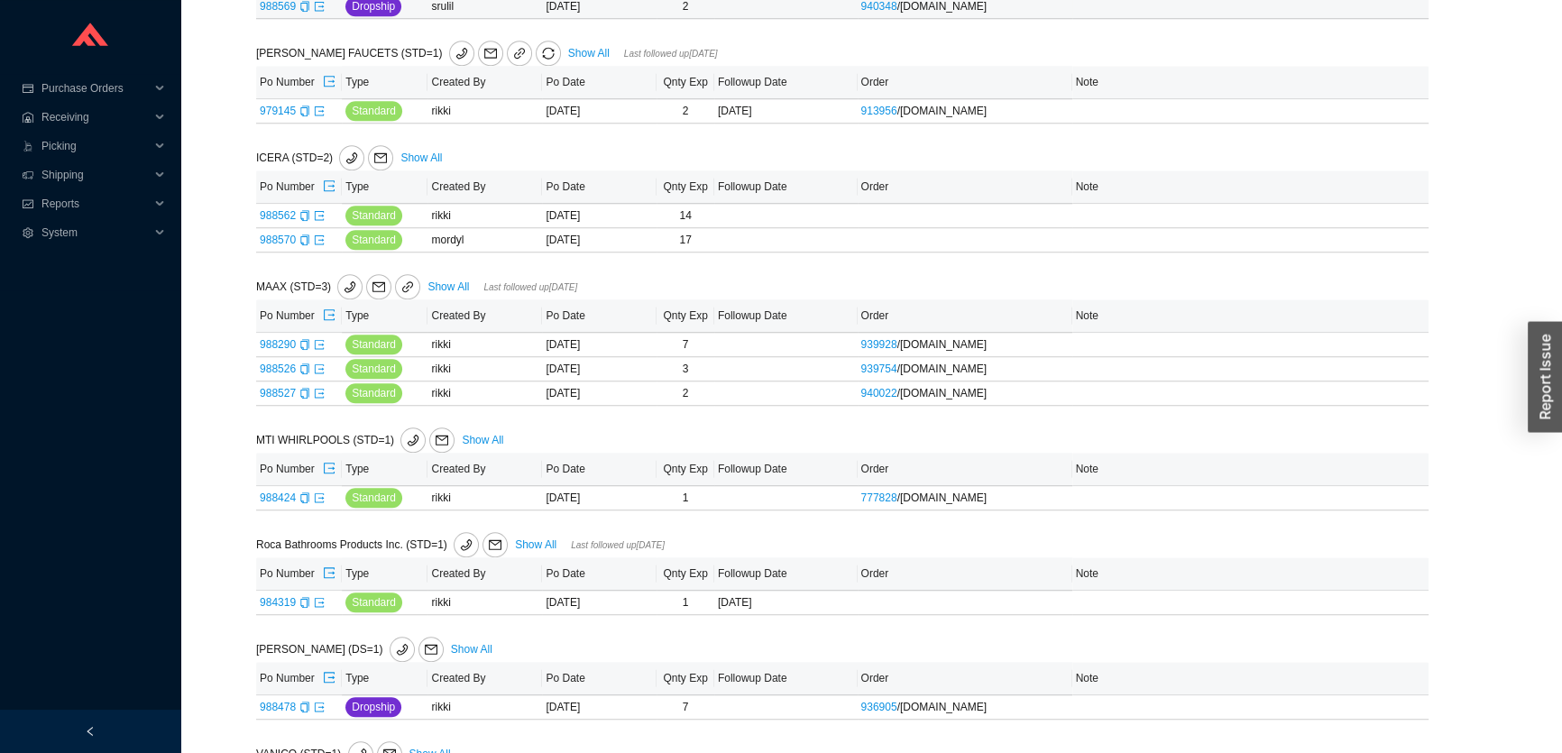
scroll to position [2226, 0]
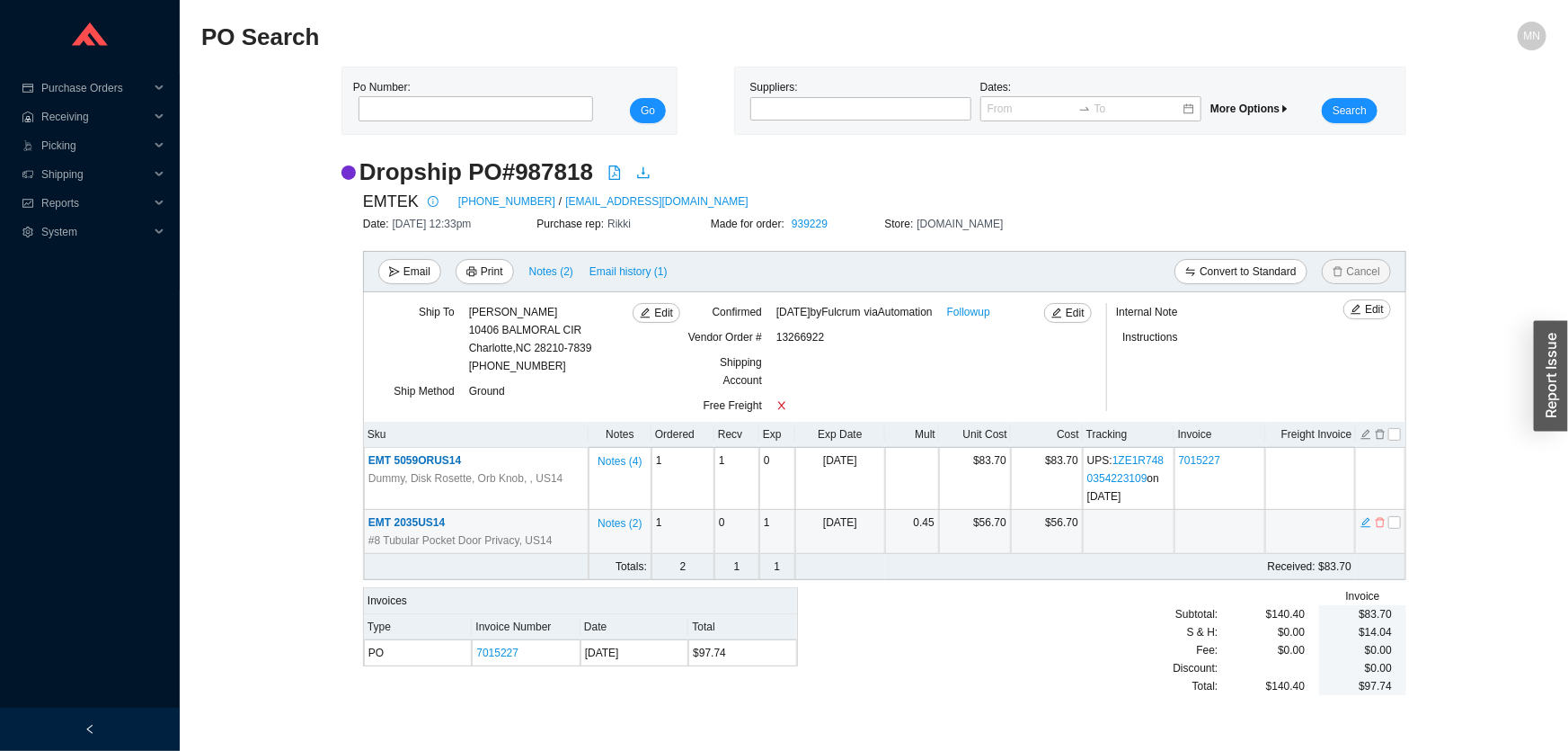
click at [1383, 527] on icon "delete" at bounding box center [1380, 523] width 9 height 10
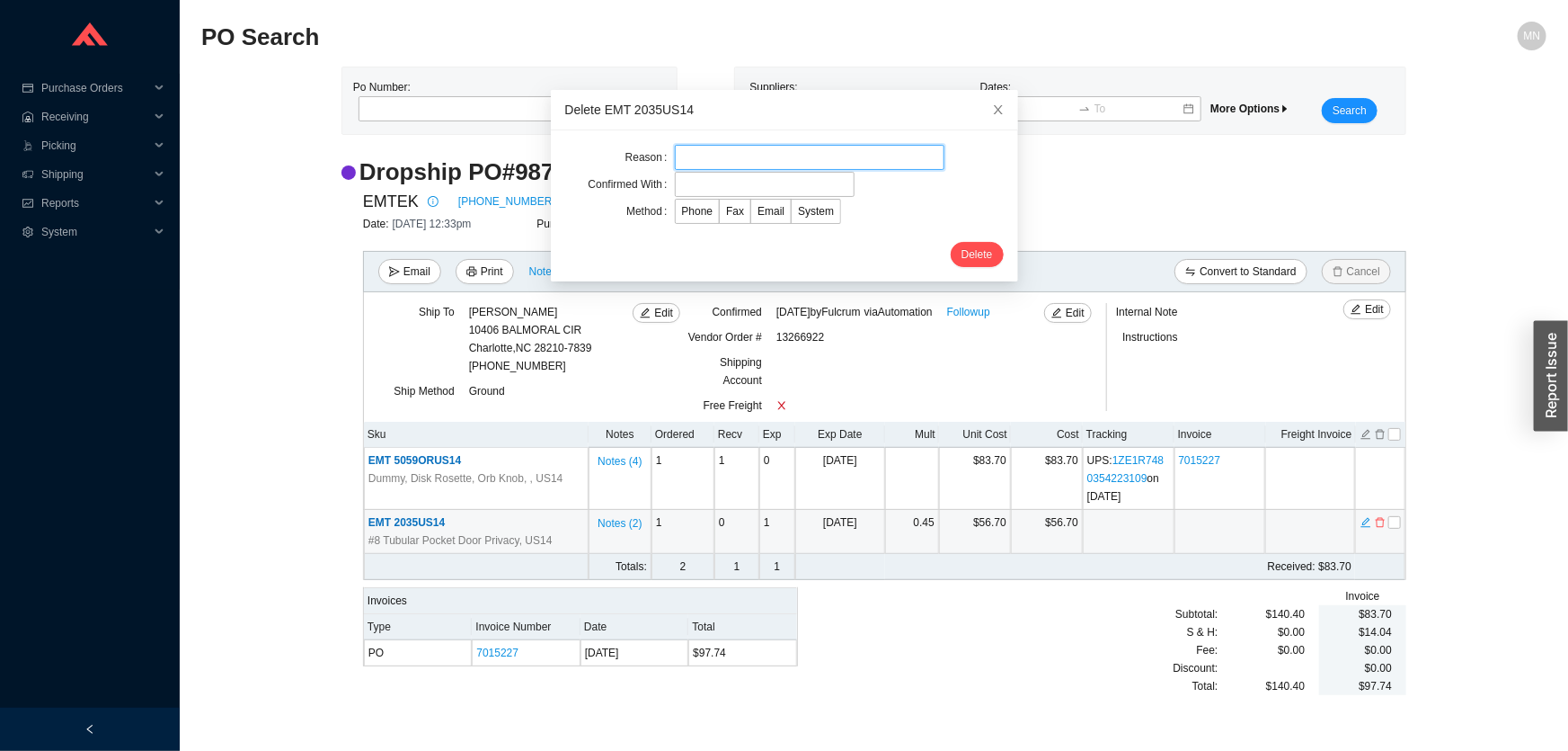
click at [801, 160] on input "text" at bounding box center [809, 157] width 269 height 25
type input "customer request"
click at [783, 188] on input "text" at bounding box center [765, 184] width 179 height 25
type input "Orders"
click at [758, 214] on span "Email" at bounding box center [771, 211] width 27 height 13
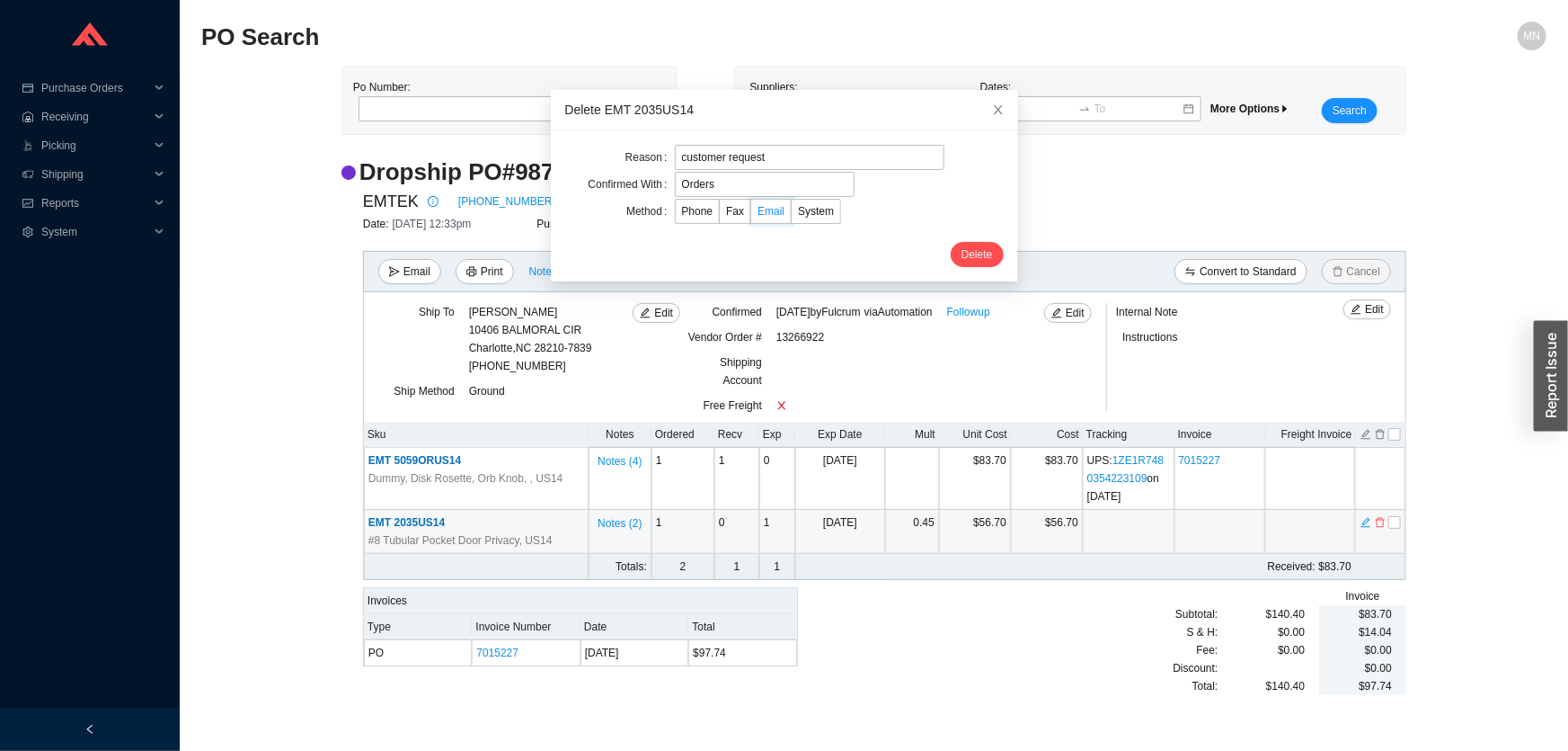
click at [752, 214] on input "Email" at bounding box center [752, 214] width 0 height 0
click at [962, 255] on span "Delete" at bounding box center [978, 254] width 32 height 18
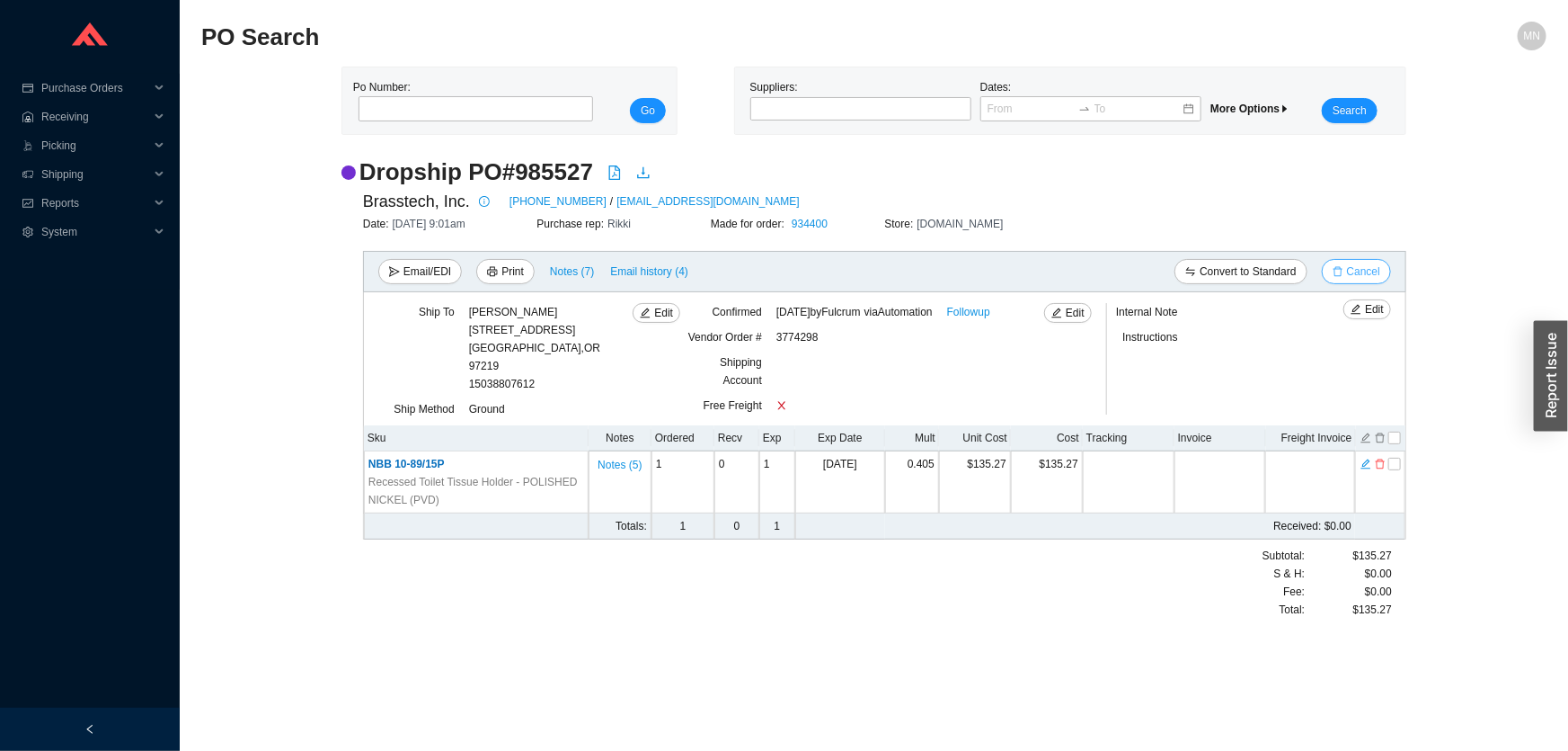
click at [1384, 261] on button "Cancel" at bounding box center [1356, 271] width 69 height 25
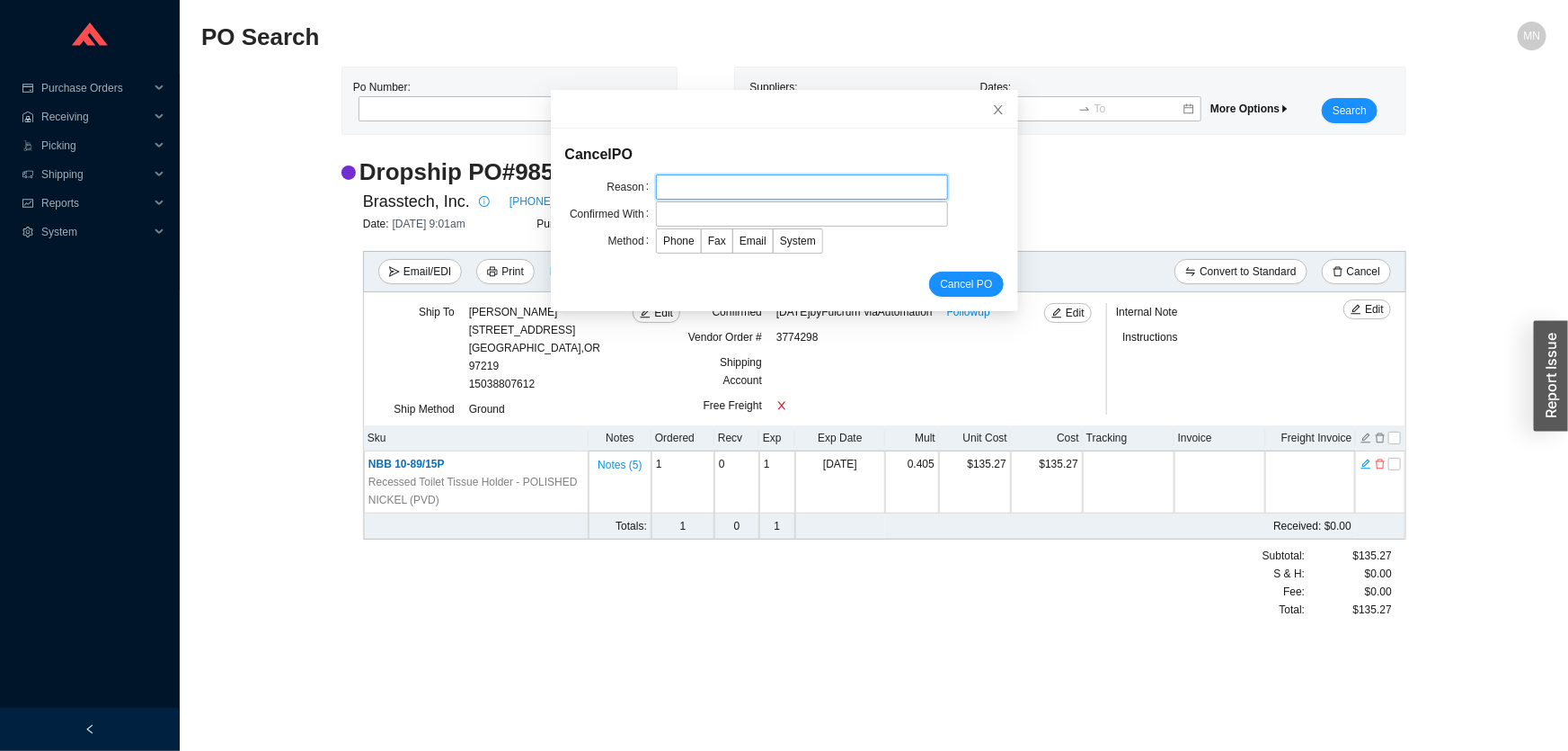
click at [728, 189] on input "text" at bounding box center [801, 187] width 292 height 25
type input "customer request"
click at [736, 205] on input "text" at bounding box center [801, 213] width 292 height 25
type input "Orders"
click at [745, 242] on span "Email" at bounding box center [753, 240] width 27 height 13
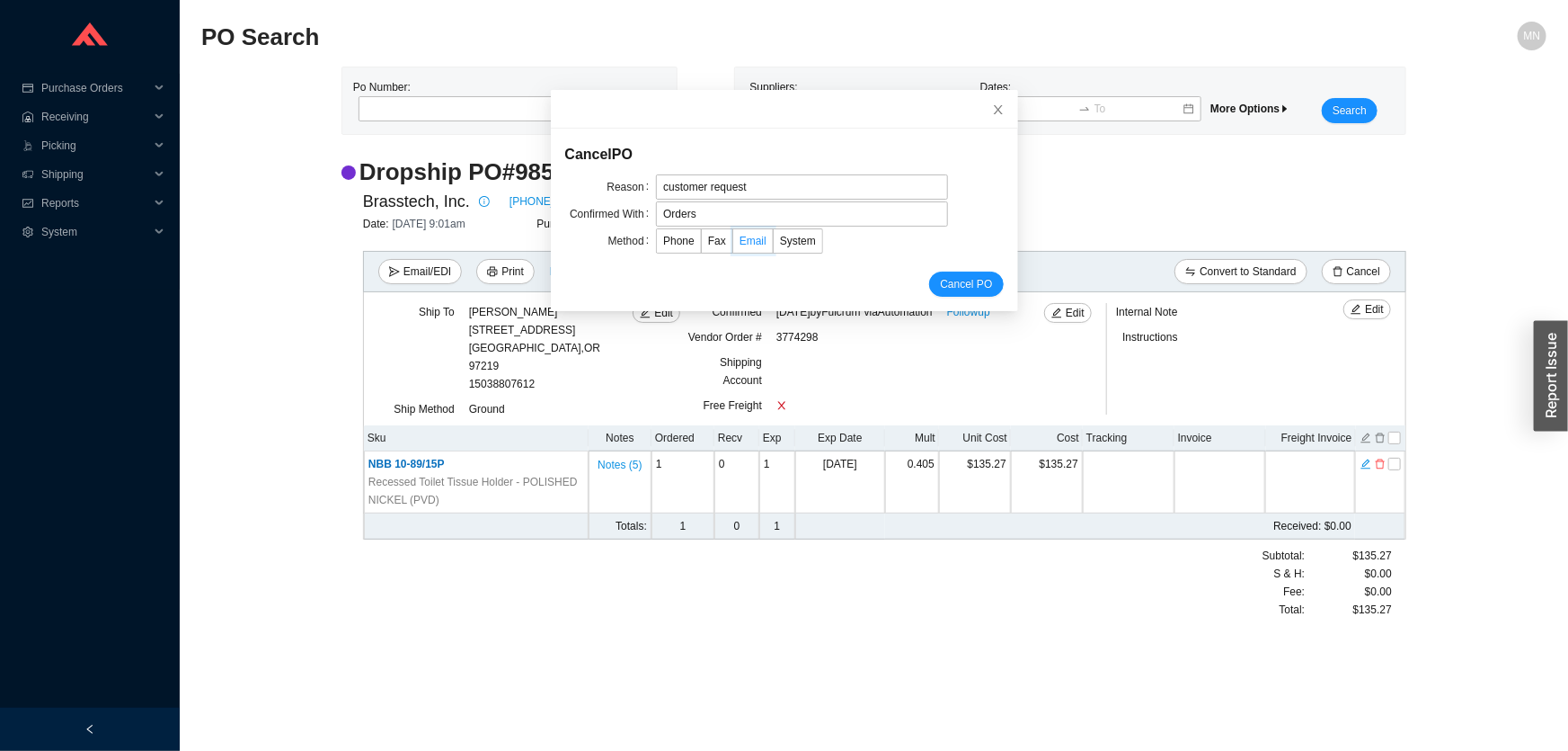
click at [734, 244] on input "Email" at bounding box center [734, 244] width 0 height 0
click at [972, 284] on span "Cancel PO" at bounding box center [966, 284] width 52 height 18
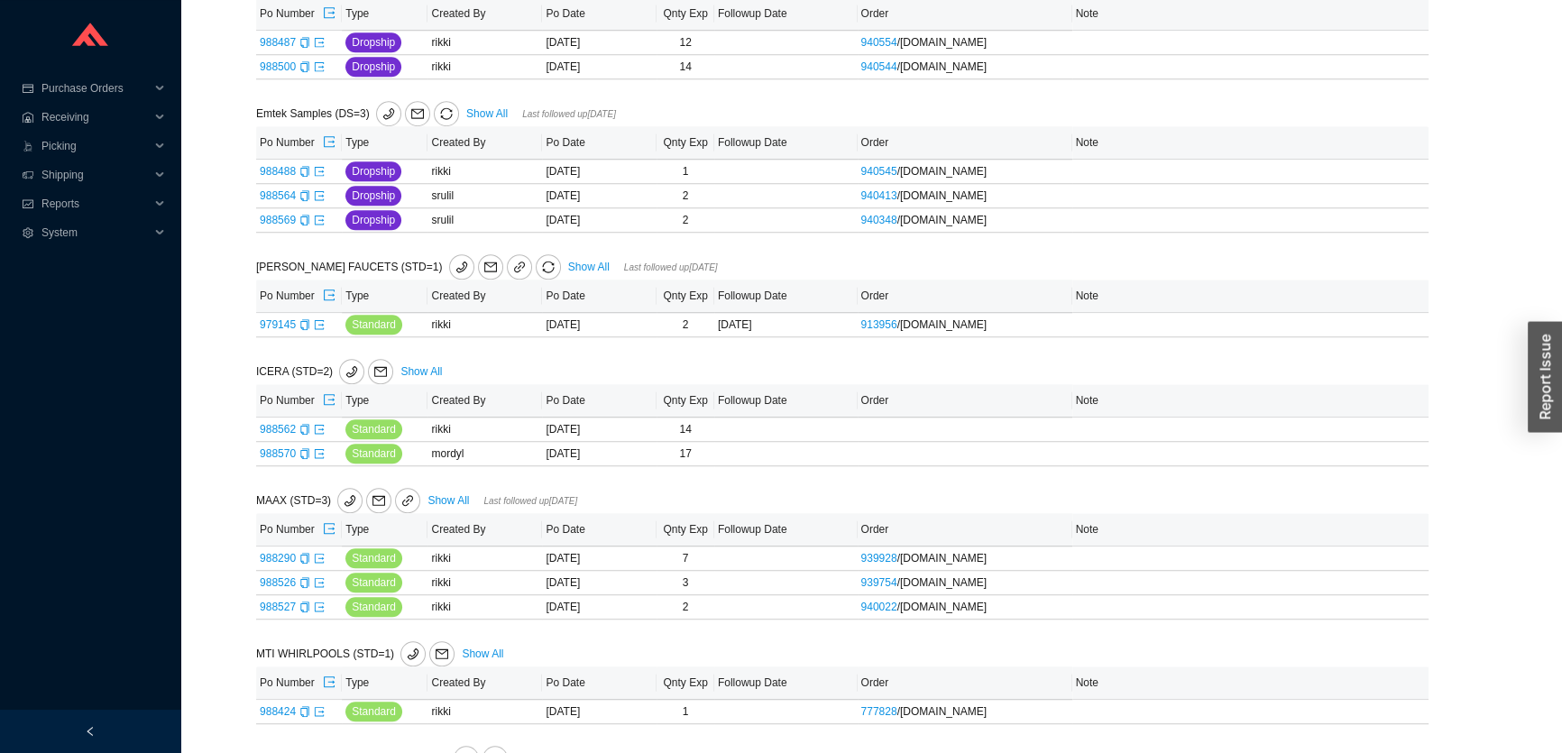
scroll to position [2226, 0]
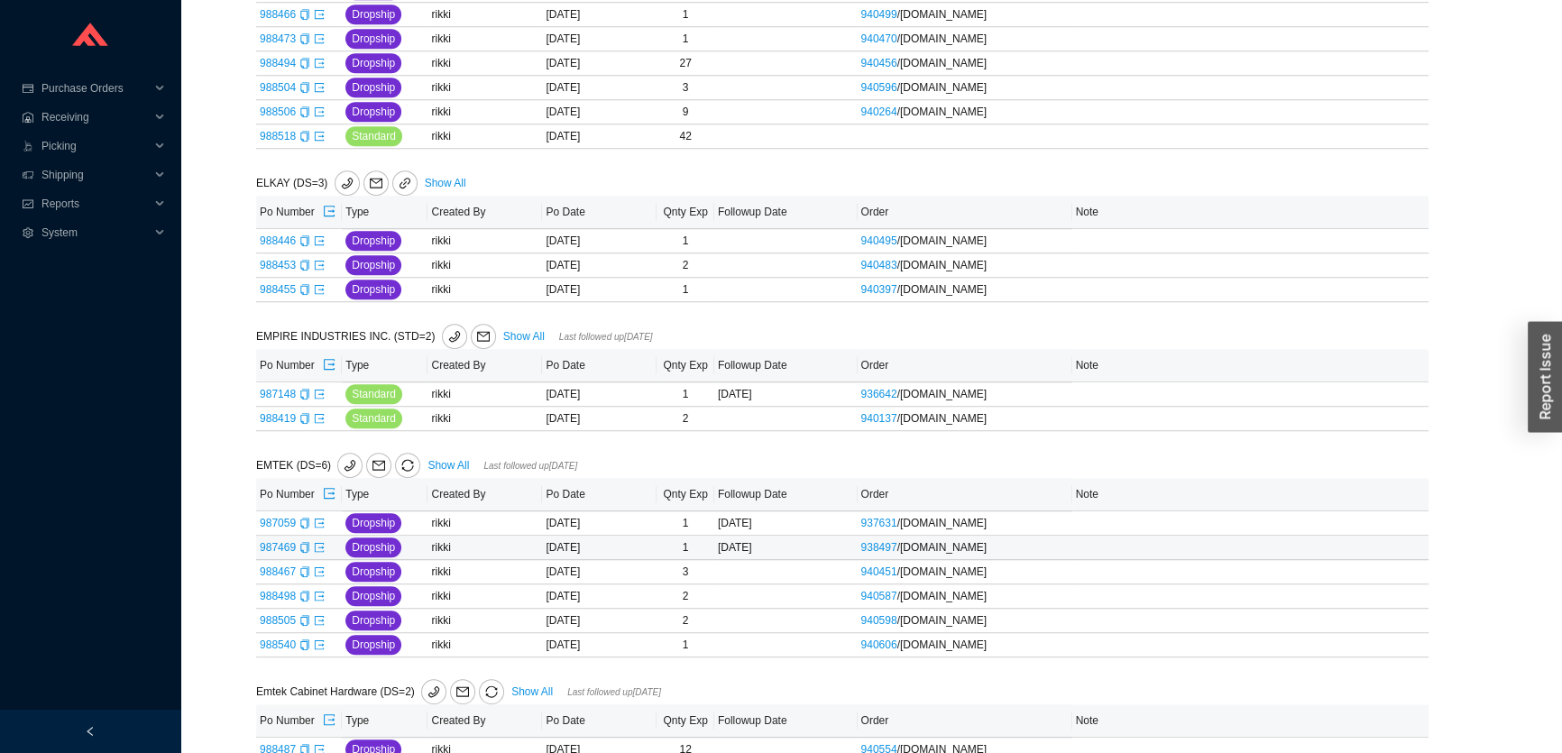
scroll to position [1078, 0]
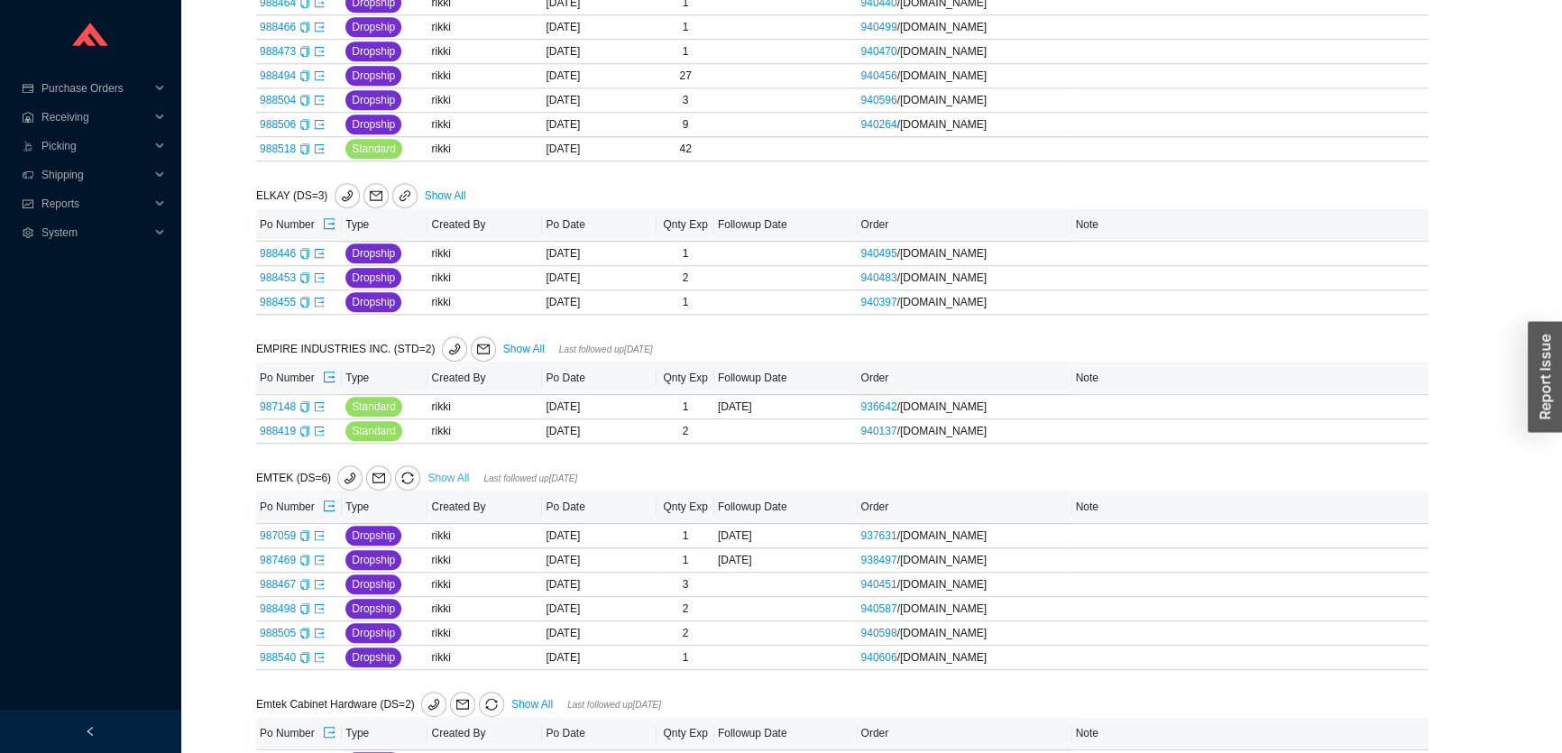
click at [445, 473] on link "Show All" at bounding box center [447, 478] width 41 height 13
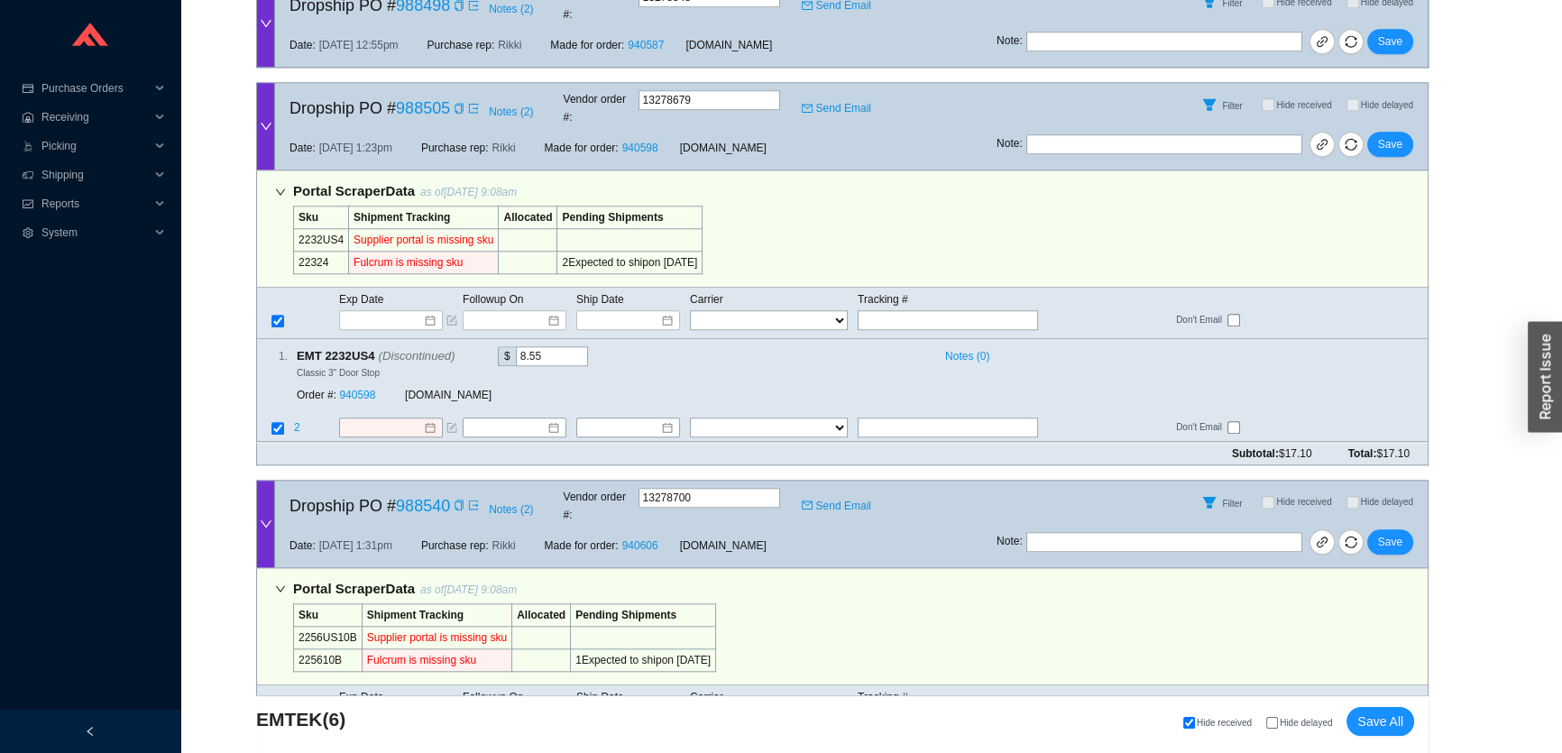
scroll to position [2141, 0]
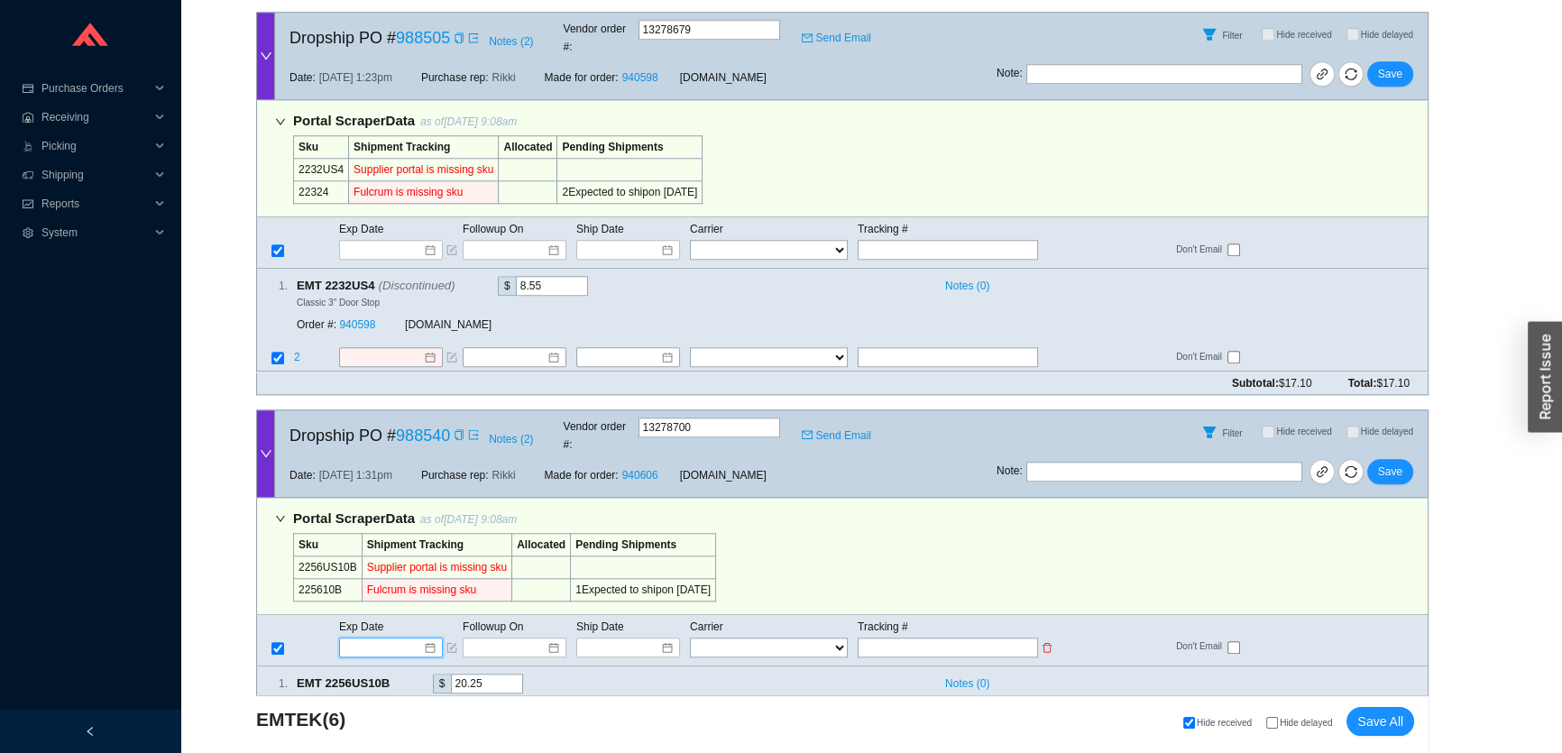
click at [402, 638] on input at bounding box center [384, 647] width 77 height 18
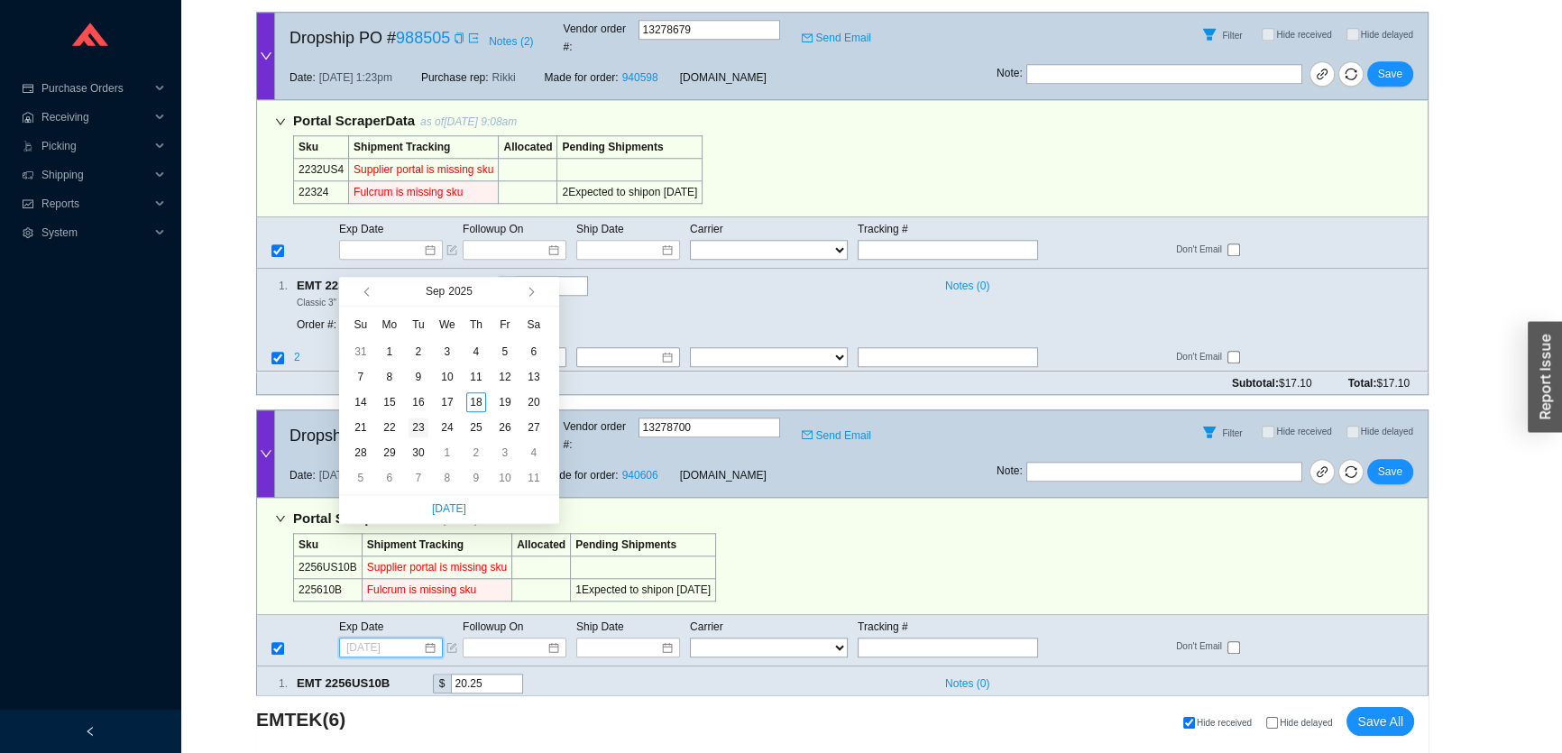
type input "9/23/2025"
click at [417, 426] on div "23" at bounding box center [418, 427] width 20 height 20
type input "9/23/2025"
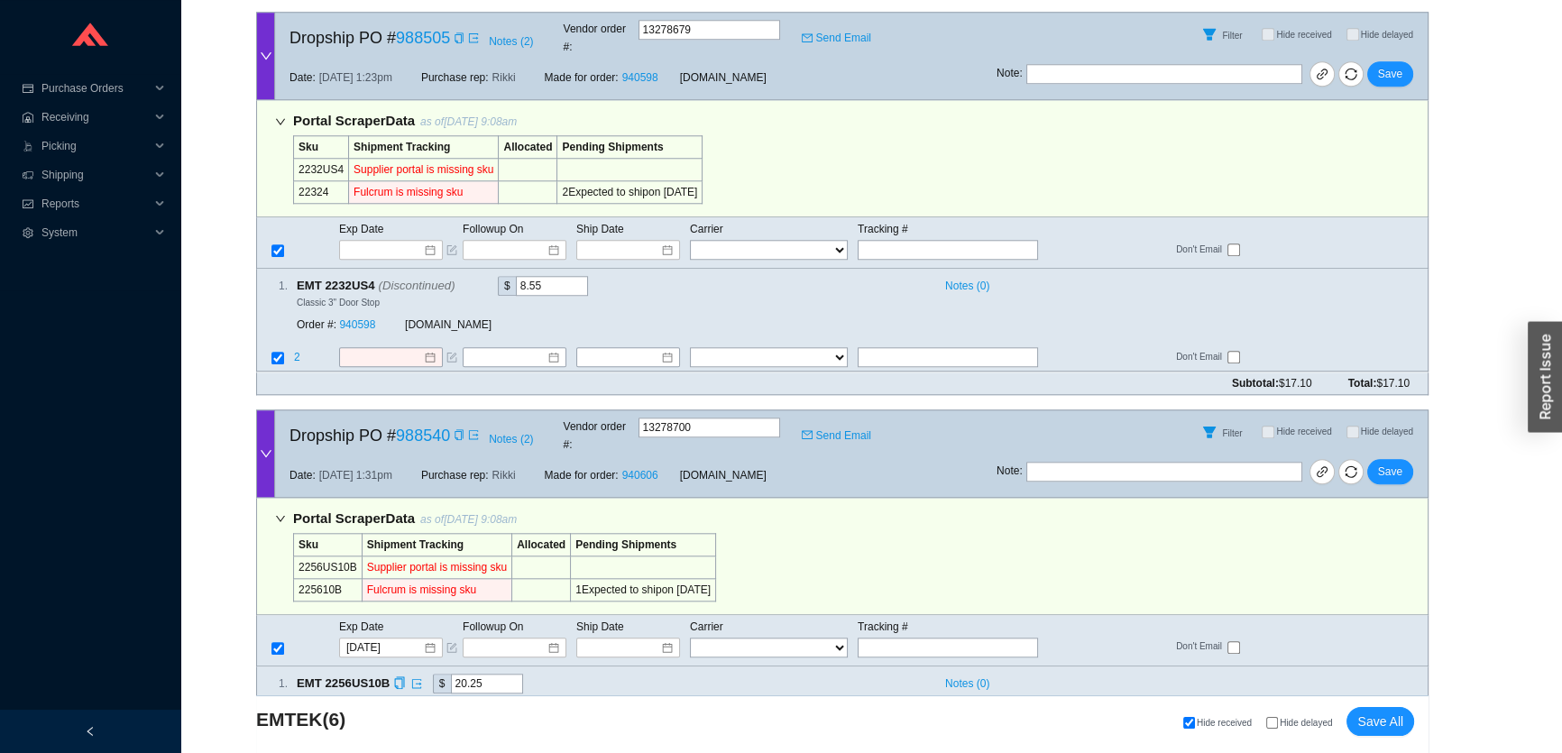
drag, startPoint x: 360, startPoint y: 603, endPoint x: 361, endPoint y: 612, distance: 9.1
click at [1389, 463] on span "Save" at bounding box center [1390, 472] width 24 height 18
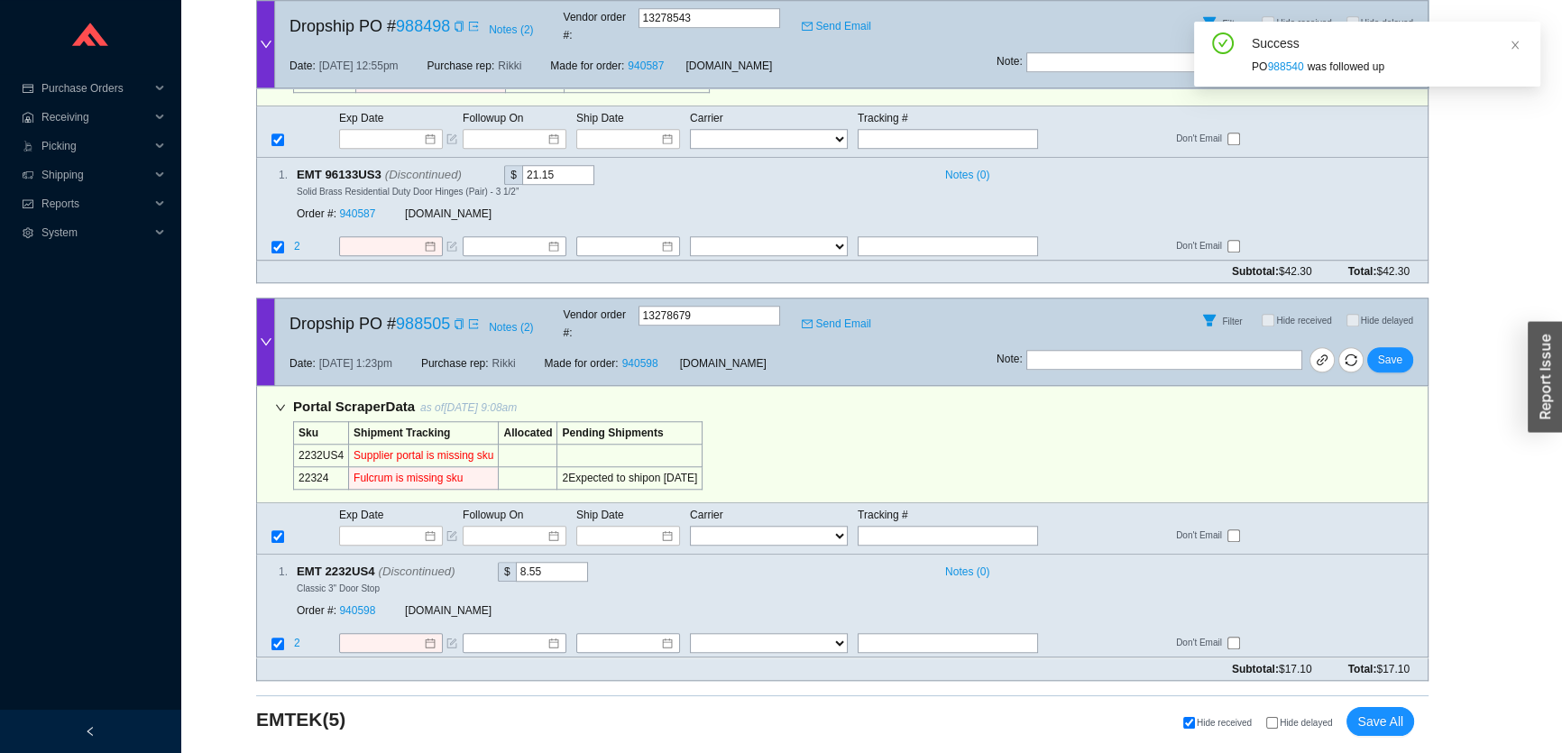
scroll to position [1762, 0]
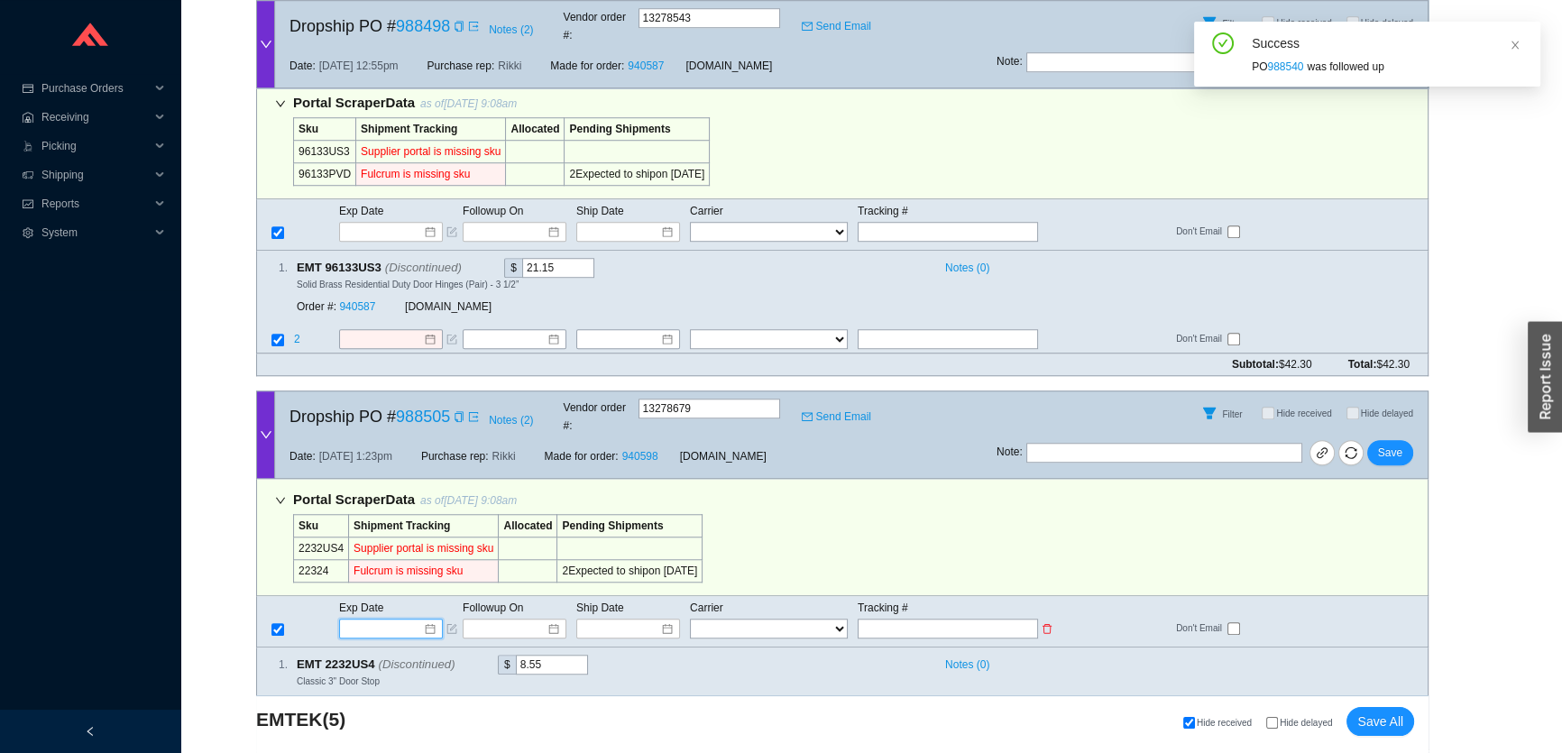
click at [399, 619] on input at bounding box center [384, 628] width 77 height 18
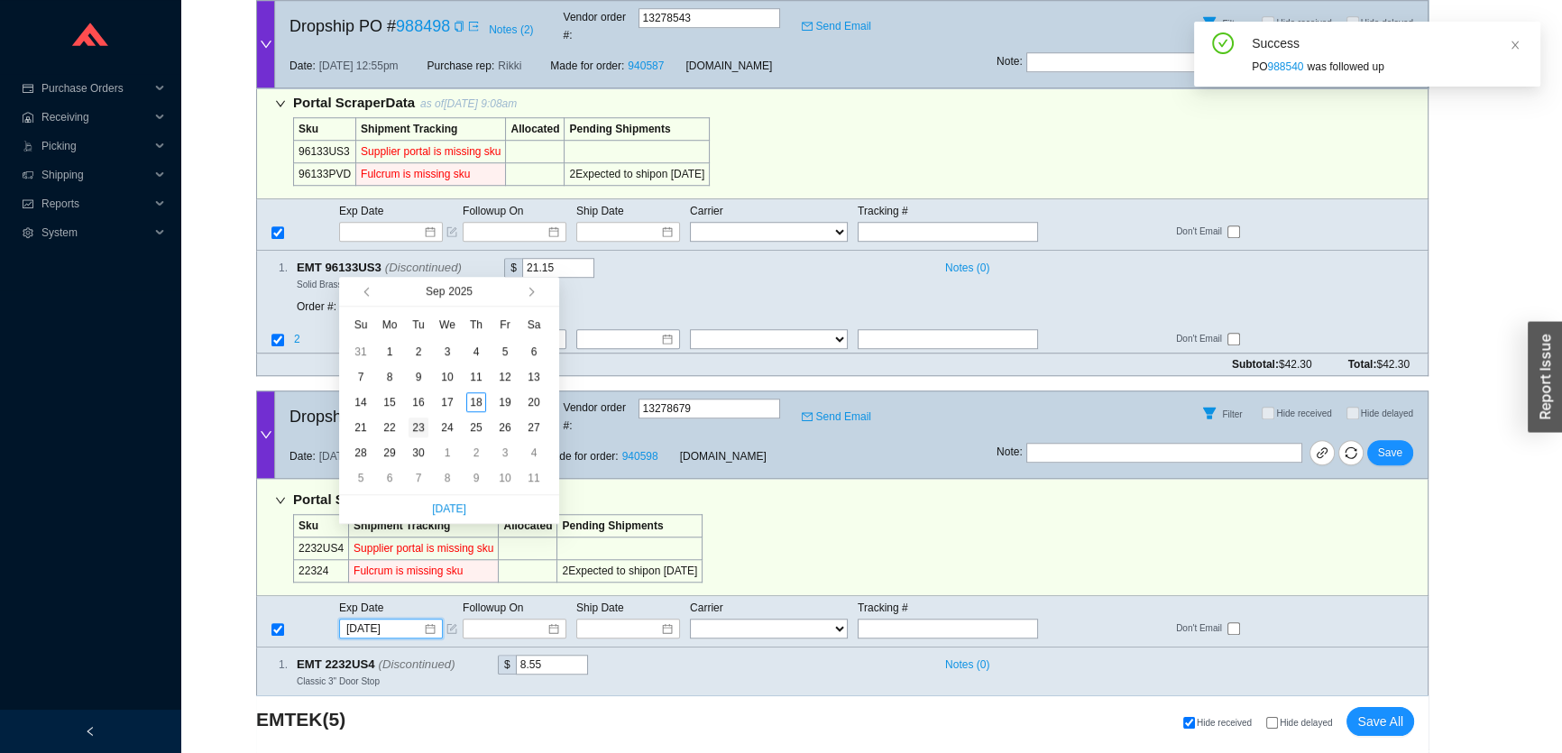
type input "9/23/2025"
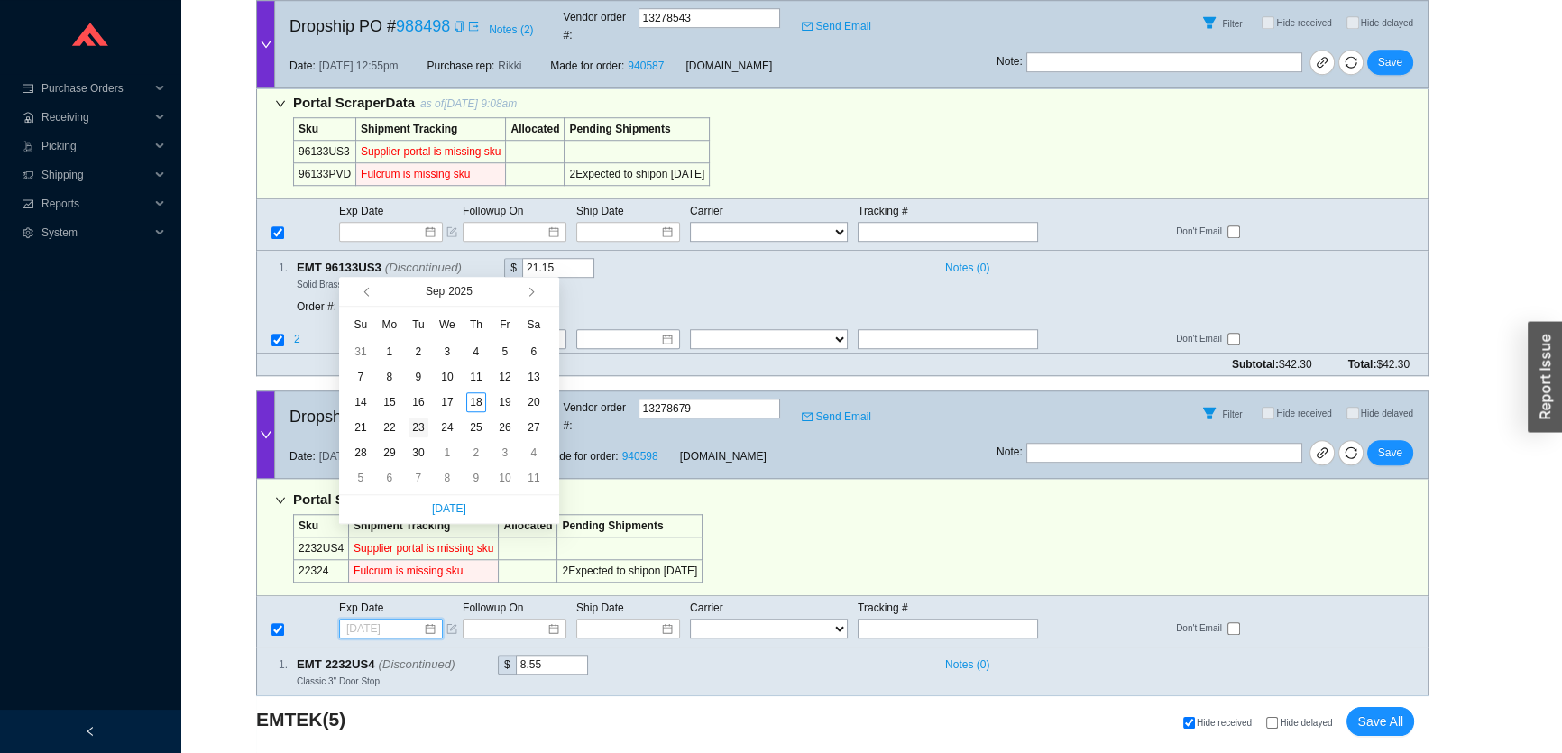
click at [417, 432] on div "23" at bounding box center [418, 427] width 20 height 20
type input "9/23/2025"
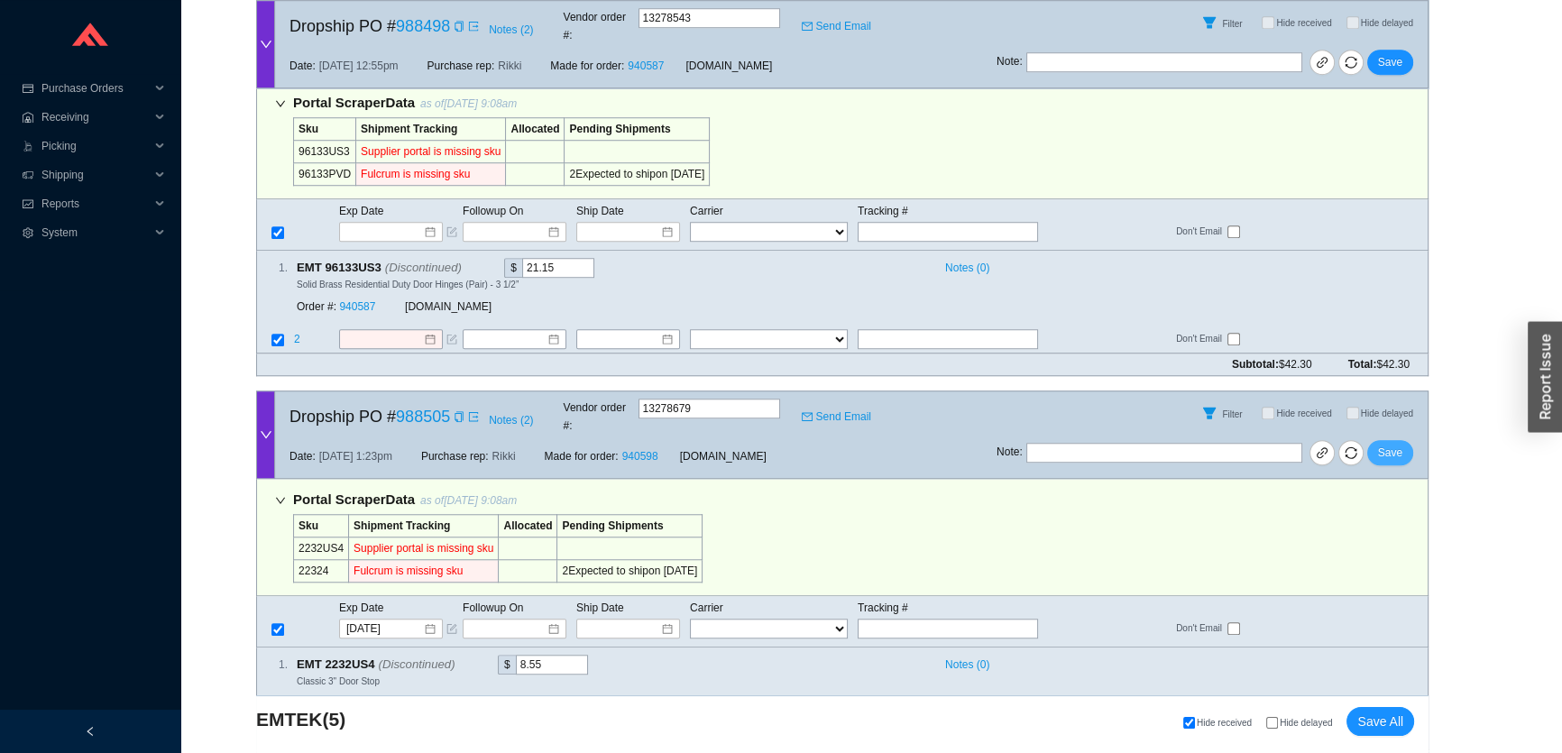
click at [1380, 444] on span "Save" at bounding box center [1390, 453] width 24 height 18
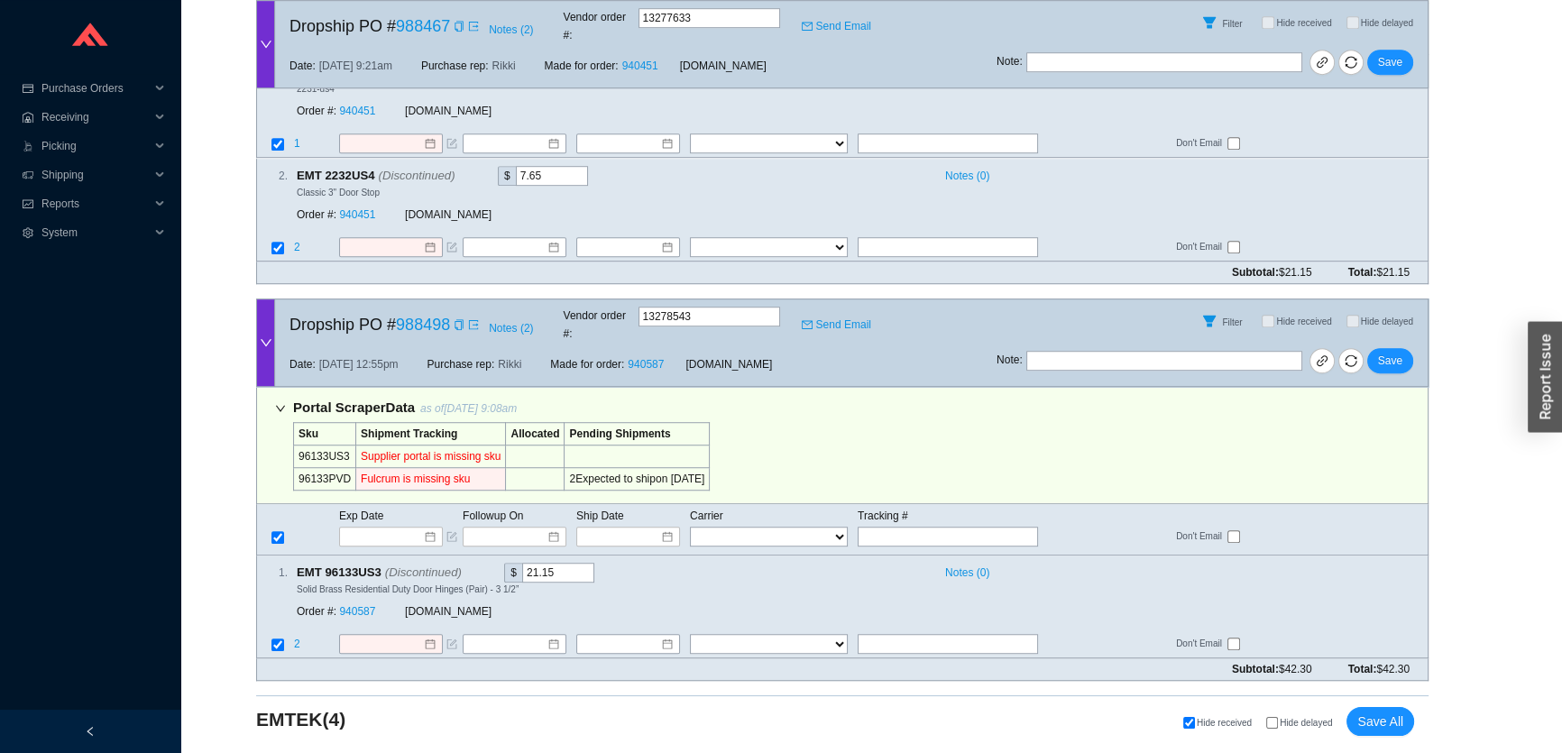
scroll to position [1383, 0]
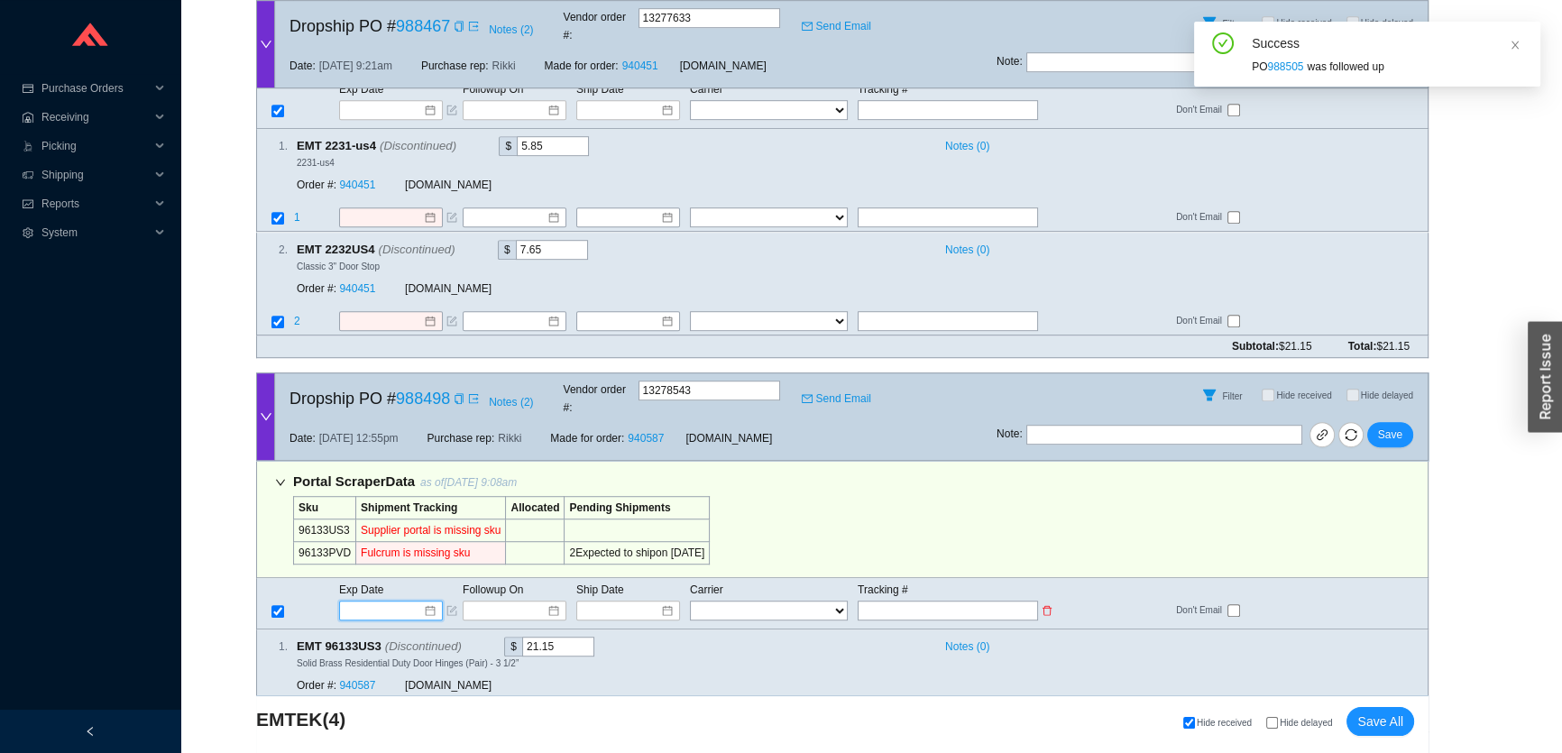
click at [396, 601] on input at bounding box center [384, 610] width 77 height 18
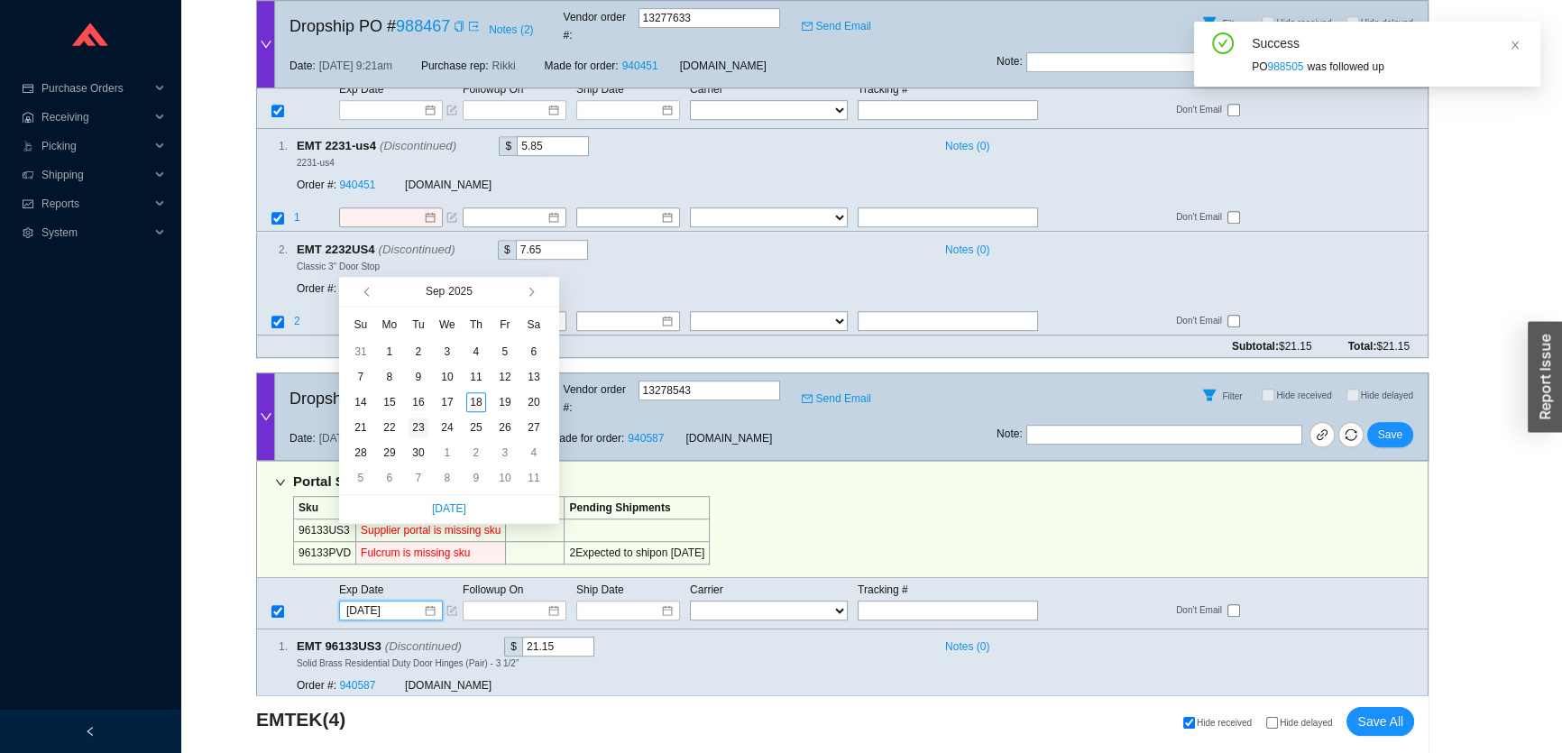
type input "9/23/2025"
click at [417, 423] on div "23" at bounding box center [418, 427] width 20 height 20
type input "9/23/2025"
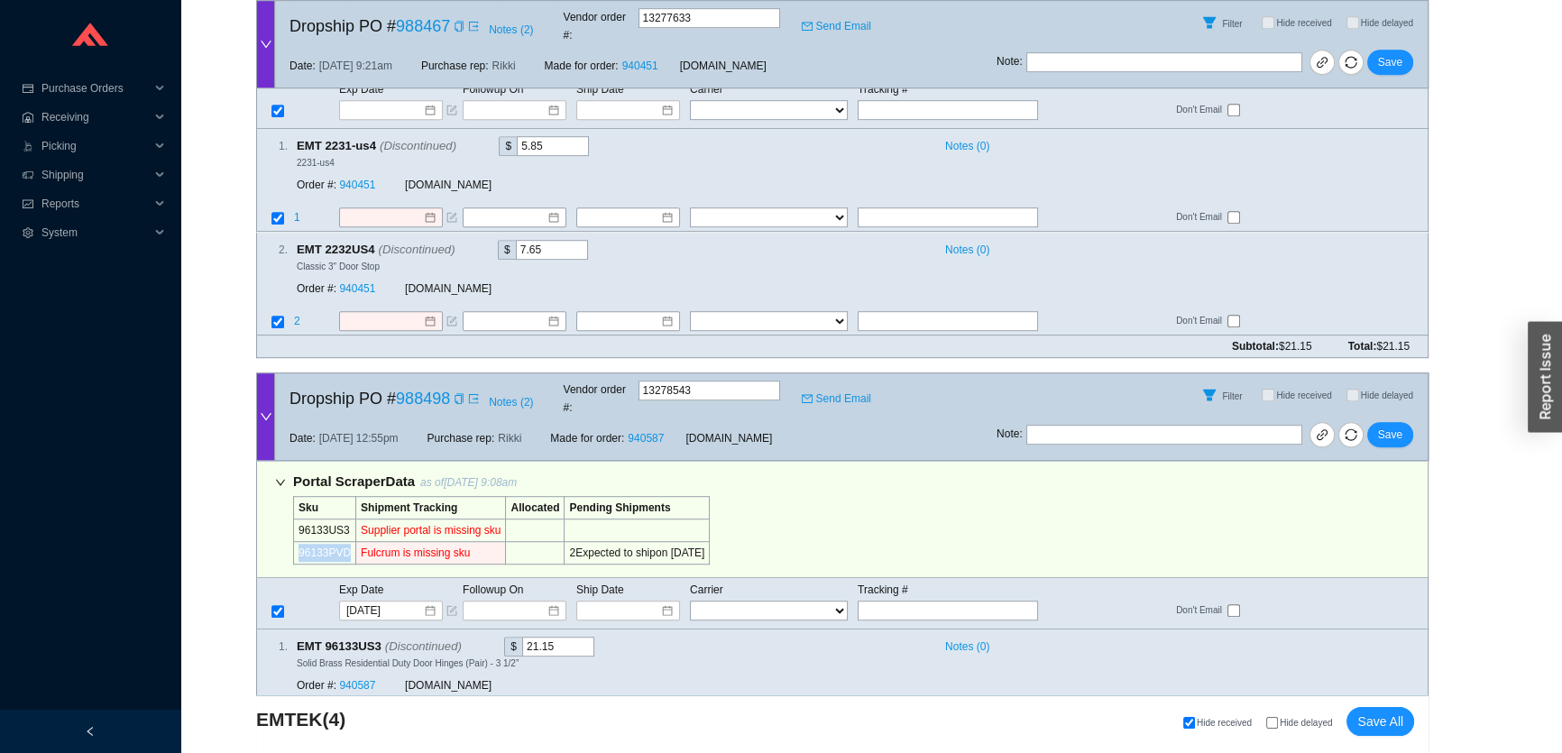
drag, startPoint x: 345, startPoint y: 481, endPoint x: 303, endPoint y: 478, distance: 42.5
click at [296, 542] on td "96133PVD" at bounding box center [325, 553] width 62 height 23
click at [1388, 426] on span "Save" at bounding box center [1390, 435] width 24 height 18
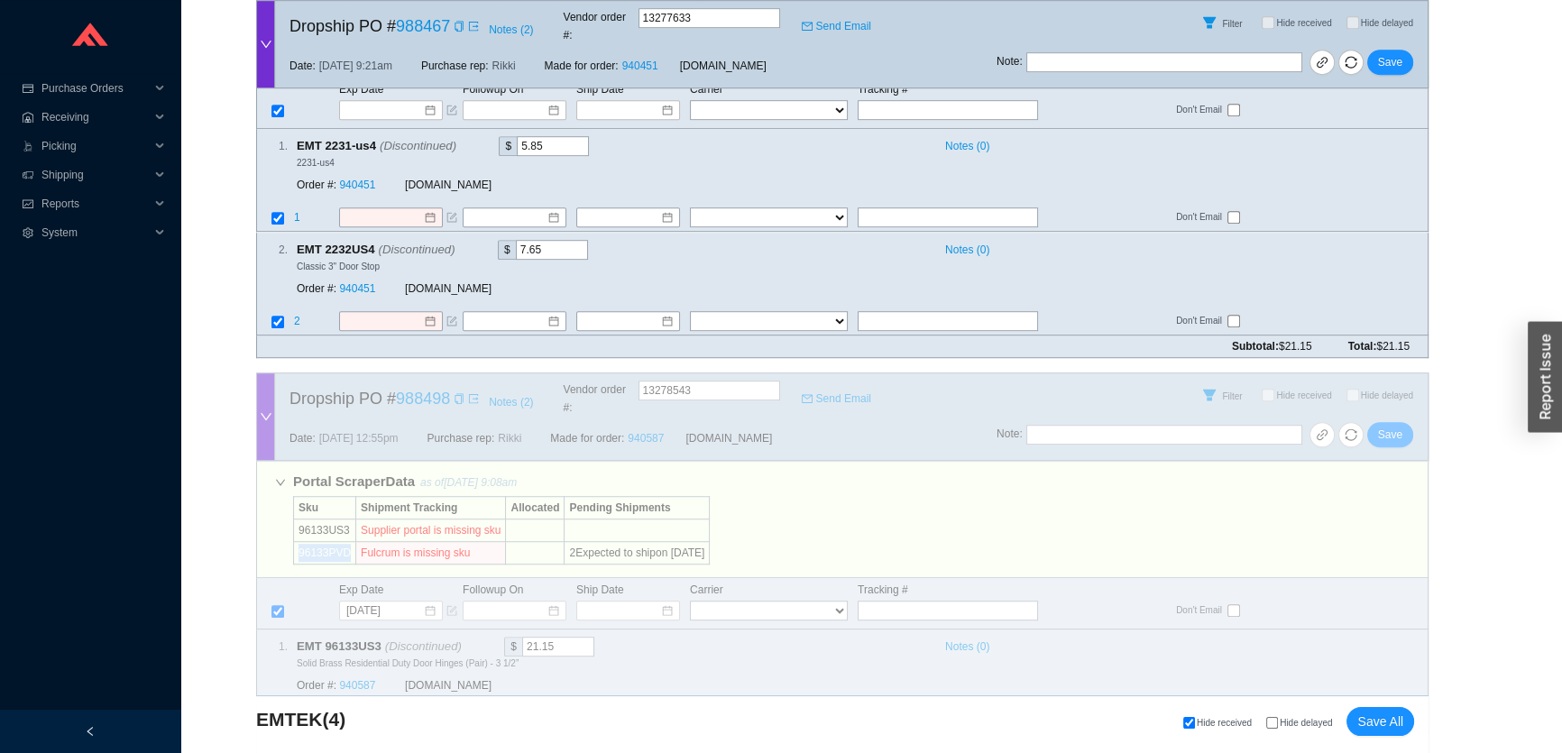
scroll to position [1004, 0]
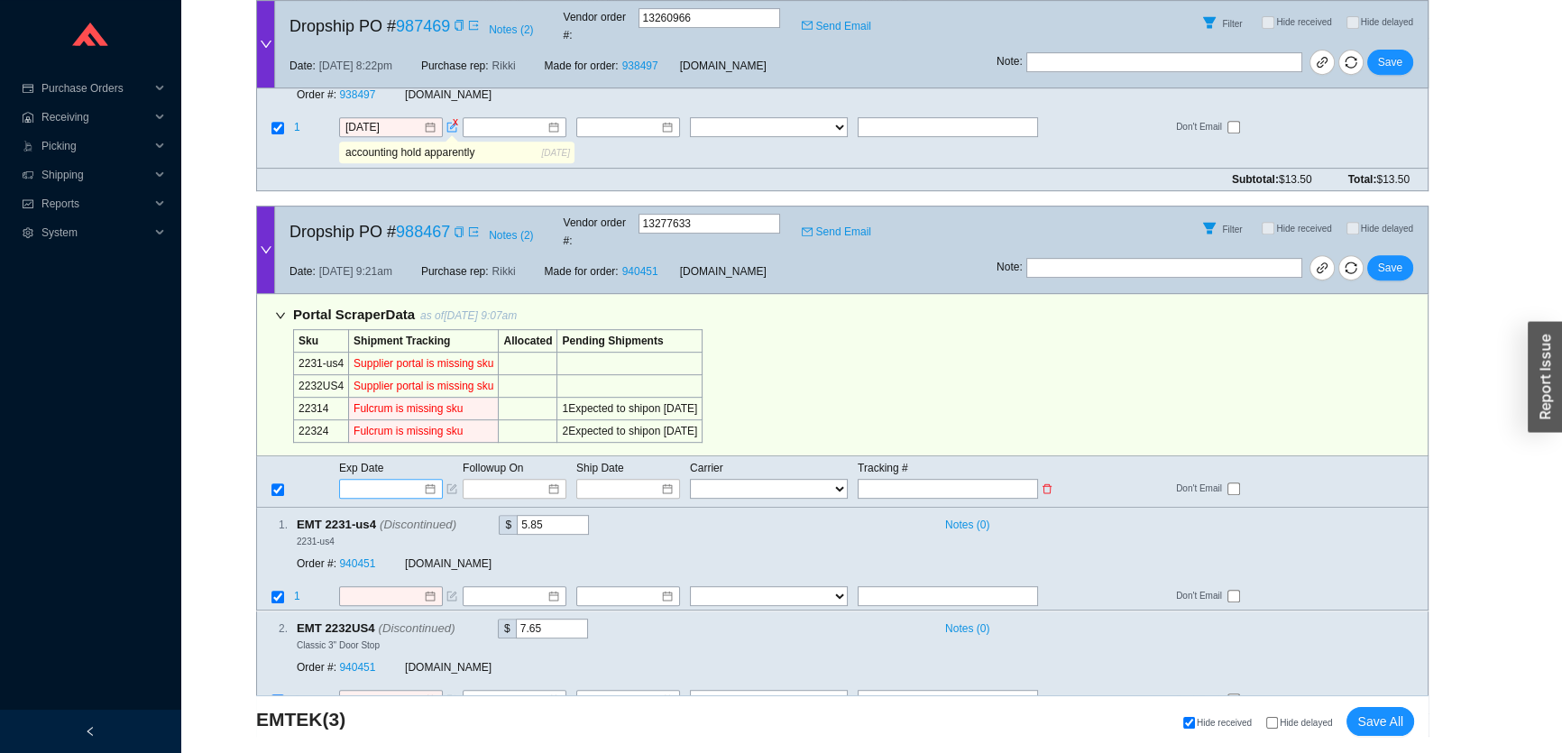
click at [382, 480] on input at bounding box center [384, 489] width 77 height 18
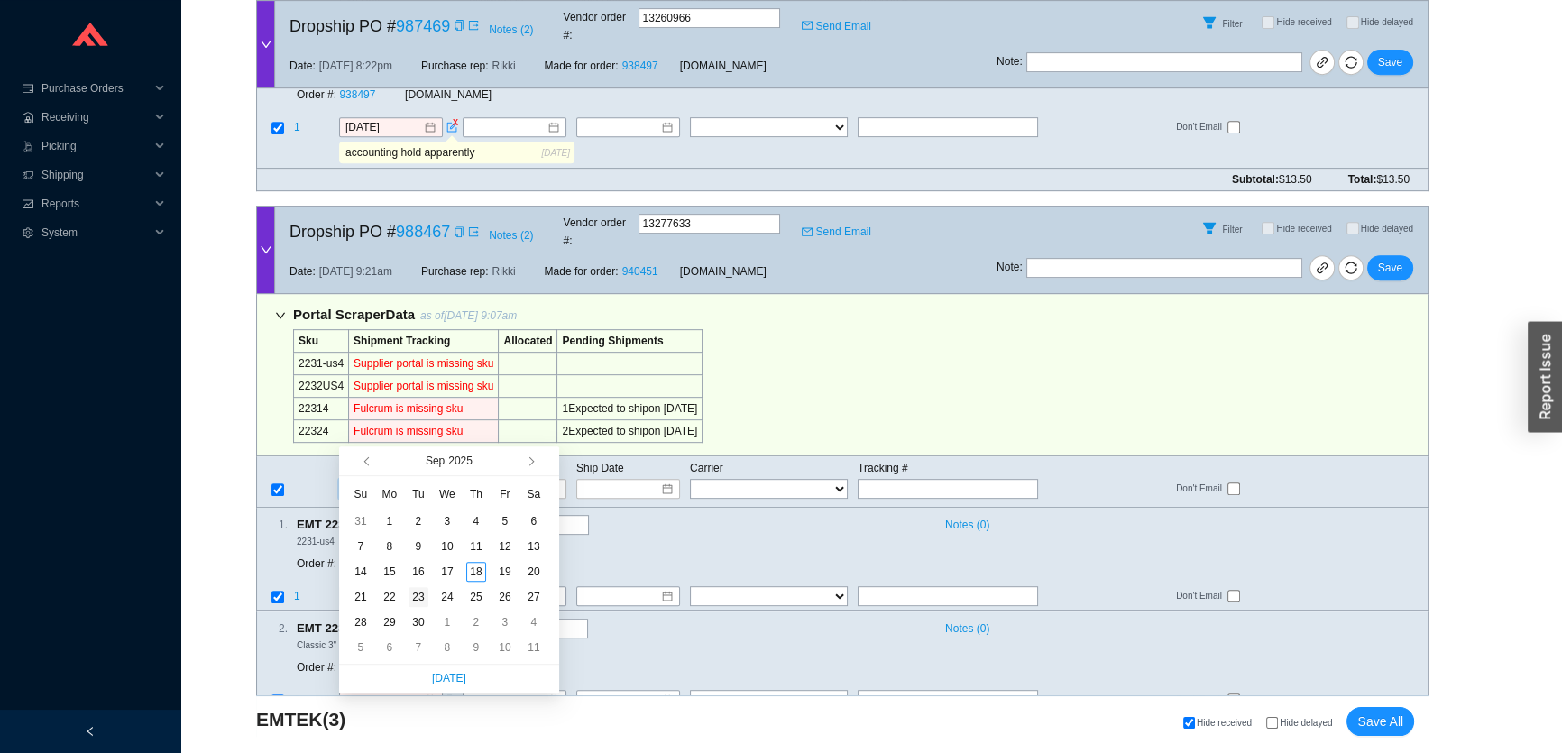
type input "9/23/2025"
click at [417, 597] on div "23" at bounding box center [418, 597] width 20 height 20
type input "9/23/2025"
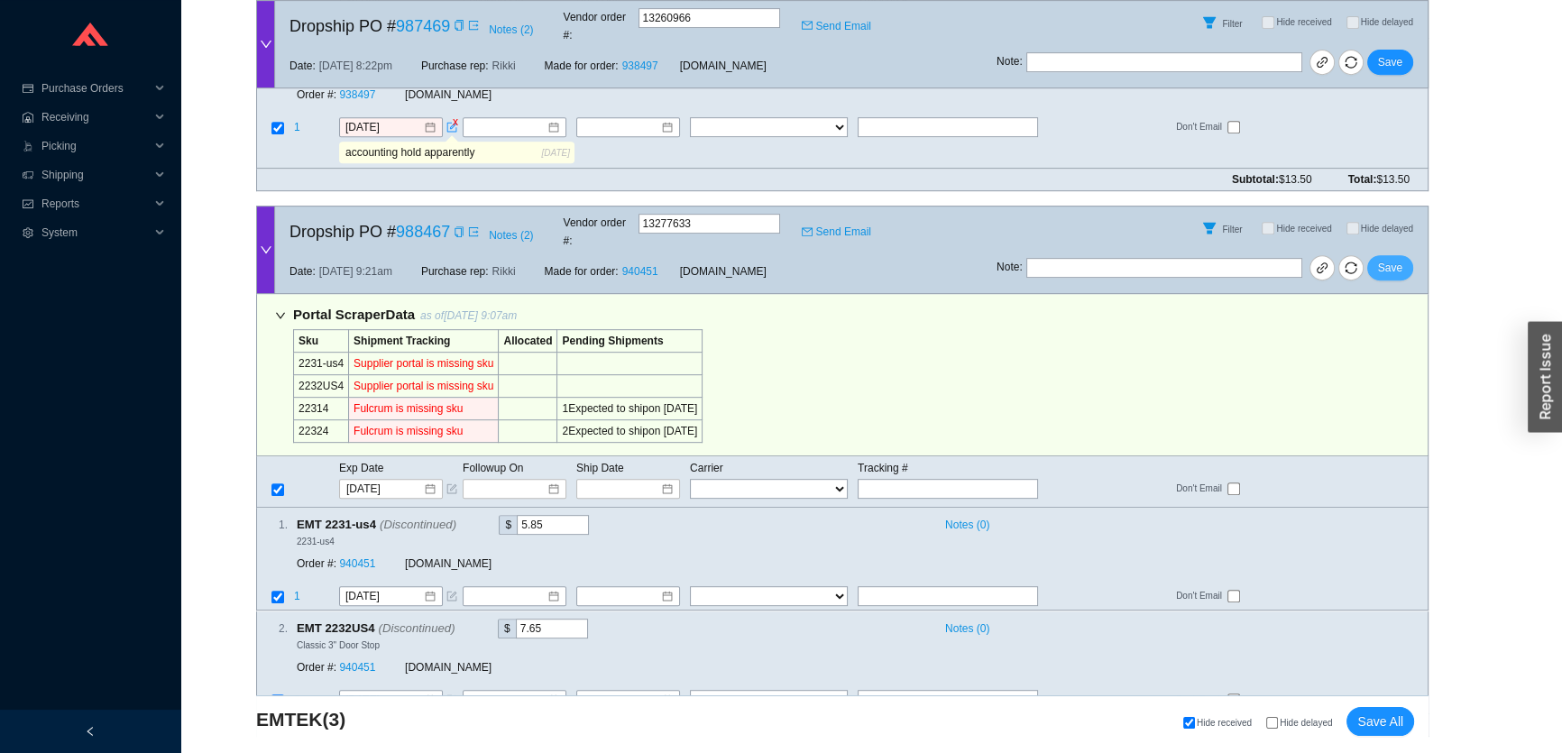
click at [1383, 259] on span "Save" at bounding box center [1390, 268] width 24 height 18
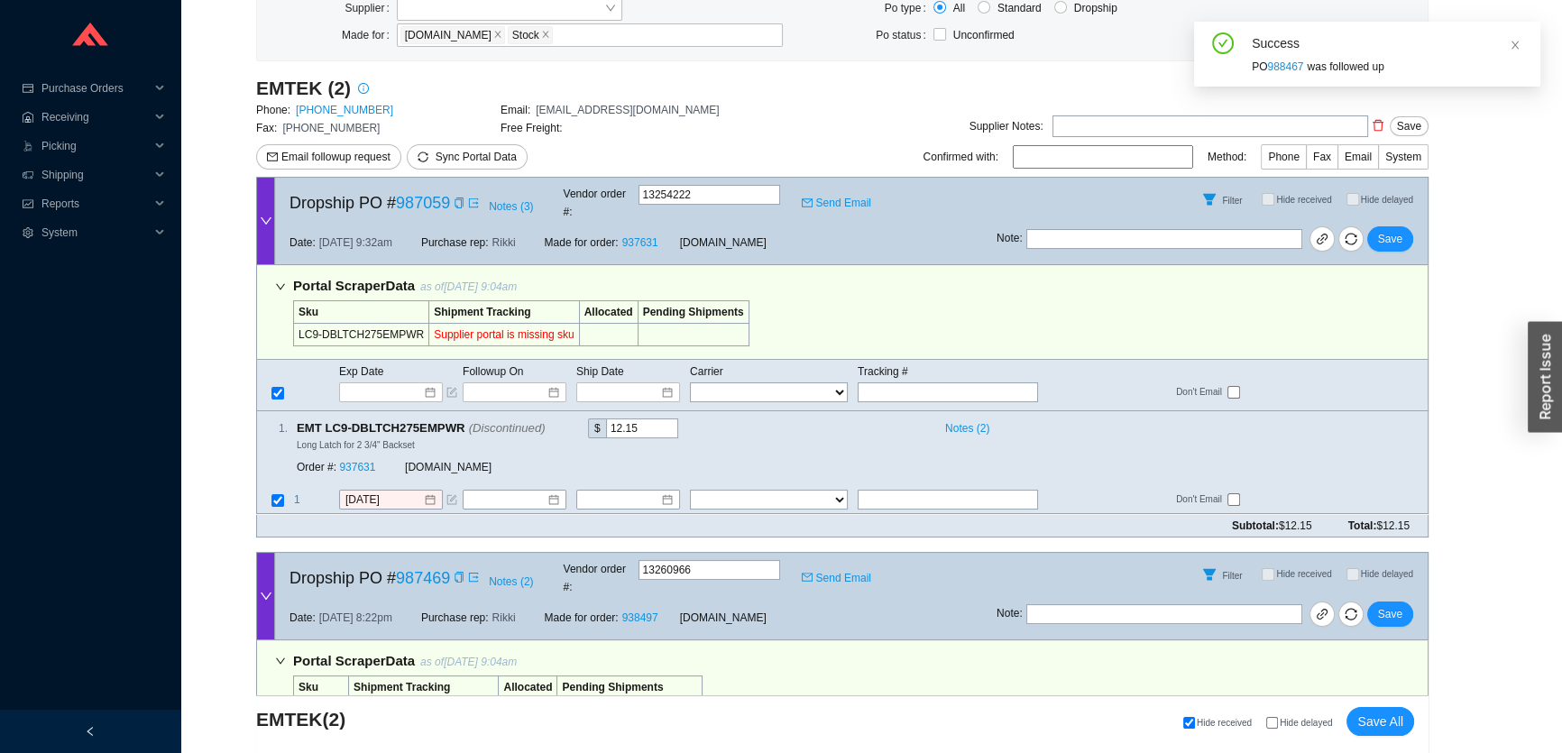
scroll to position [67, 0]
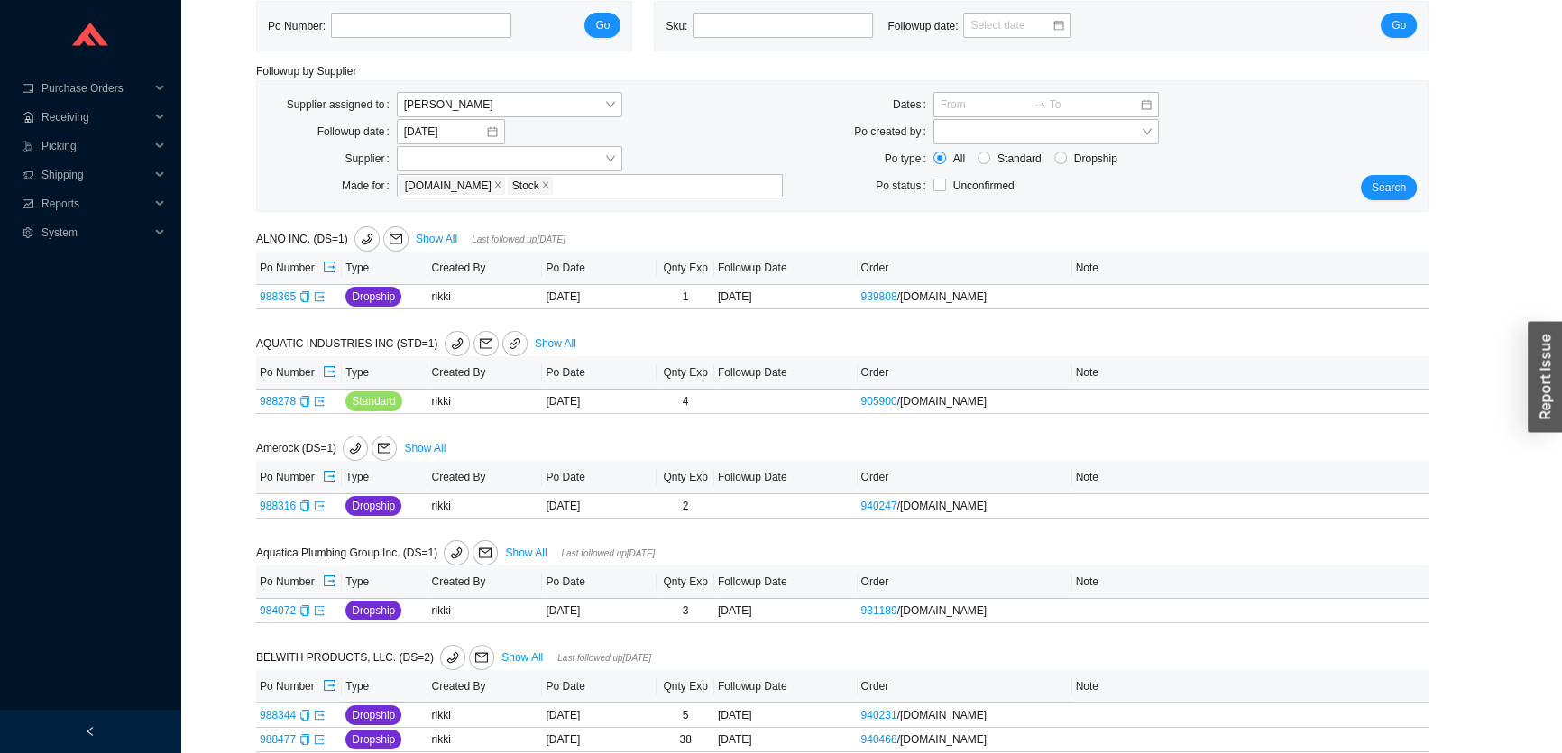
scroll to position [79, 0]
